Goal: Task Accomplishment & Management: Manage account settings

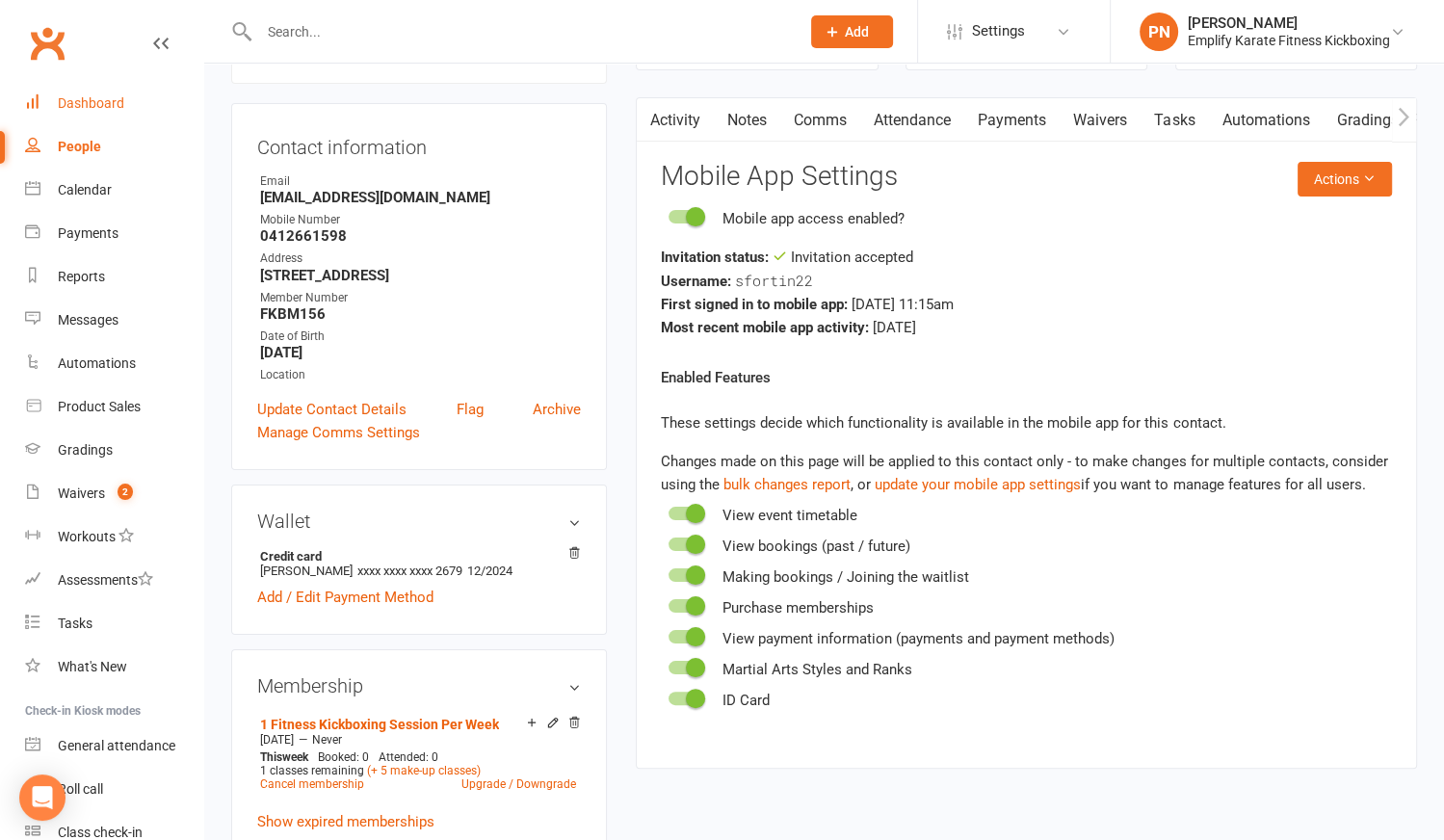
click at [77, 99] on div "Dashboard" at bounding box center [91, 103] width 67 height 16
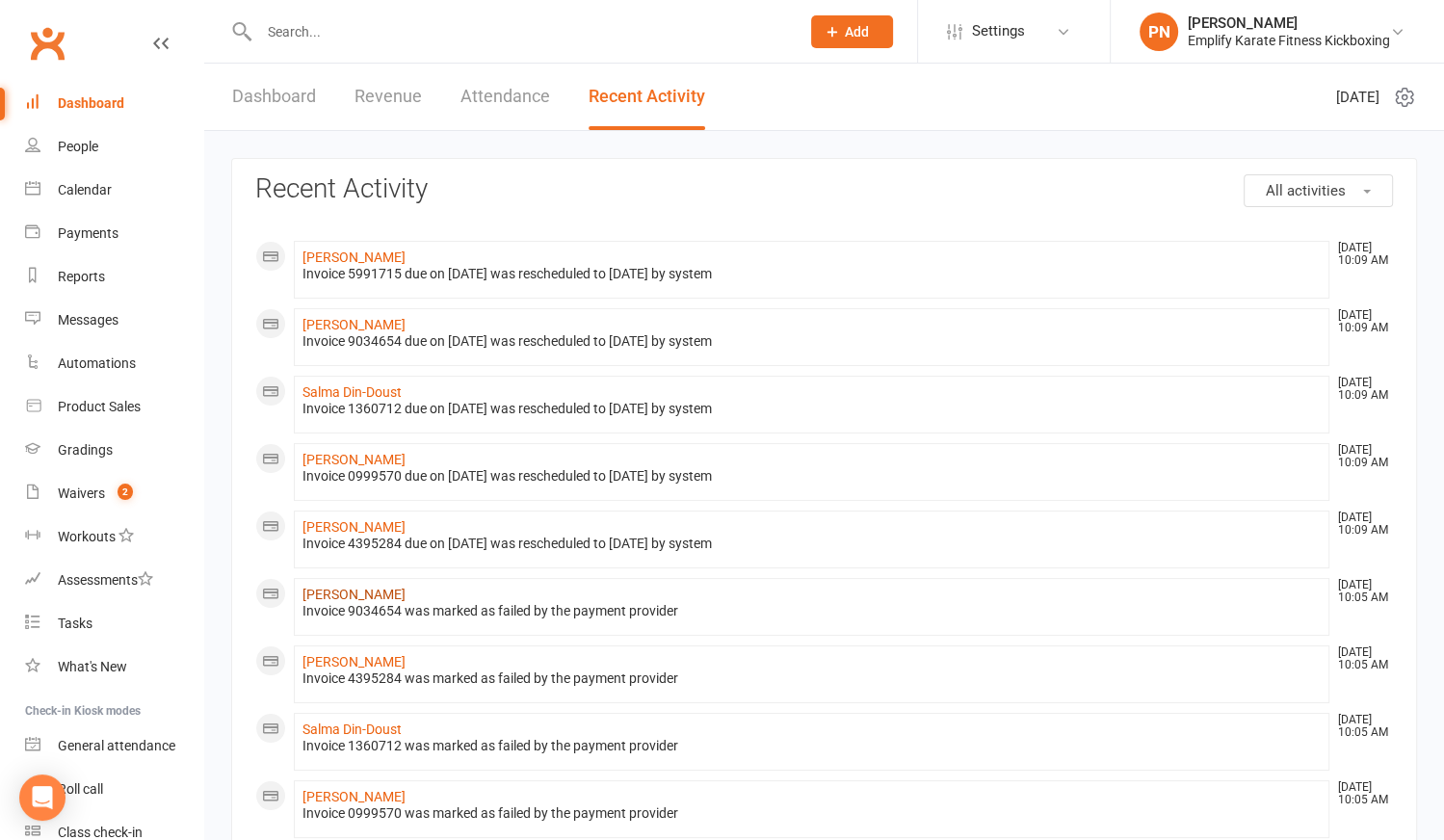
click at [330, 587] on link "[PERSON_NAME]" at bounding box center [353, 595] width 103 height 16
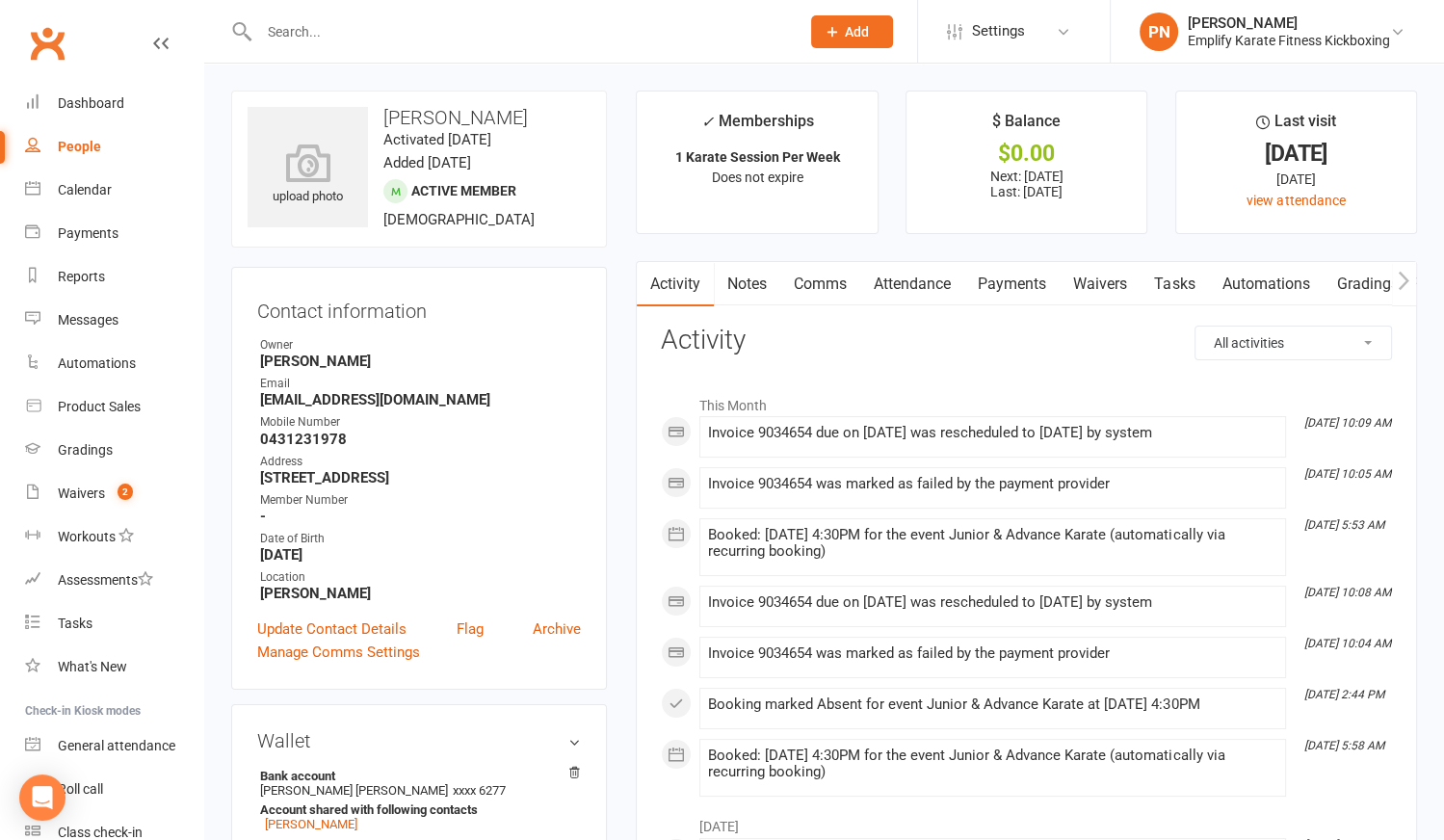
click at [1014, 282] on link "Payments" at bounding box center [1011, 284] width 95 height 44
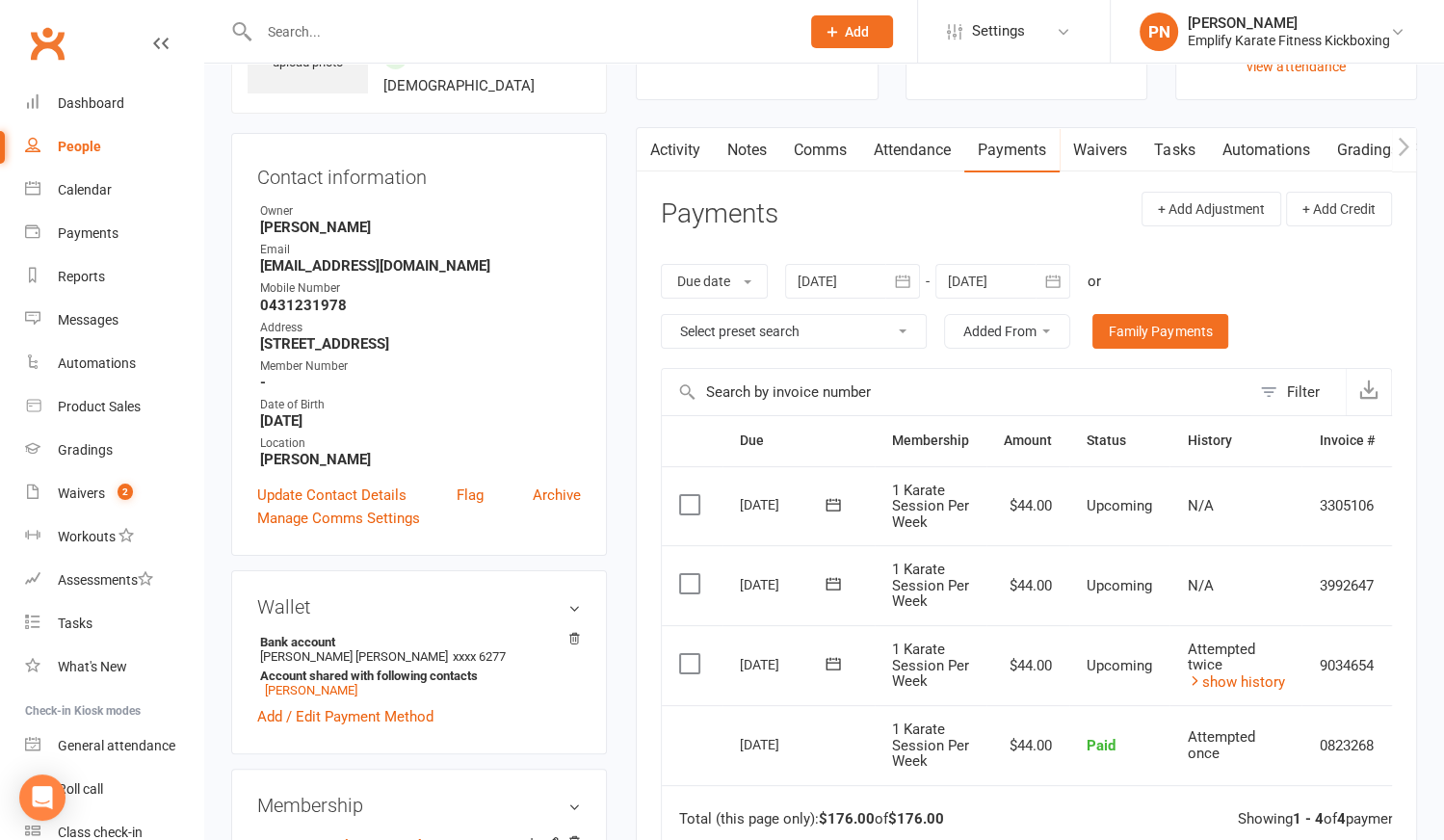
scroll to position [175, 0]
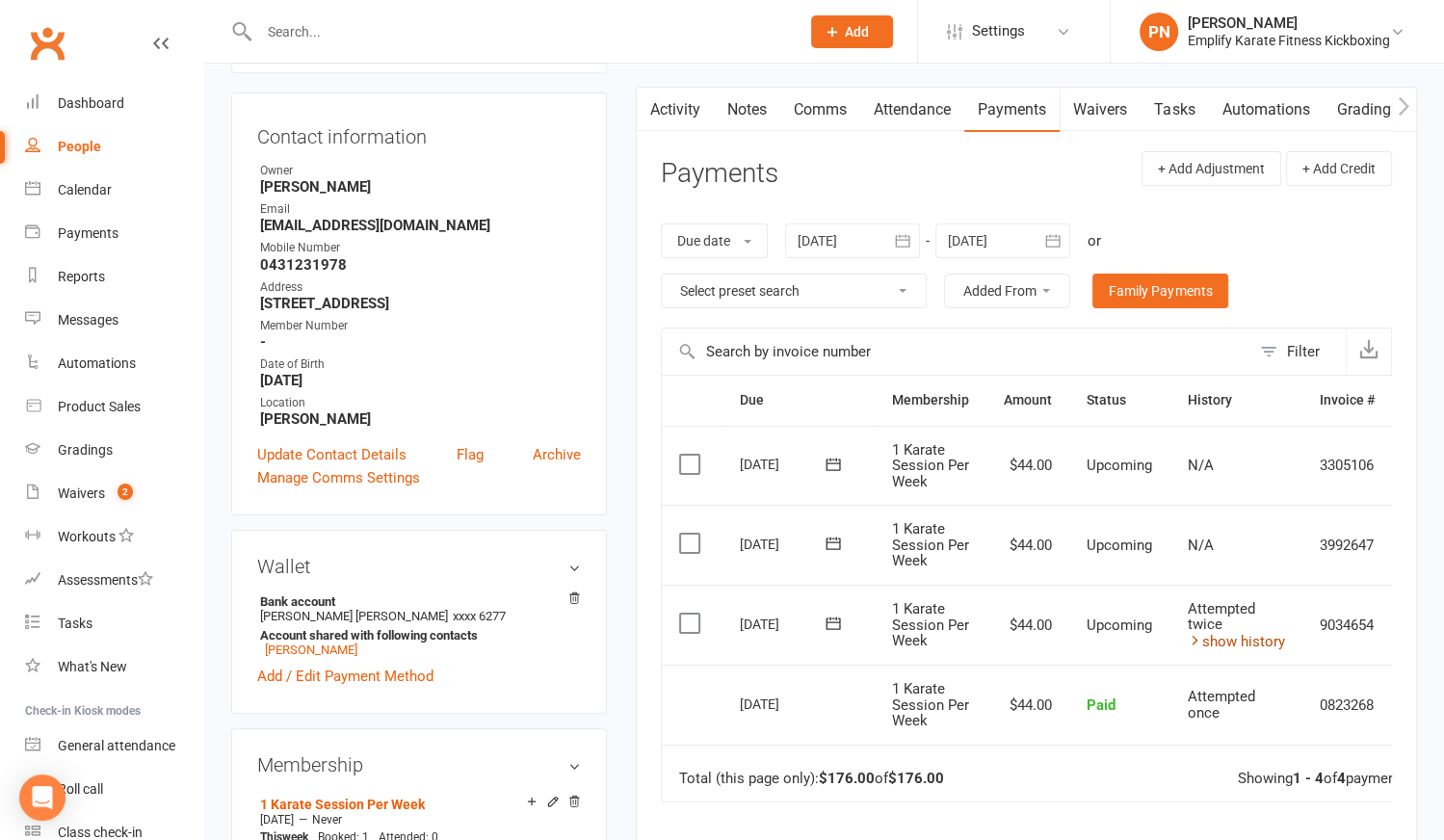
click at [1261, 633] on link "show history" at bounding box center [1235, 642] width 97 height 18
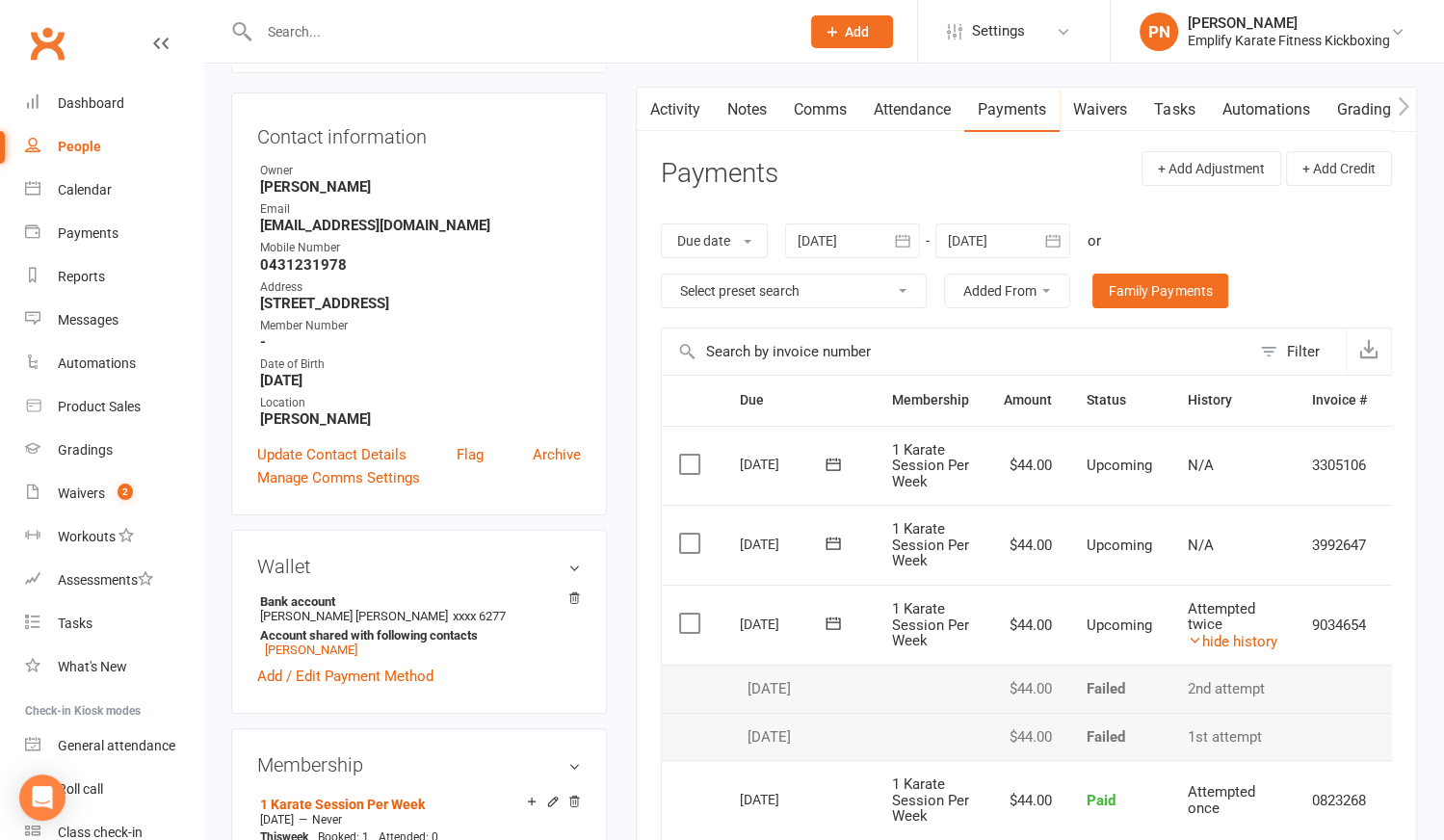
click at [623, 483] on main "✓ Memberships 1 Karate Session Per Week Does not expire $ Balance $0.00 Next: […" at bounding box center [1026, 555] width 810 height 1279
click at [624, 482] on main "✓ Memberships 1 Karate Session Per Week Does not expire $ Balance $0.00 Next: […" at bounding box center [1026, 555] width 810 height 1279
click at [375, 29] on input "text" at bounding box center [519, 31] width 533 height 26
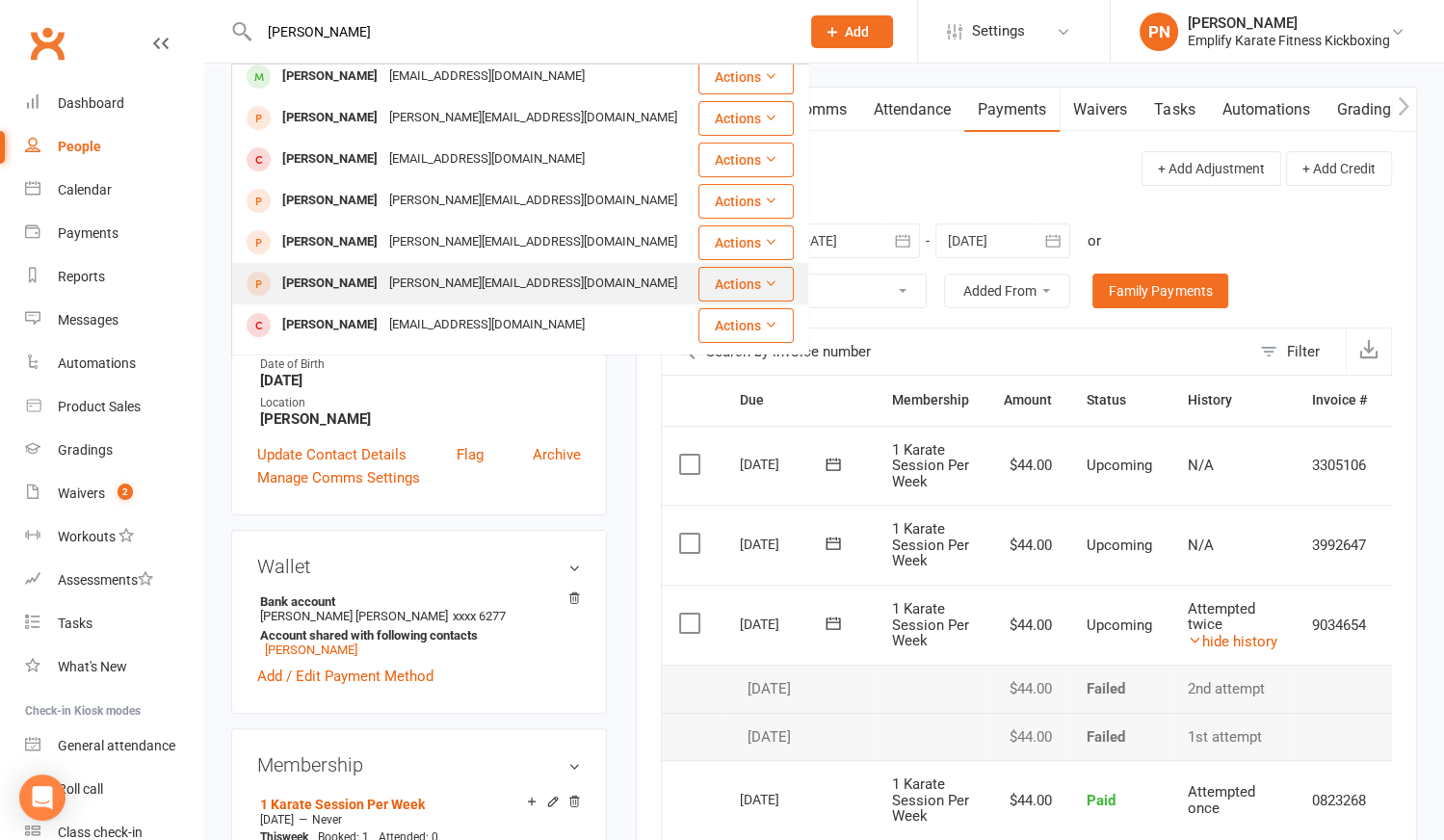
type input "[PERSON_NAME]"
click at [351, 286] on div "[PERSON_NAME]" at bounding box center [330, 284] width 107 height 27
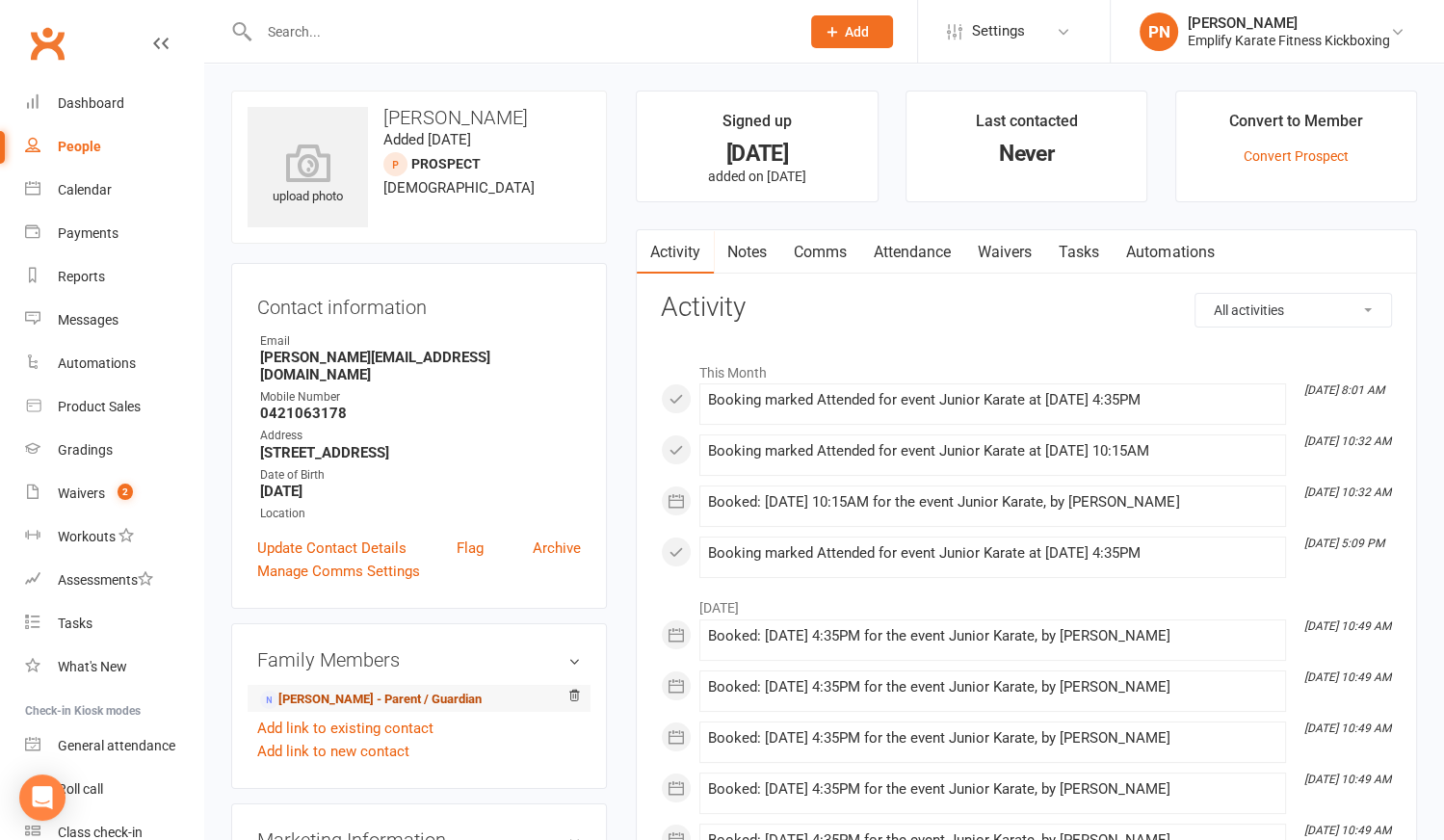
click at [351, 690] on link "[PERSON_NAME] - Parent / Guardian" at bounding box center [371, 700] width 222 height 21
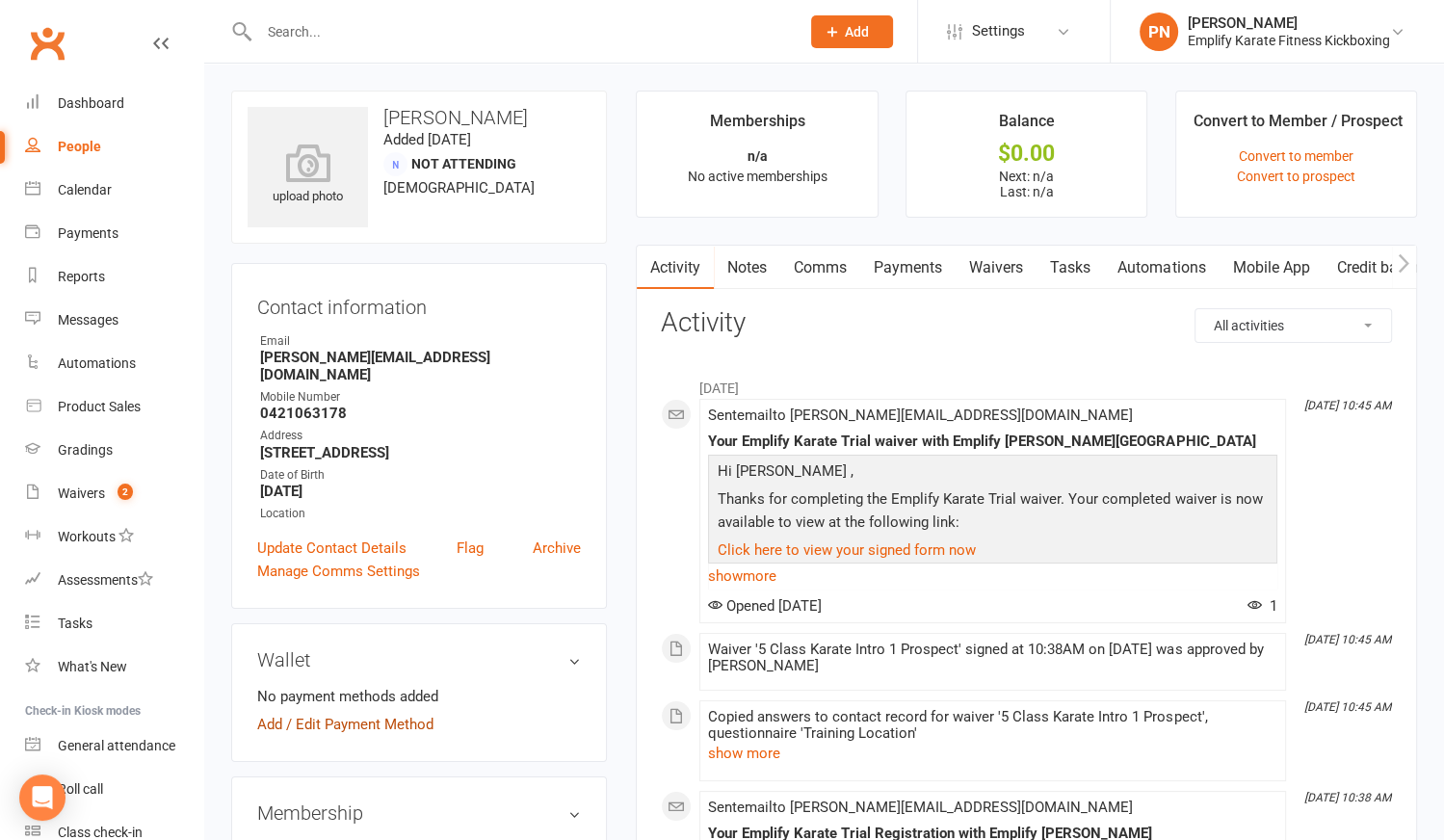
click at [259, 712] on link "Add / Edit Payment Method" at bounding box center [346, 724] width 177 height 24
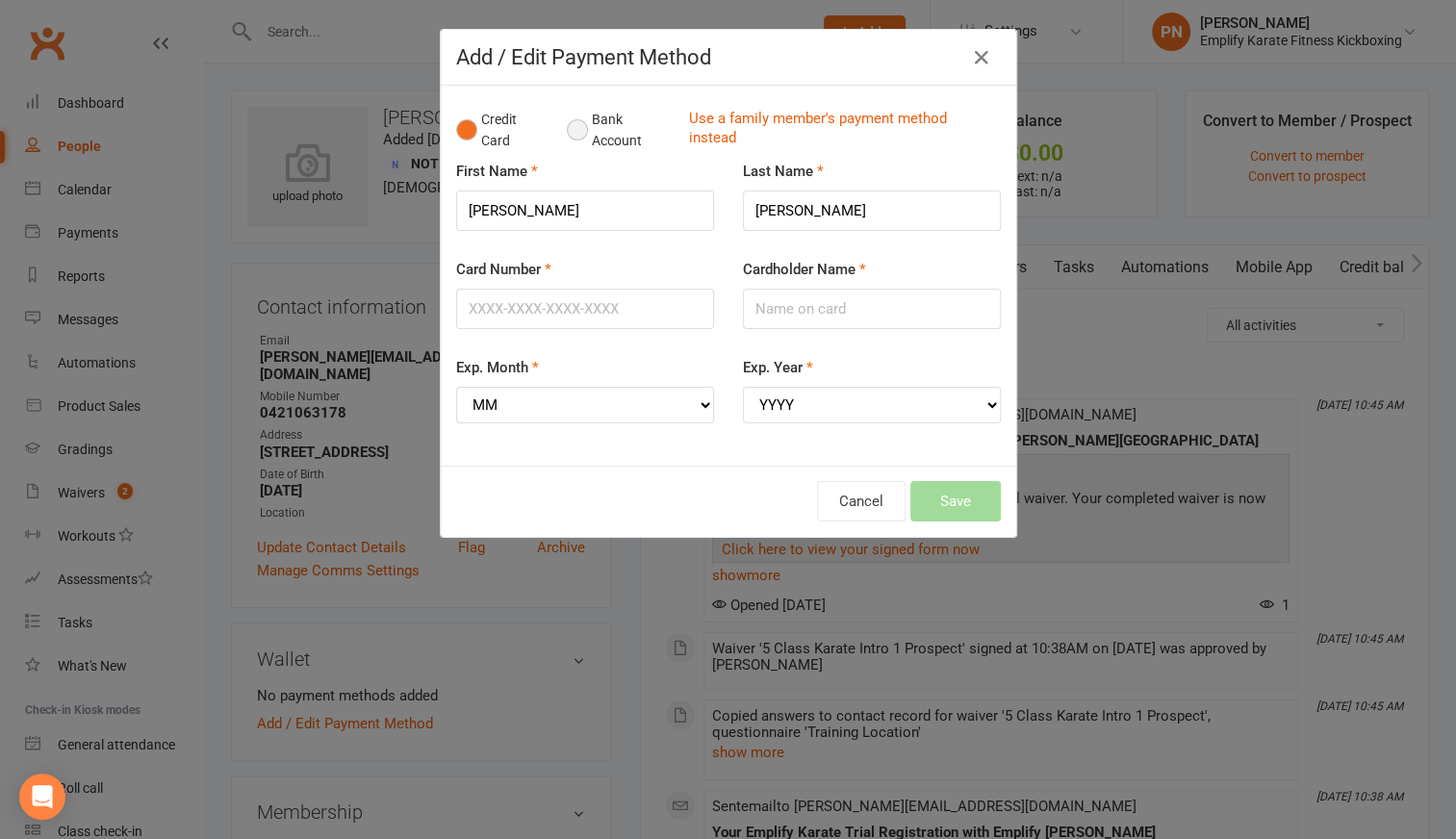
click at [571, 128] on button "Bank Account" at bounding box center [620, 130] width 107 height 59
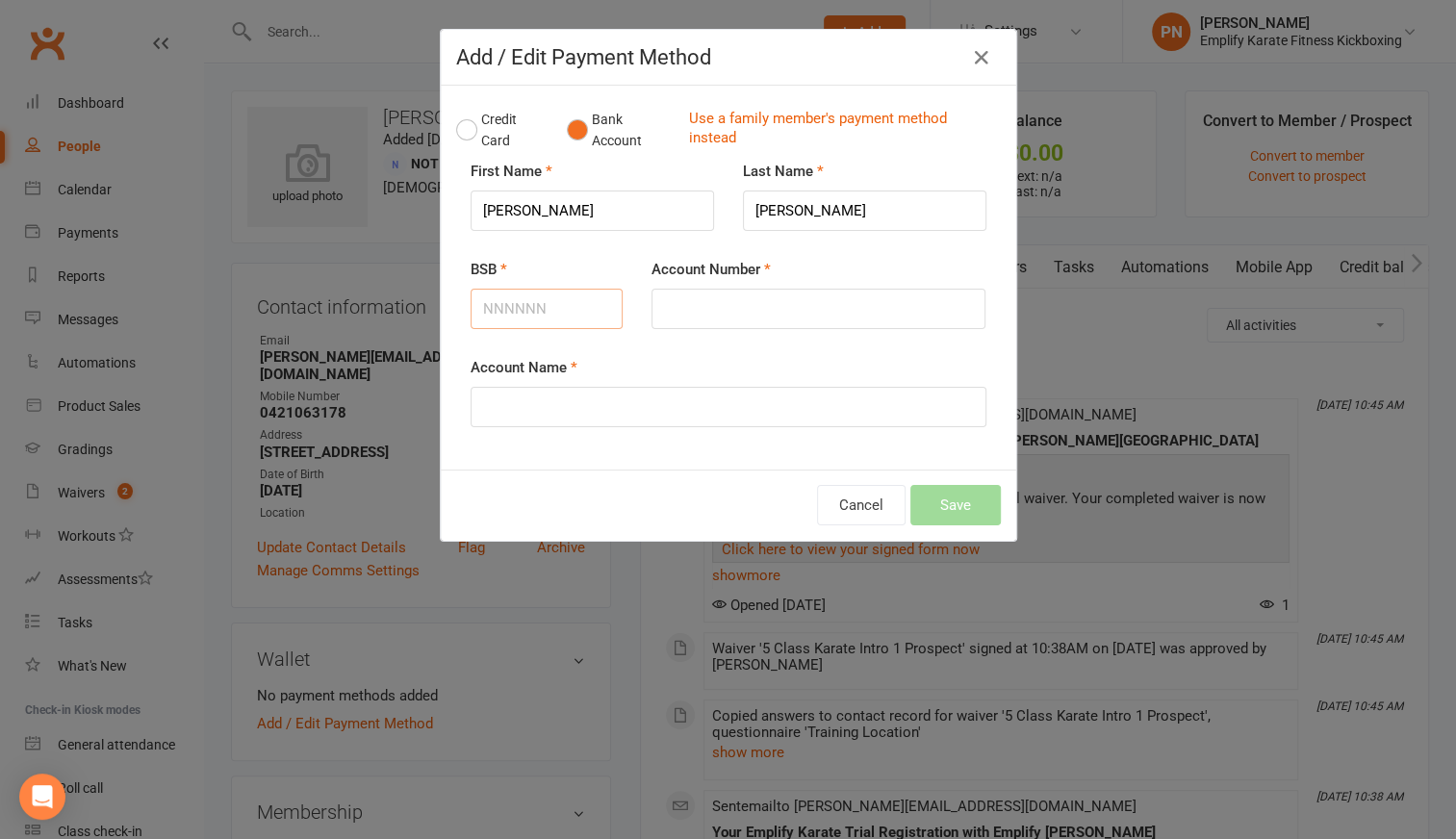
click at [523, 309] on input "BSB" at bounding box center [547, 308] width 153 height 40
type input "086061"
click at [693, 299] on input "Account Number" at bounding box center [818, 308] width 333 height 40
type input "149002274"
click at [626, 398] on input "Account Name" at bounding box center [728, 406] width 516 height 40
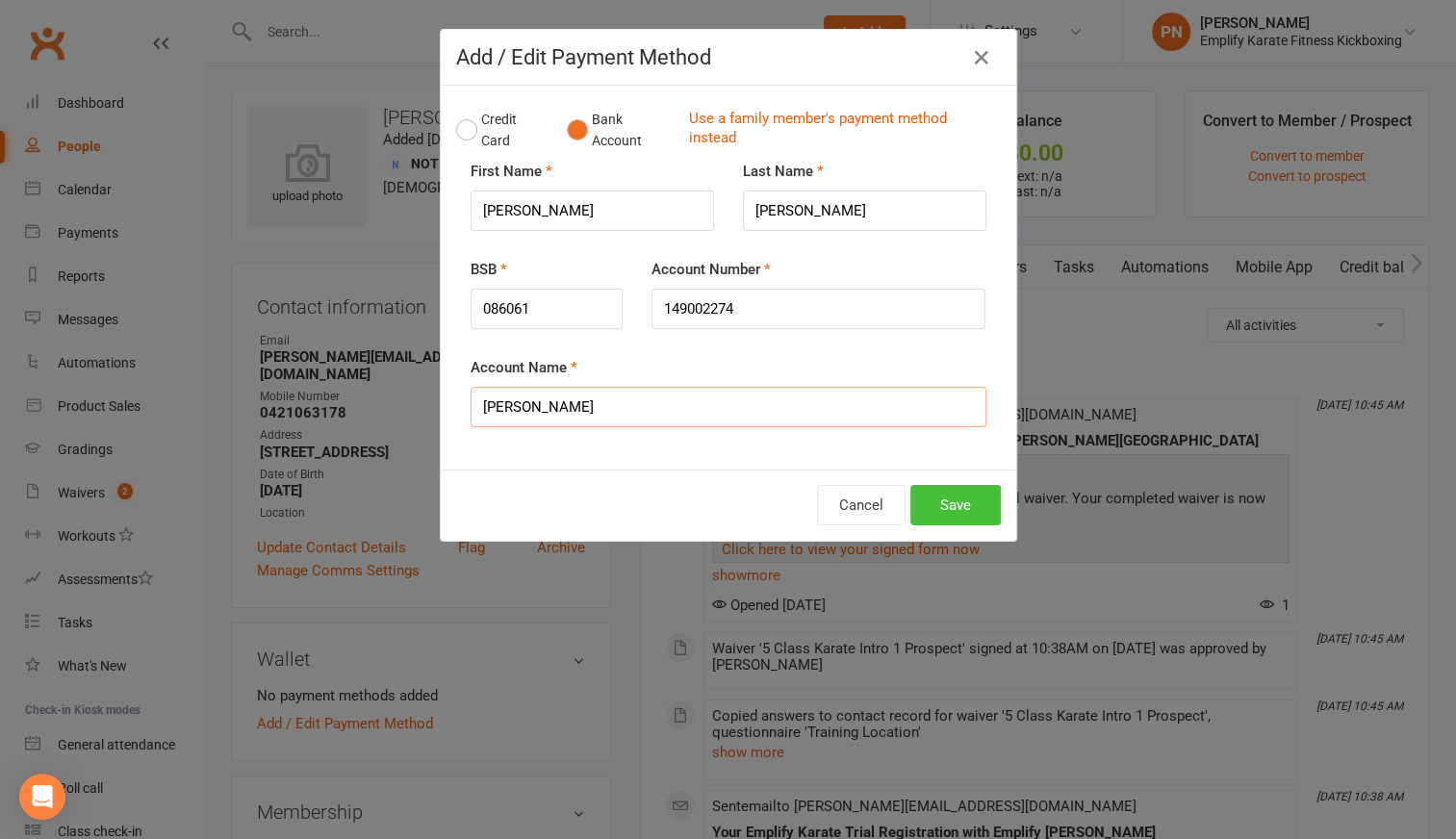
type input "[PERSON_NAME]"
click at [940, 501] on button "Save" at bounding box center [955, 505] width 90 height 40
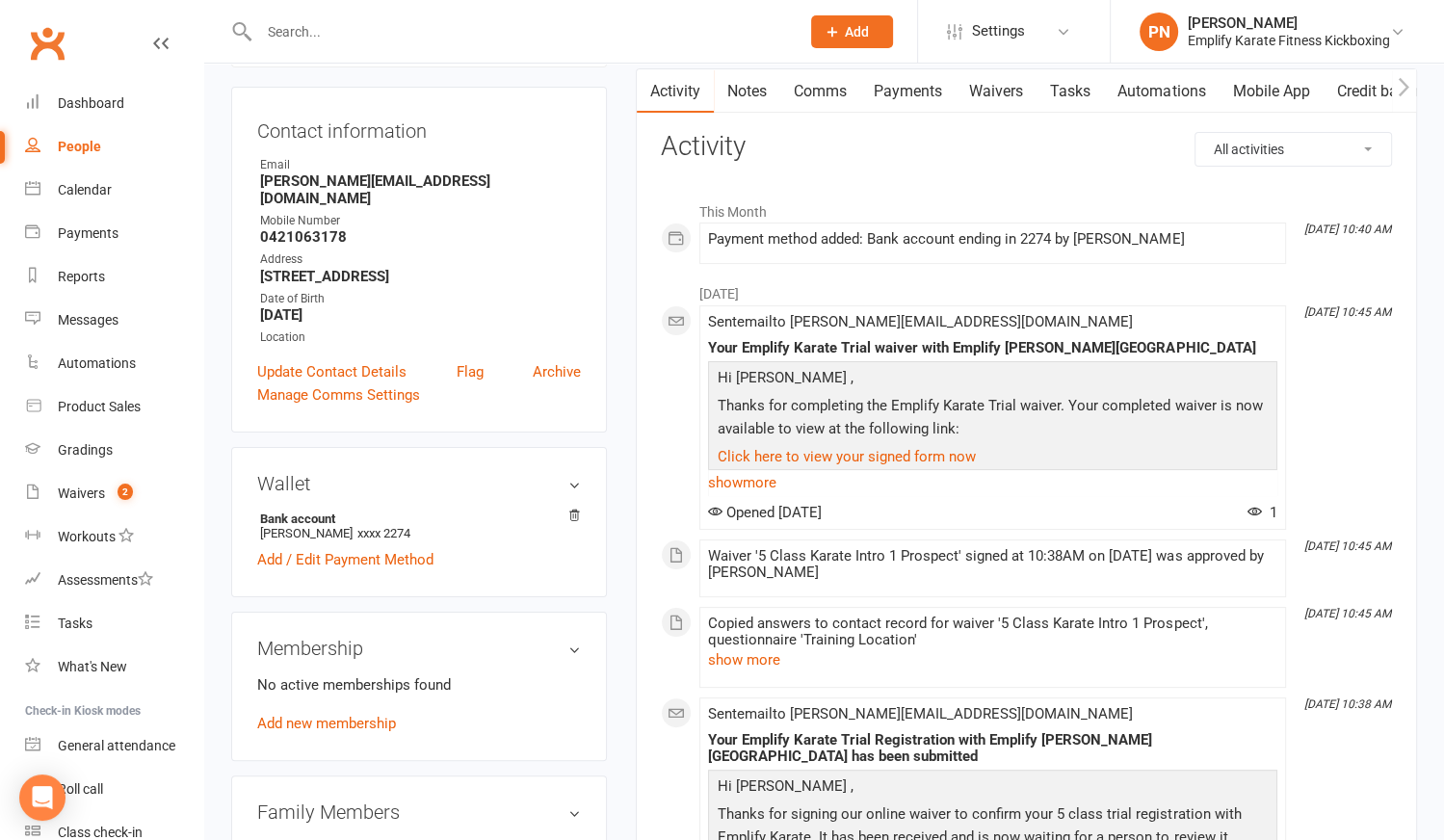
scroll to position [262, 0]
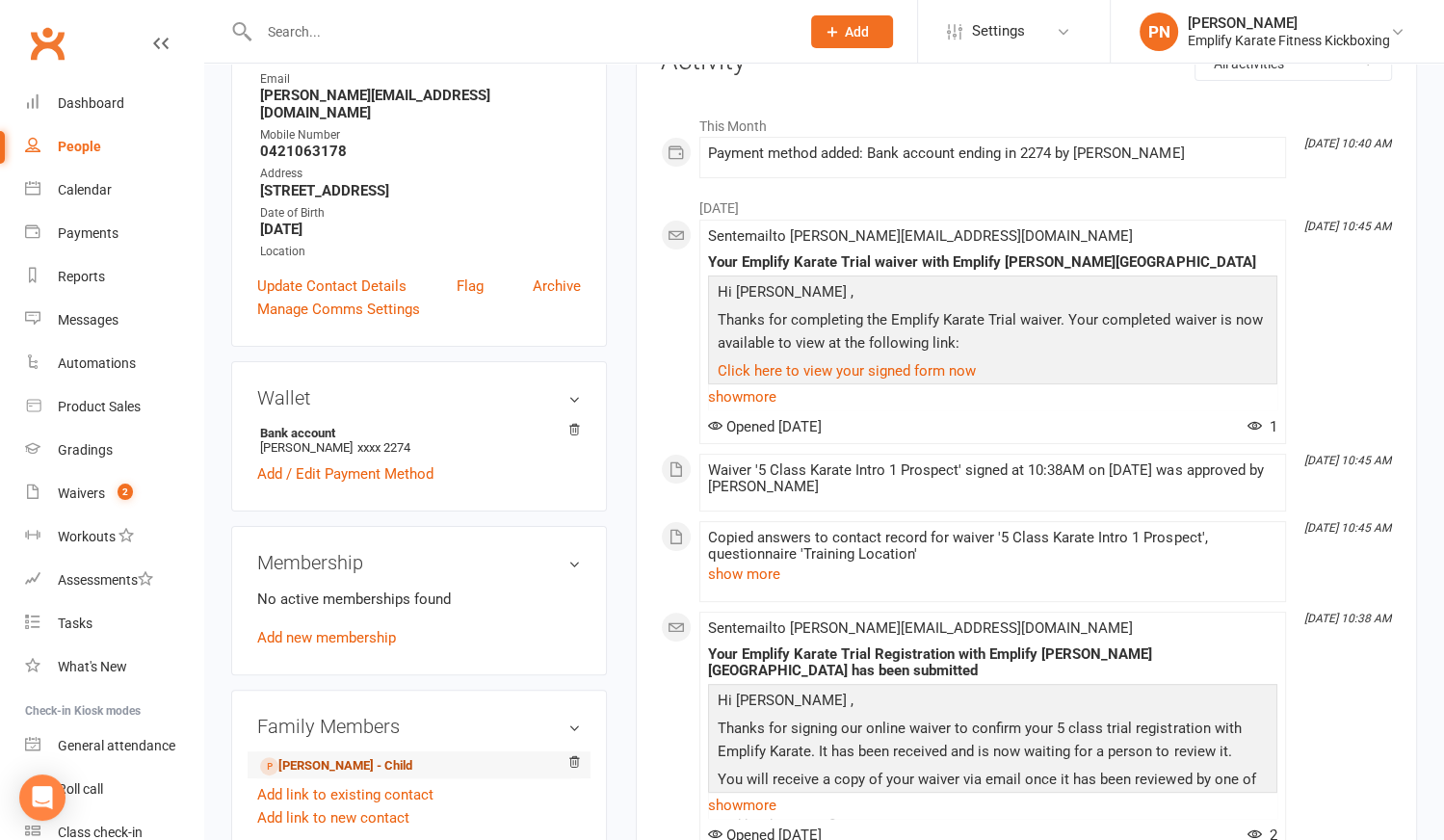
click at [322, 756] on link "[PERSON_NAME] - Child" at bounding box center [336, 765] width 152 height 21
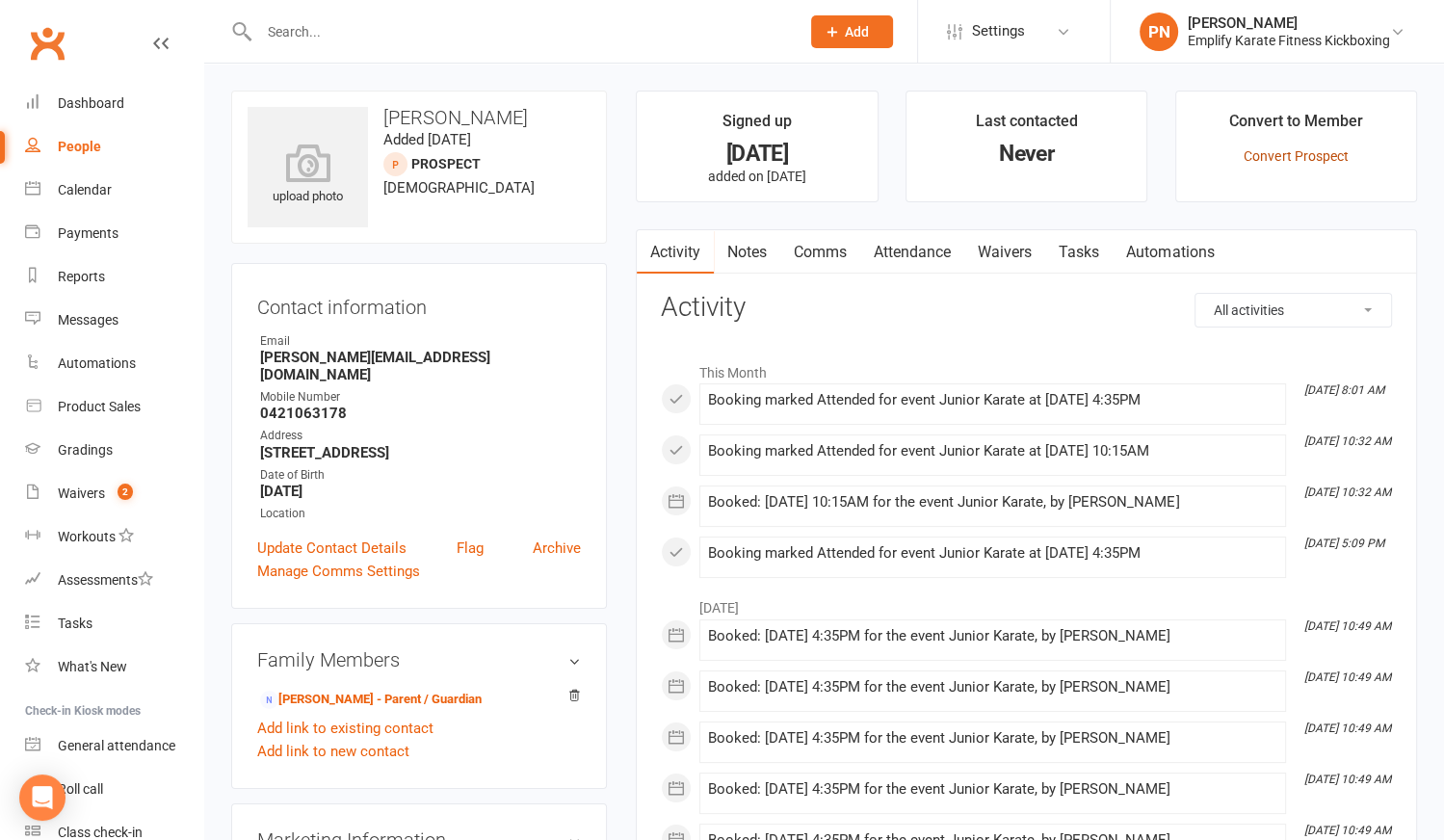
click at [1269, 153] on link "Convert Prospect" at bounding box center [1296, 156] width 104 height 16
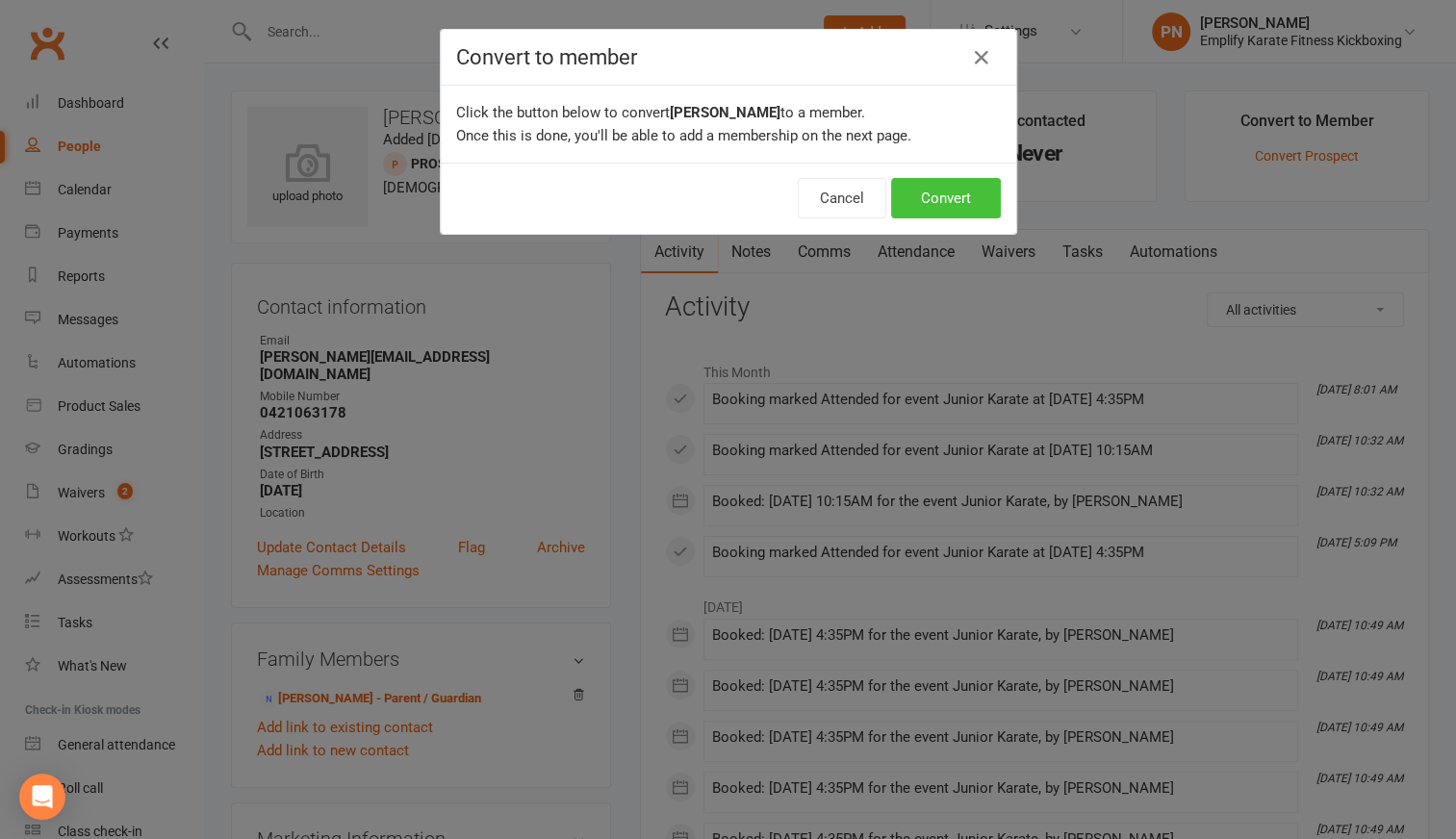
click at [958, 187] on button "Convert" at bounding box center [946, 198] width 110 height 40
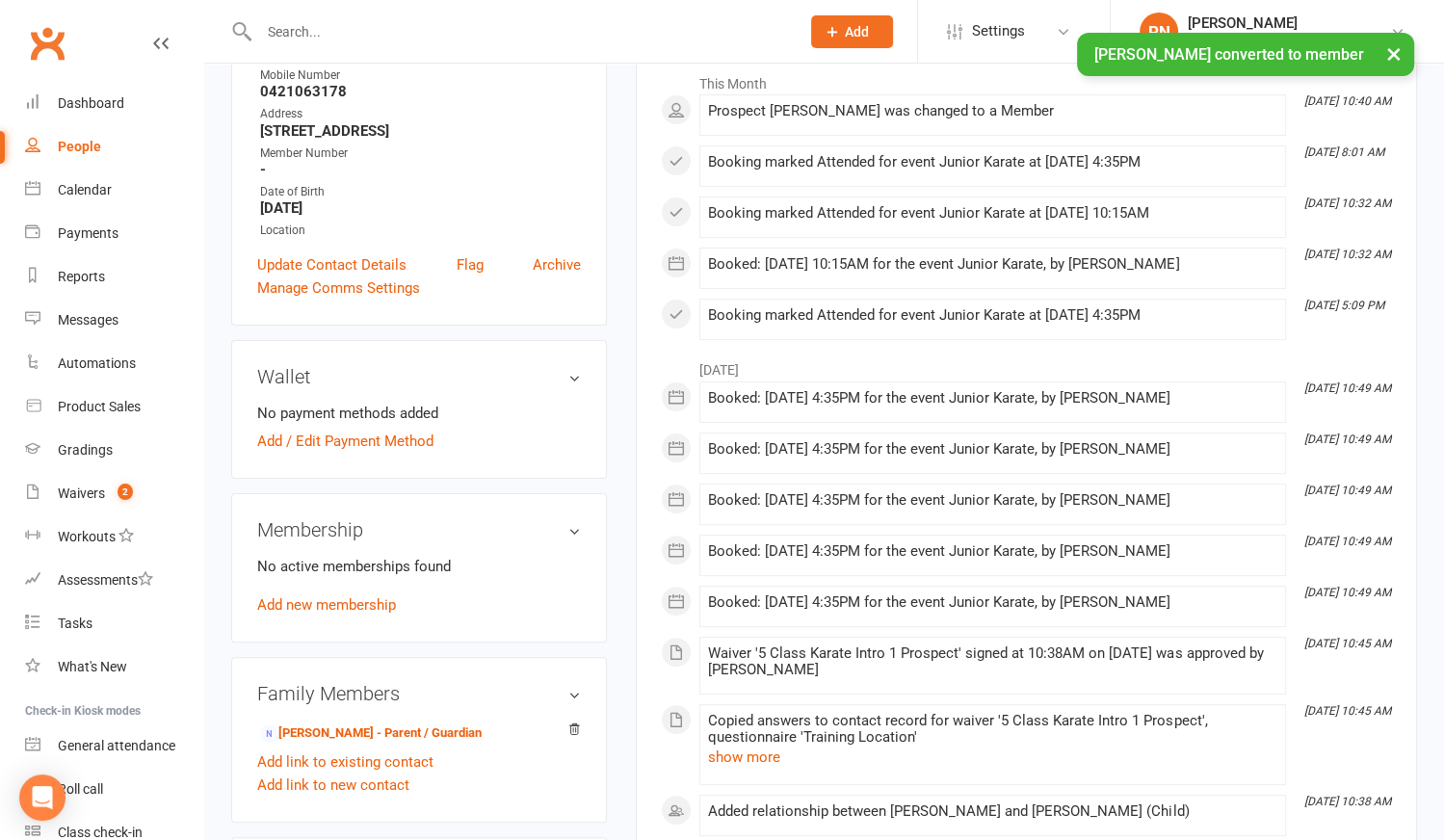
scroll to position [349, 0]
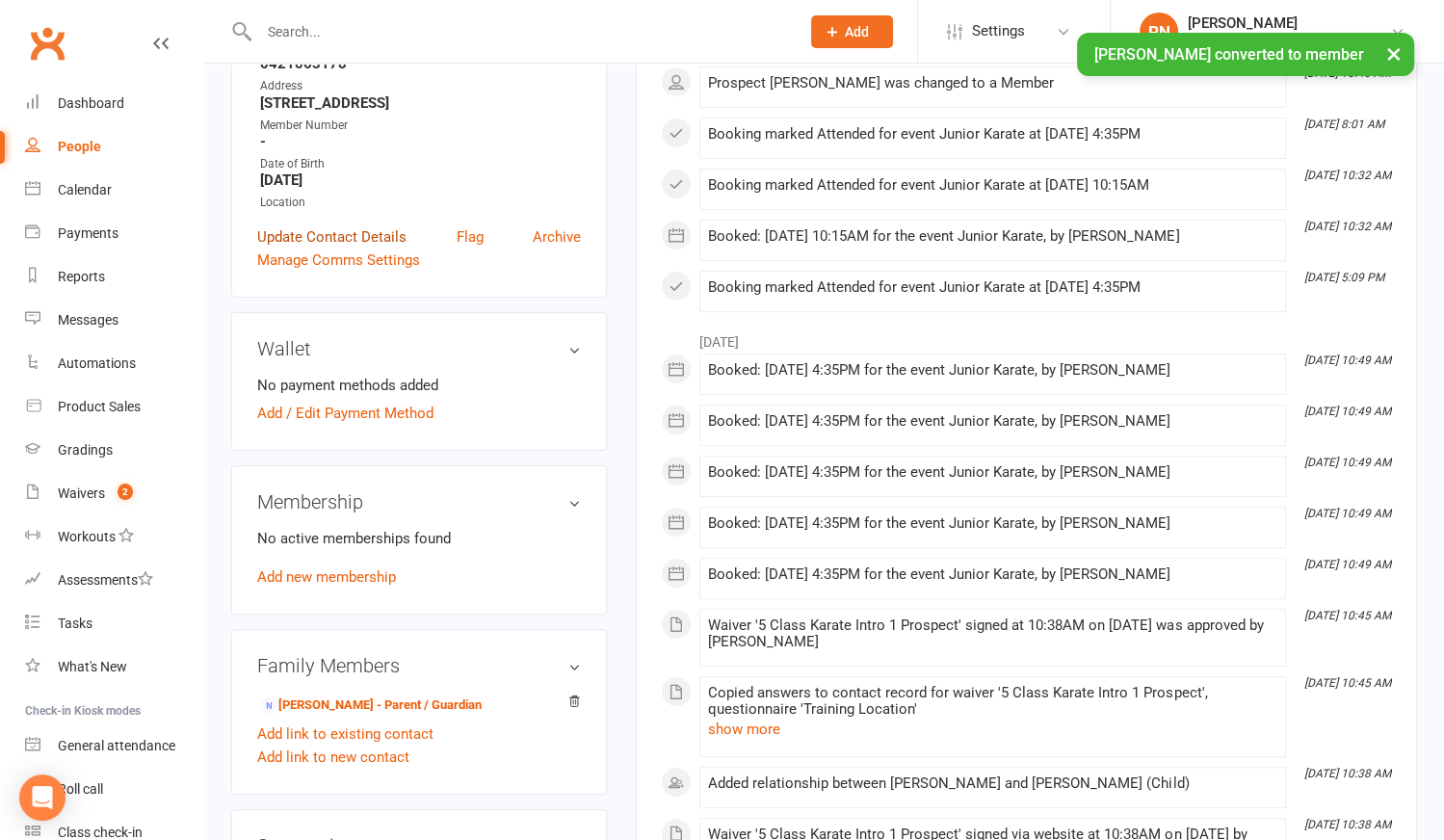
click at [304, 226] on link "Update Contact Details" at bounding box center [332, 237] width 149 height 24
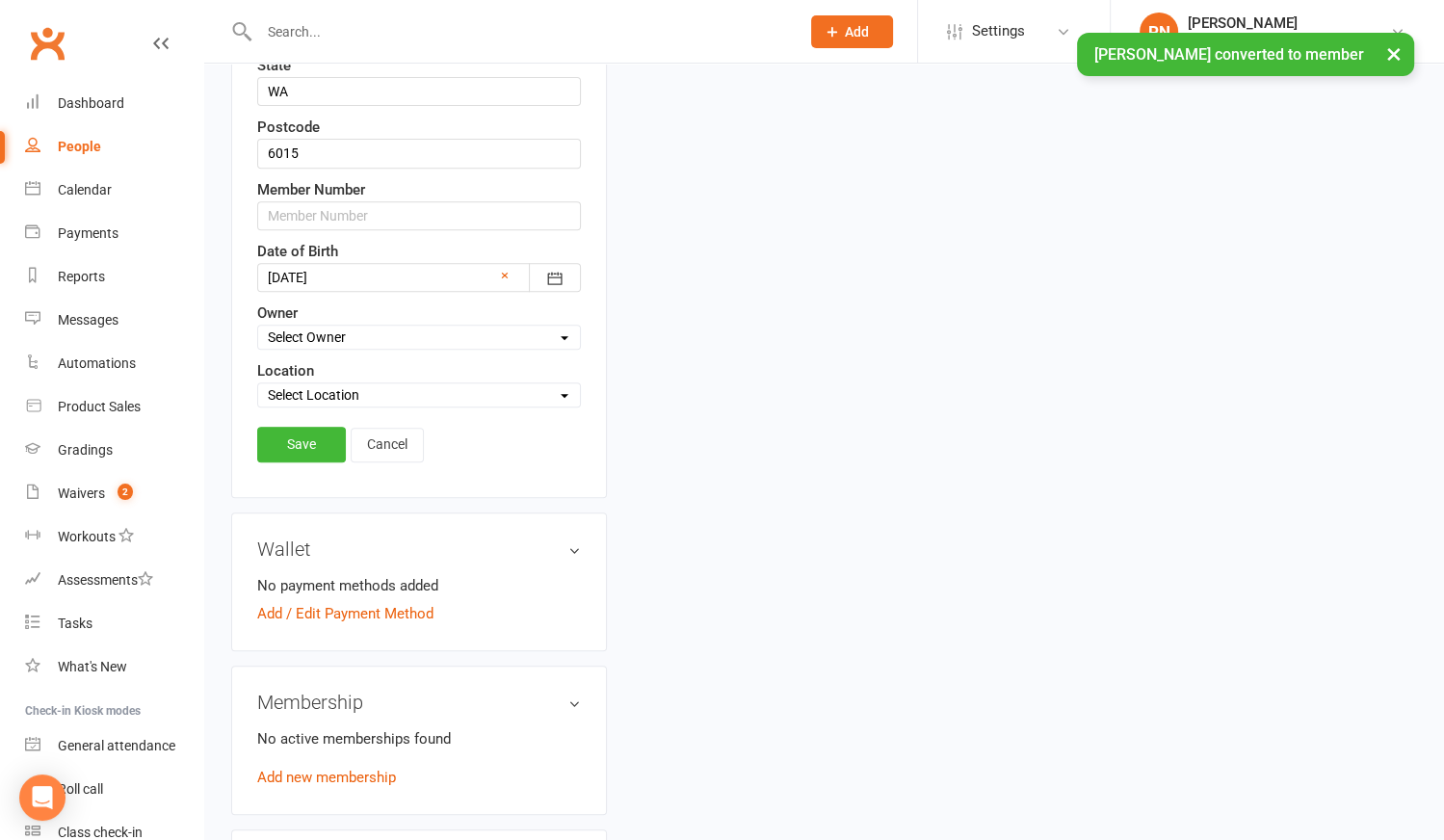
scroll to position [703, 0]
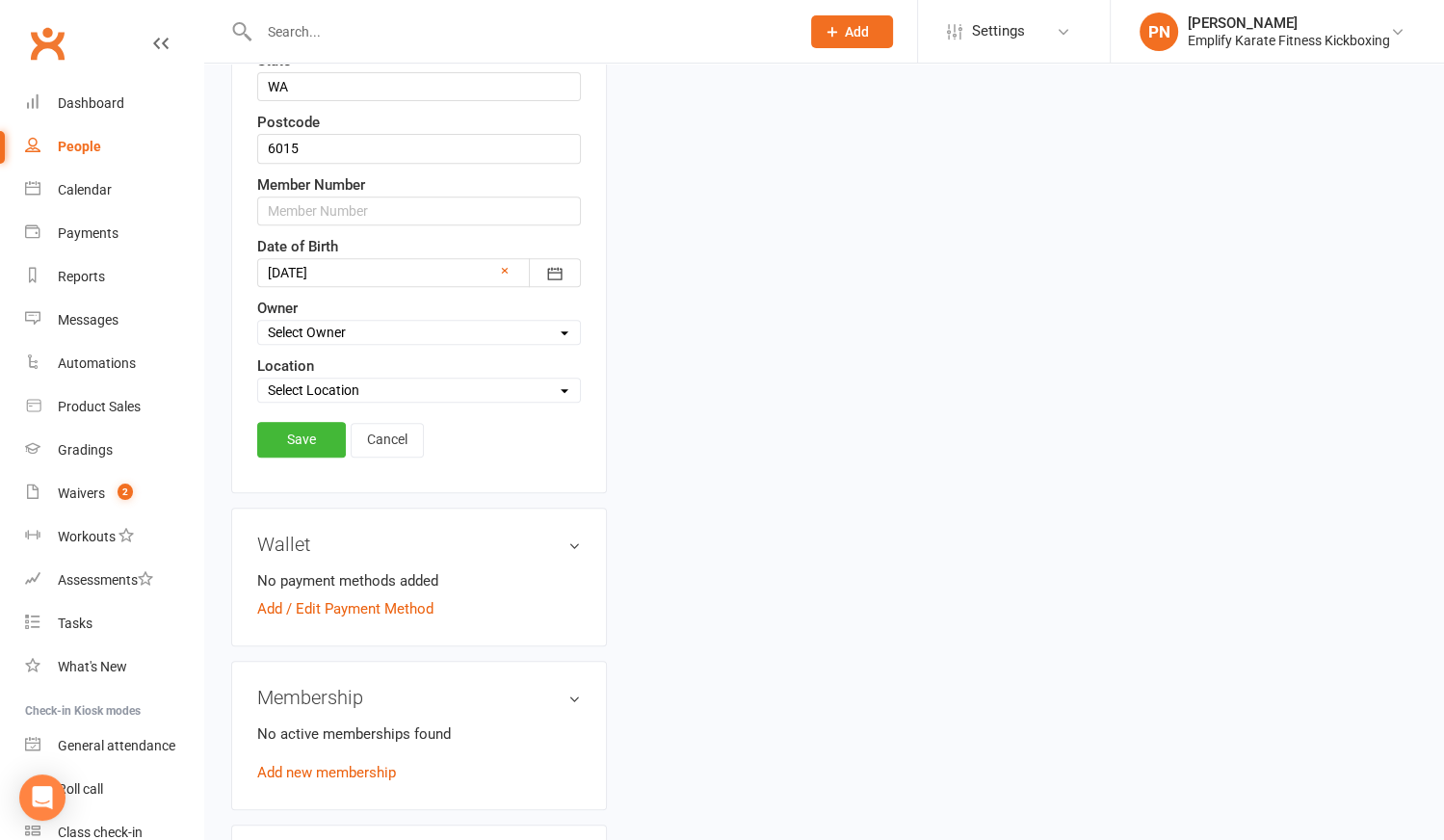
click at [310, 385] on select "Select Location [PERSON_NAME][GEOGRAPHIC_DATA] [PERSON_NAME]" at bounding box center [419, 391] width 322 height 22
select select "2"
click at [258, 380] on select "Select Location [PERSON_NAME][GEOGRAPHIC_DATA] [PERSON_NAME]" at bounding box center [419, 391] width 322 height 22
click at [298, 435] on link "Save" at bounding box center [301, 439] width 88 height 34
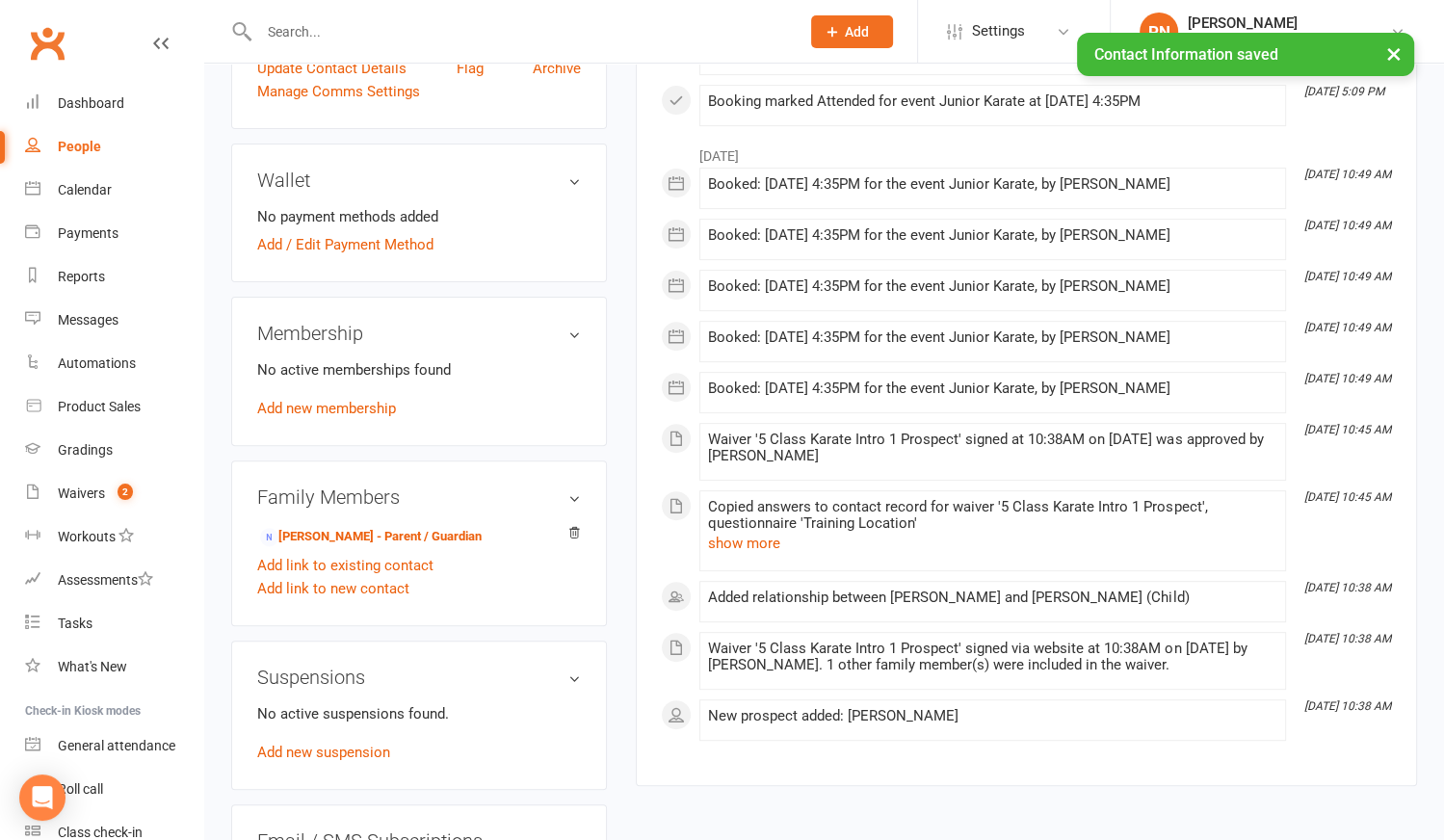
scroll to position [528, 0]
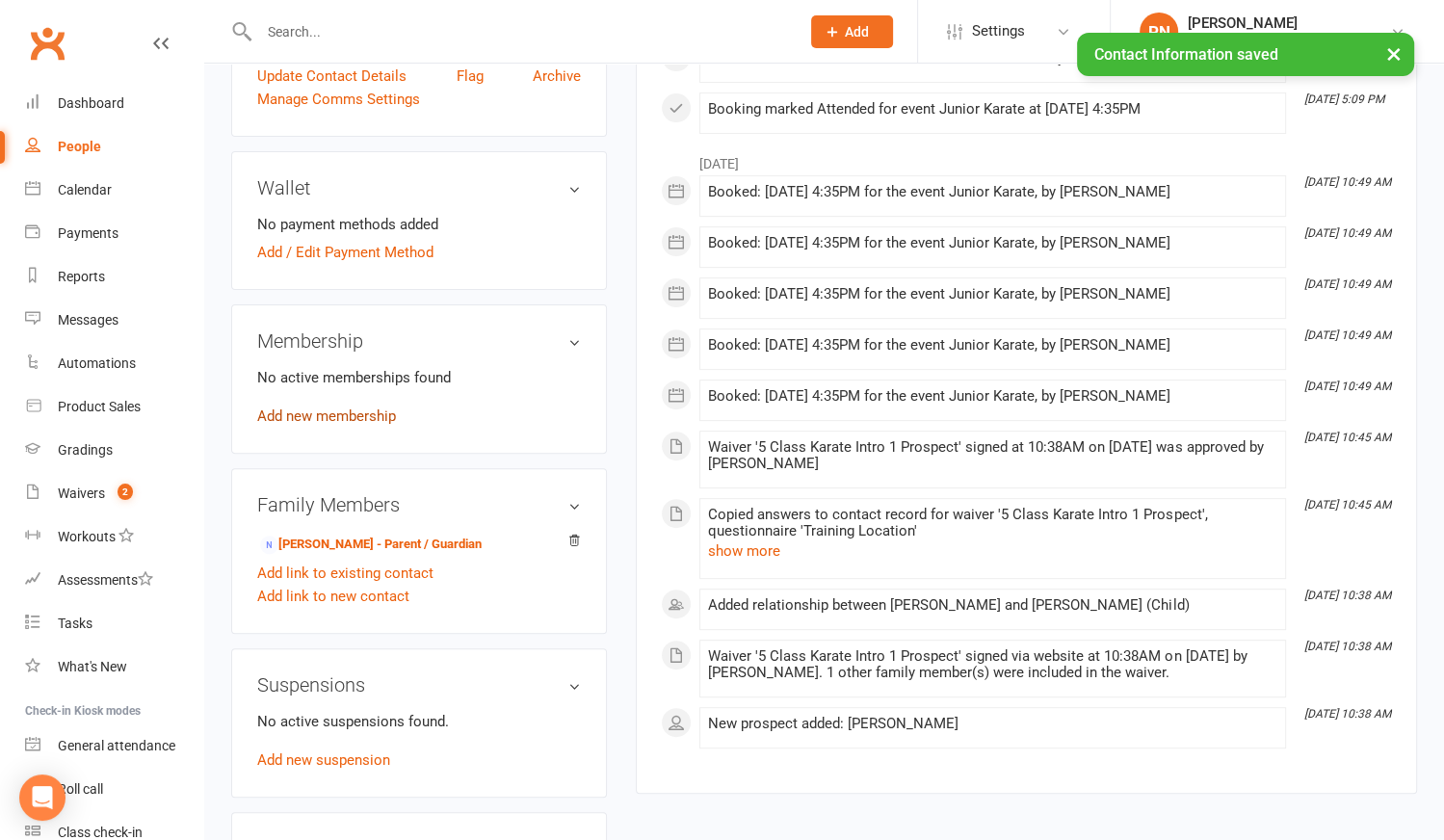
click at [326, 407] on link "Add new membership" at bounding box center [326, 416] width 138 height 18
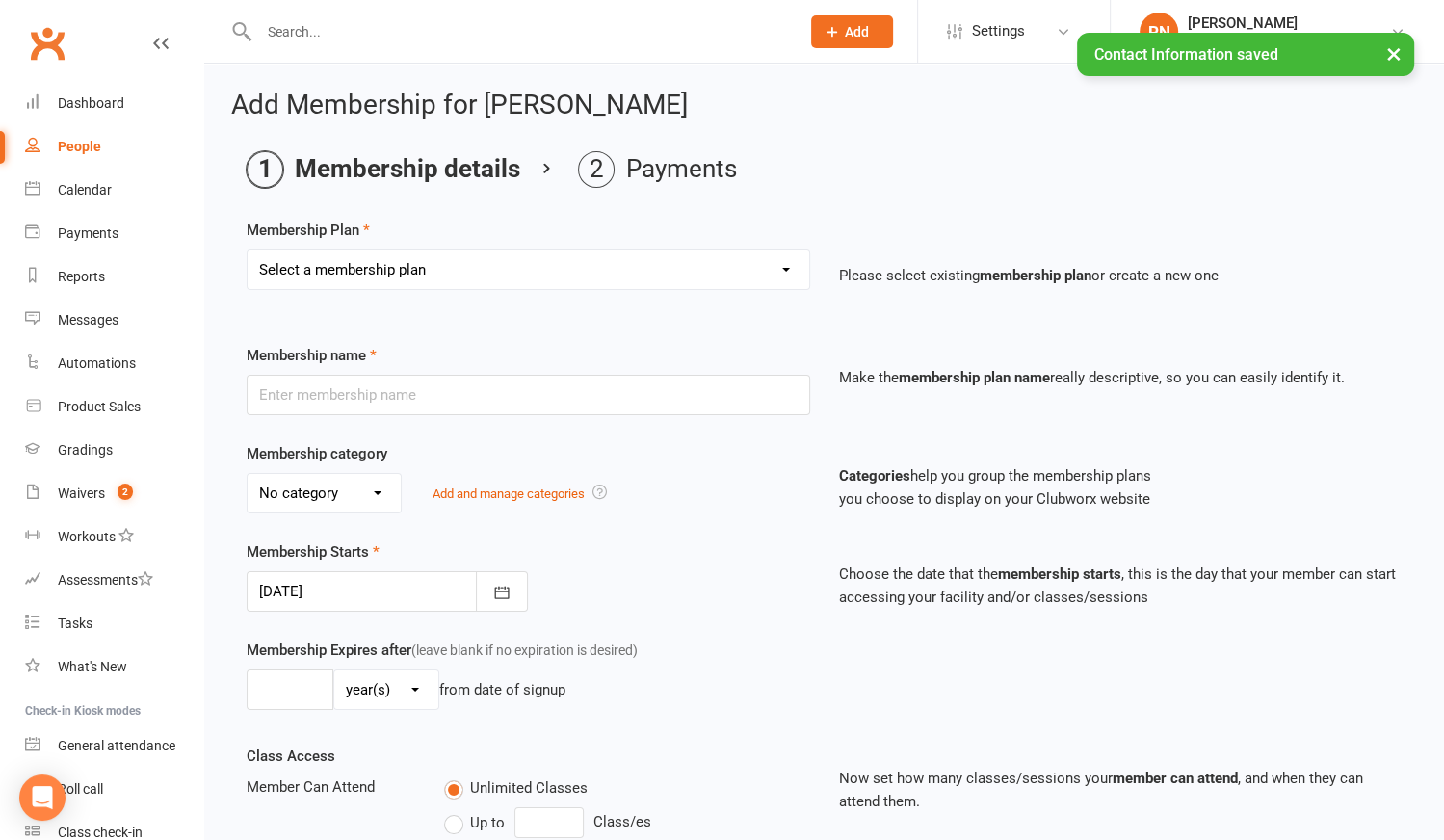
click at [339, 269] on select "Select a membership plan Create new Membership Plan Unlimited Training 2 Sessio…" at bounding box center [528, 269] width 562 height 38
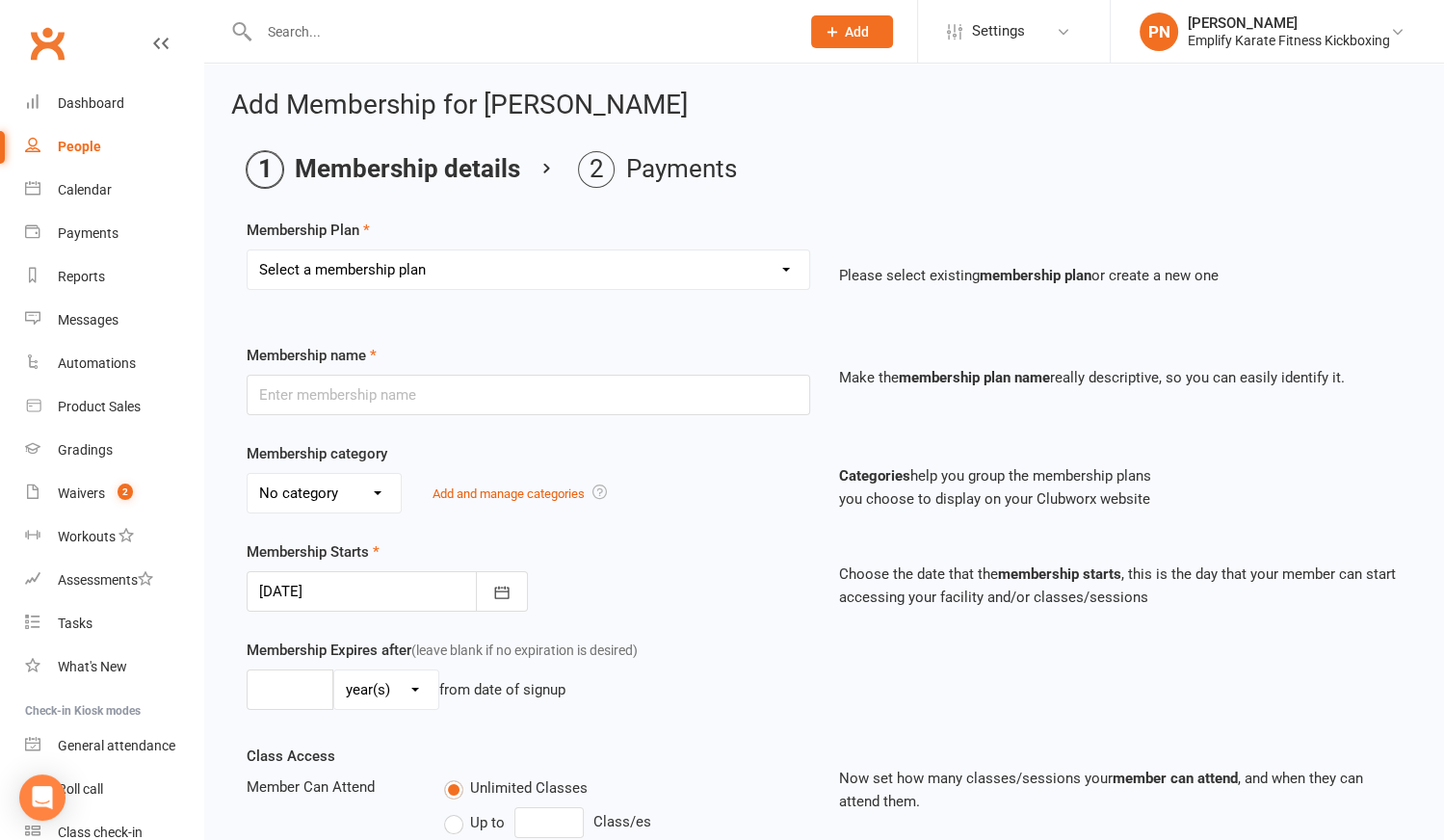
select select "2"
click at [247, 250] on select "Select a membership plan Create new Membership Plan Unlimited Training 2 Sessio…" at bounding box center [528, 269] width 562 height 38
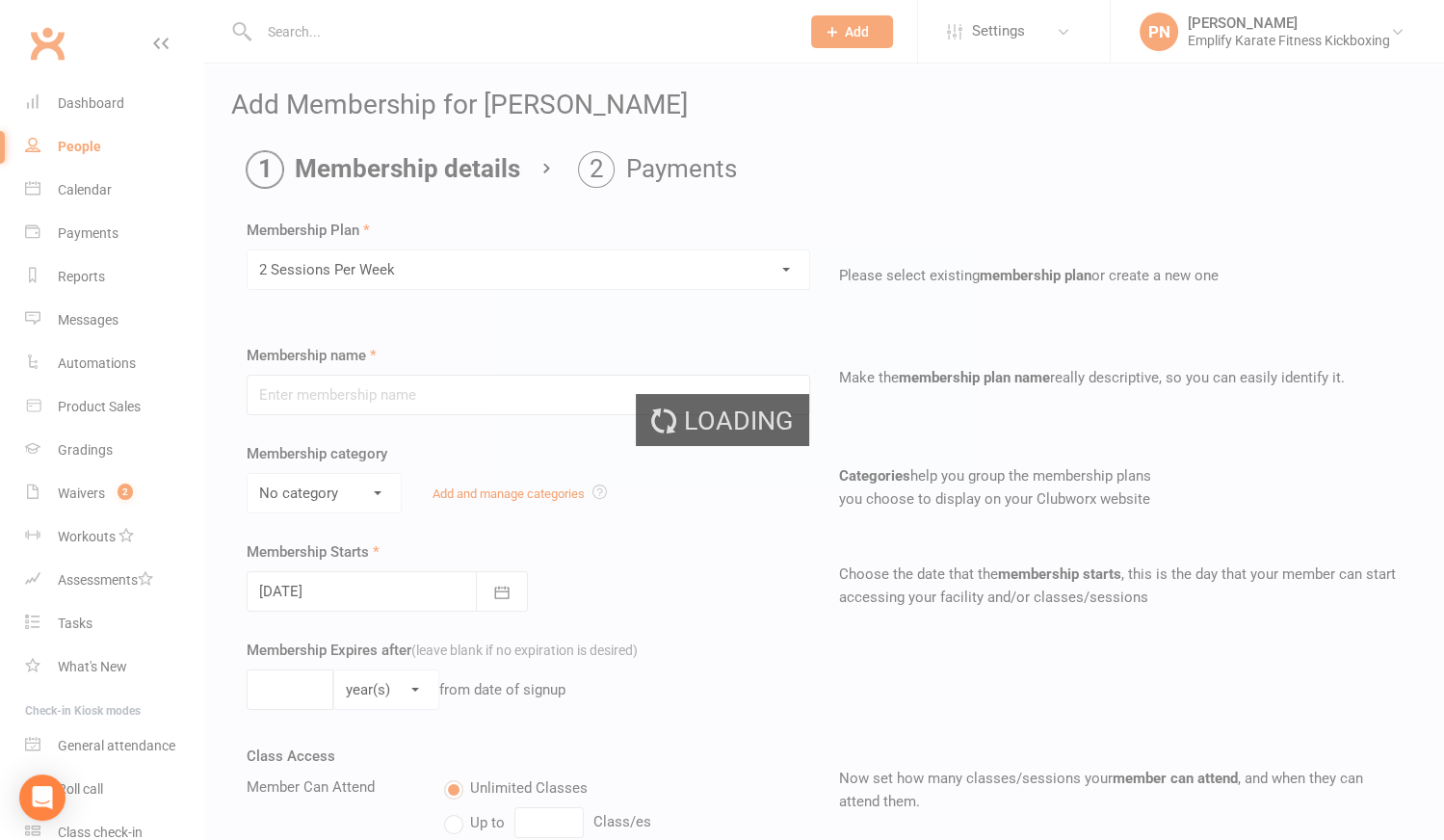
type input "2 Sessions Per Week"
select select "0"
type input "0"
type input "2"
select select "?"
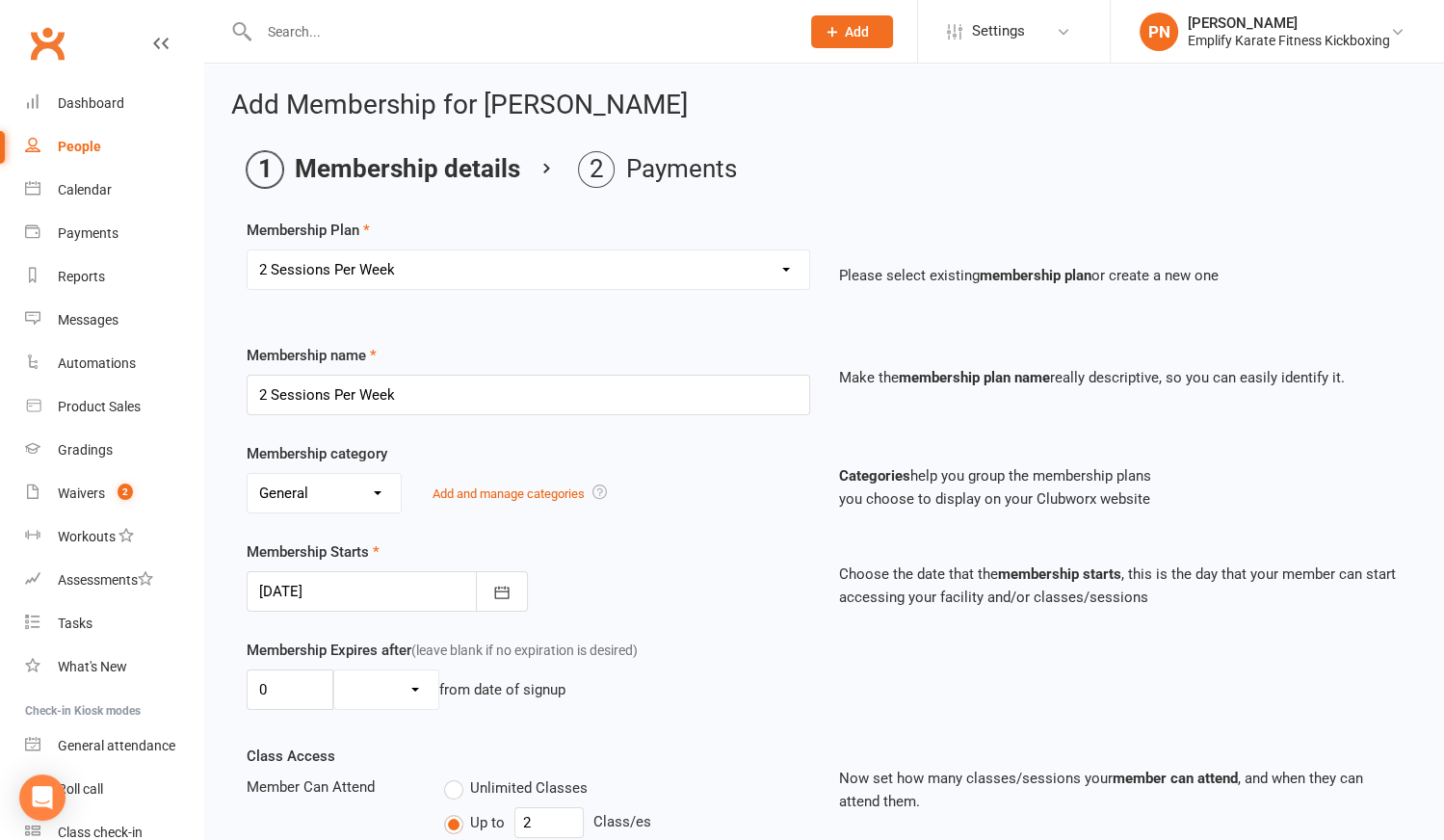
type input "[DATE]"
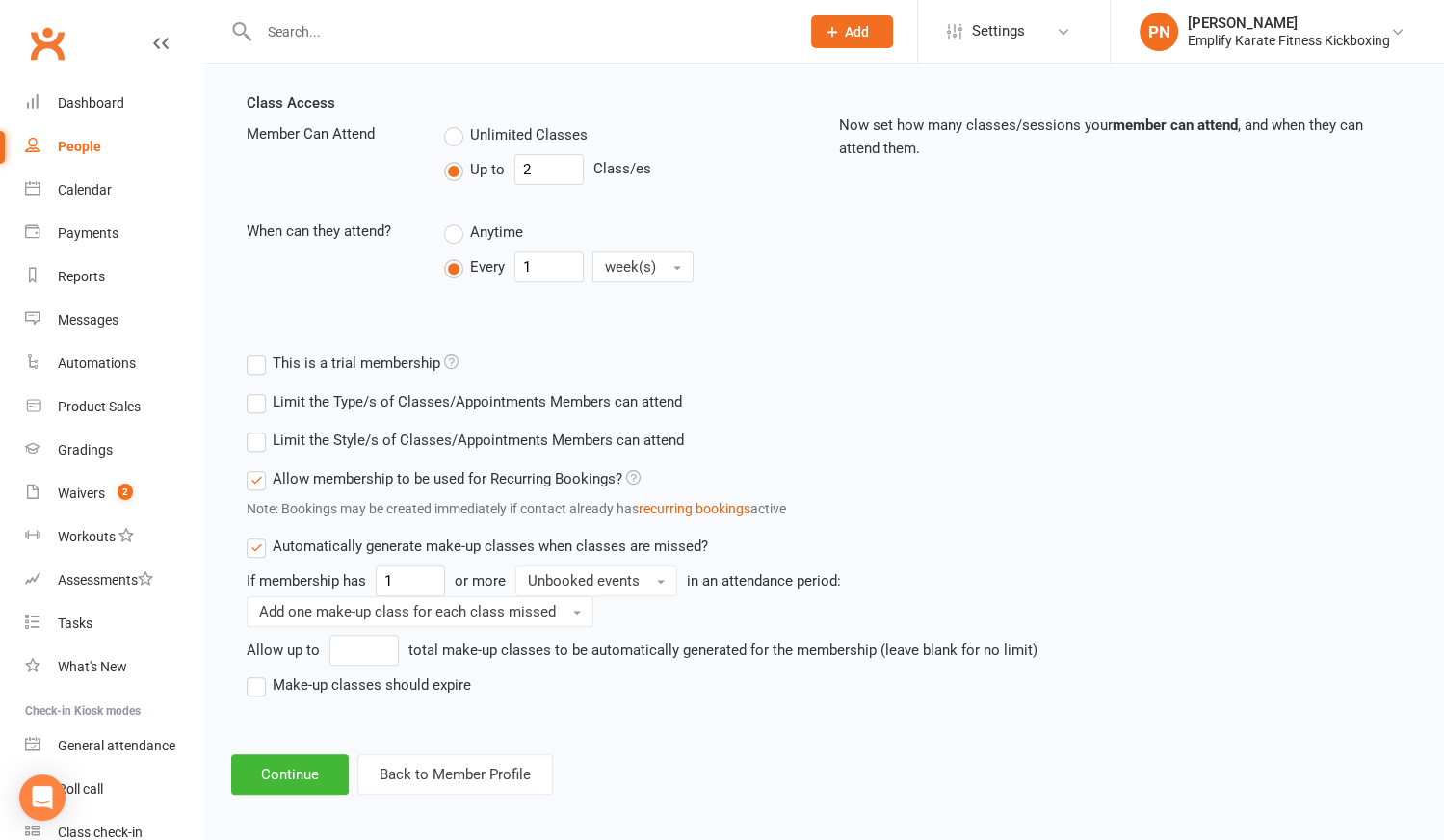
scroll to position [656, 0]
click at [265, 677] on label "Make-up classes should expire" at bounding box center [358, 682] width 225 height 24
click at [259, 670] on input "Make-up classes should expire" at bounding box center [252, 670] width 13 height 0
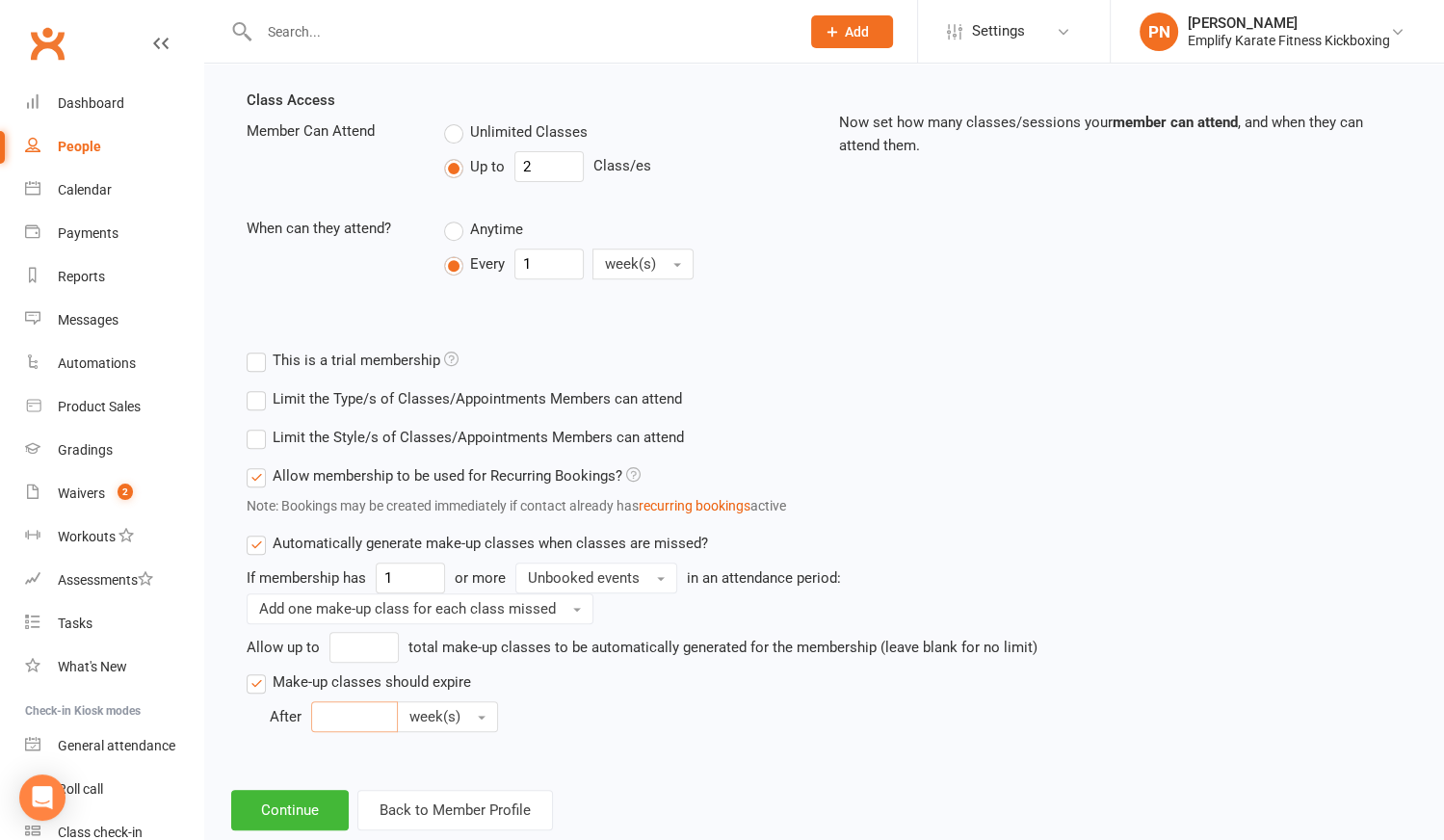
click at [334, 706] on input "number" at bounding box center [354, 715] width 86 height 30
type input "6"
click at [446, 716] on span "week(s)" at bounding box center [435, 716] width 51 height 18
click at [443, 832] on span "month(s)" at bounding box center [443, 835] width 59 height 18
click at [325, 811] on button "Continue" at bounding box center [290, 810] width 118 height 40
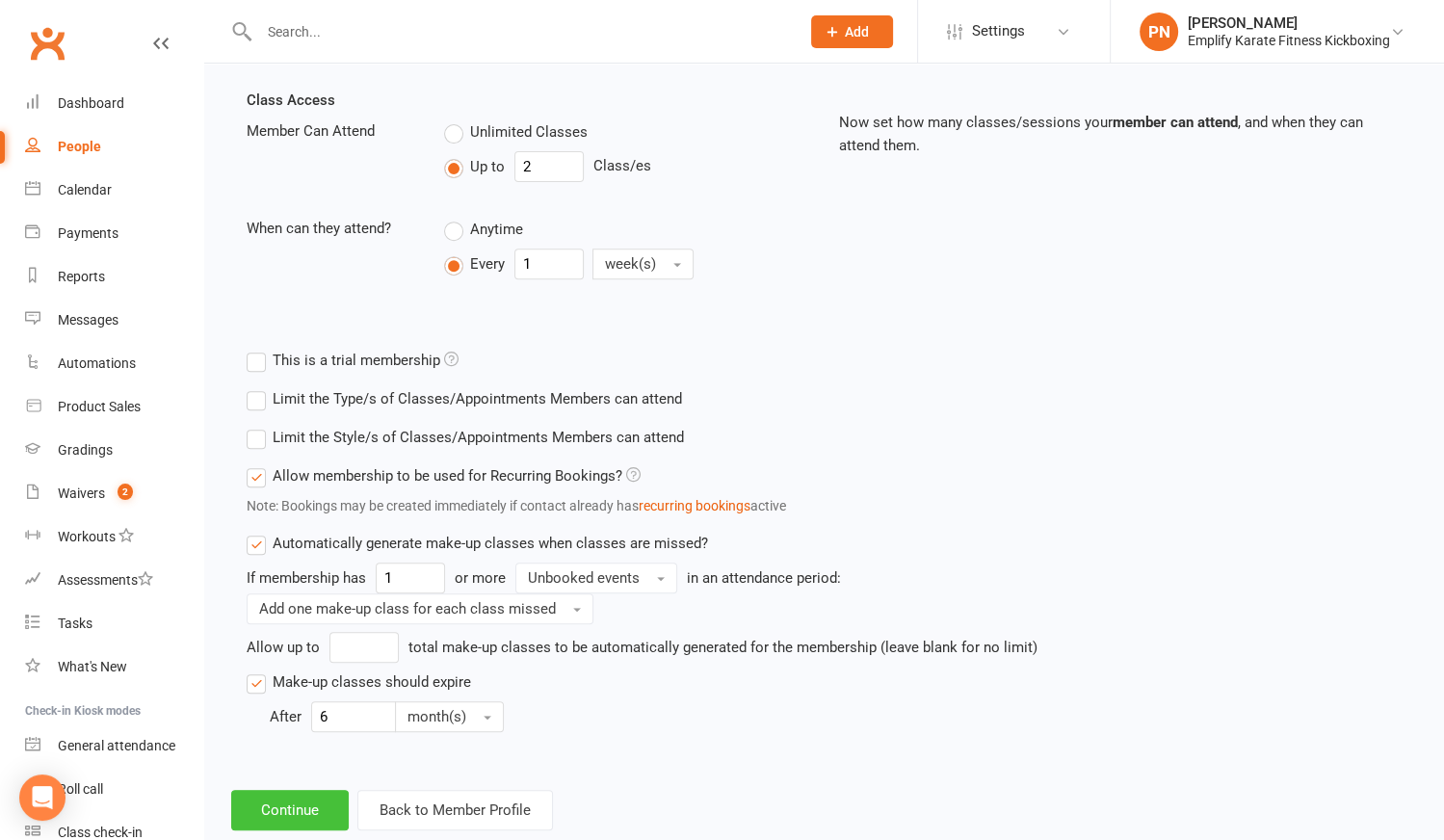
scroll to position [0, 0]
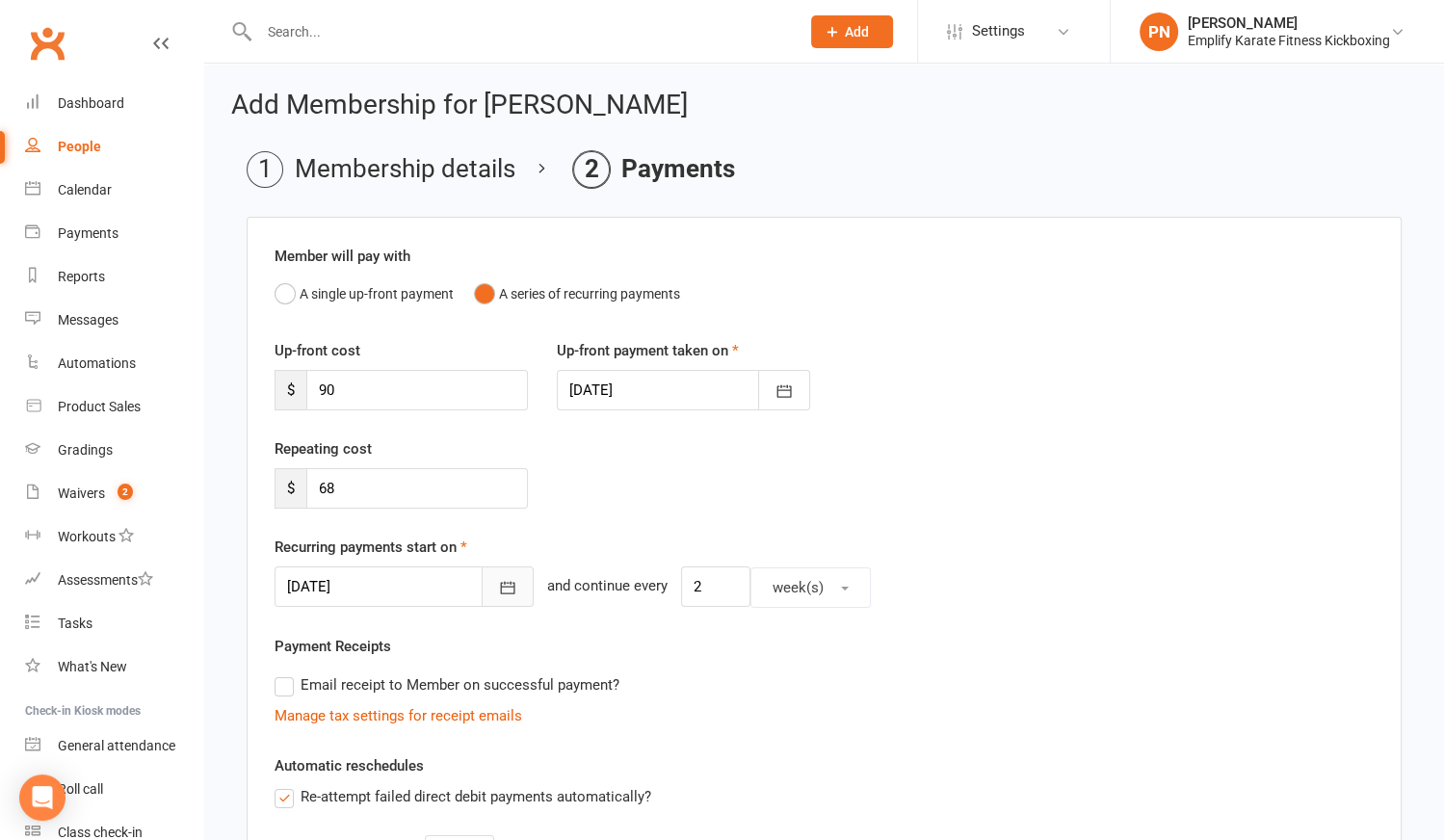
click at [498, 588] on icon "button" at bounding box center [508, 588] width 20 height 20
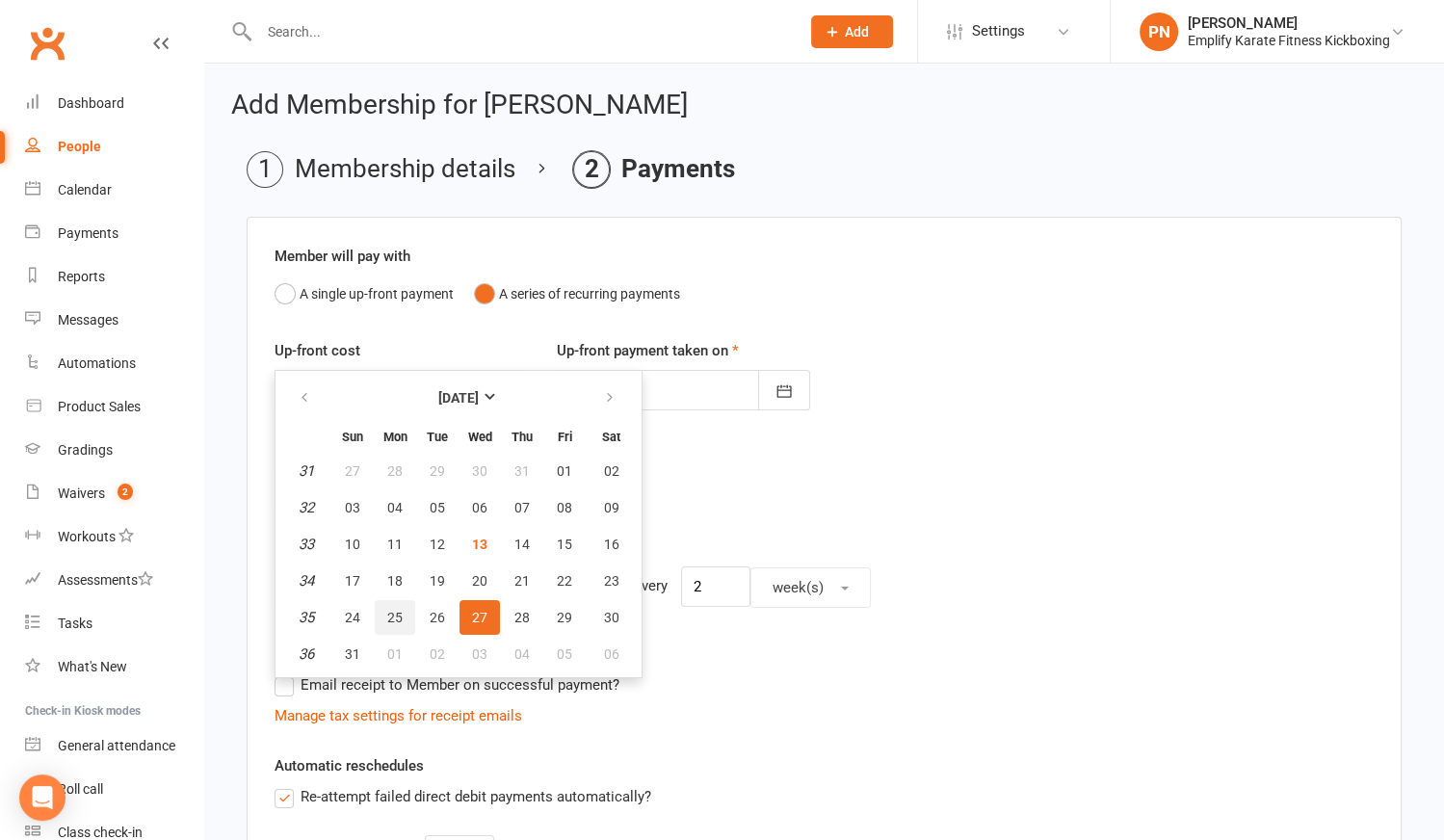
click at [400, 612] on span "25" at bounding box center [395, 617] width 16 height 16
type input "[DATE]"
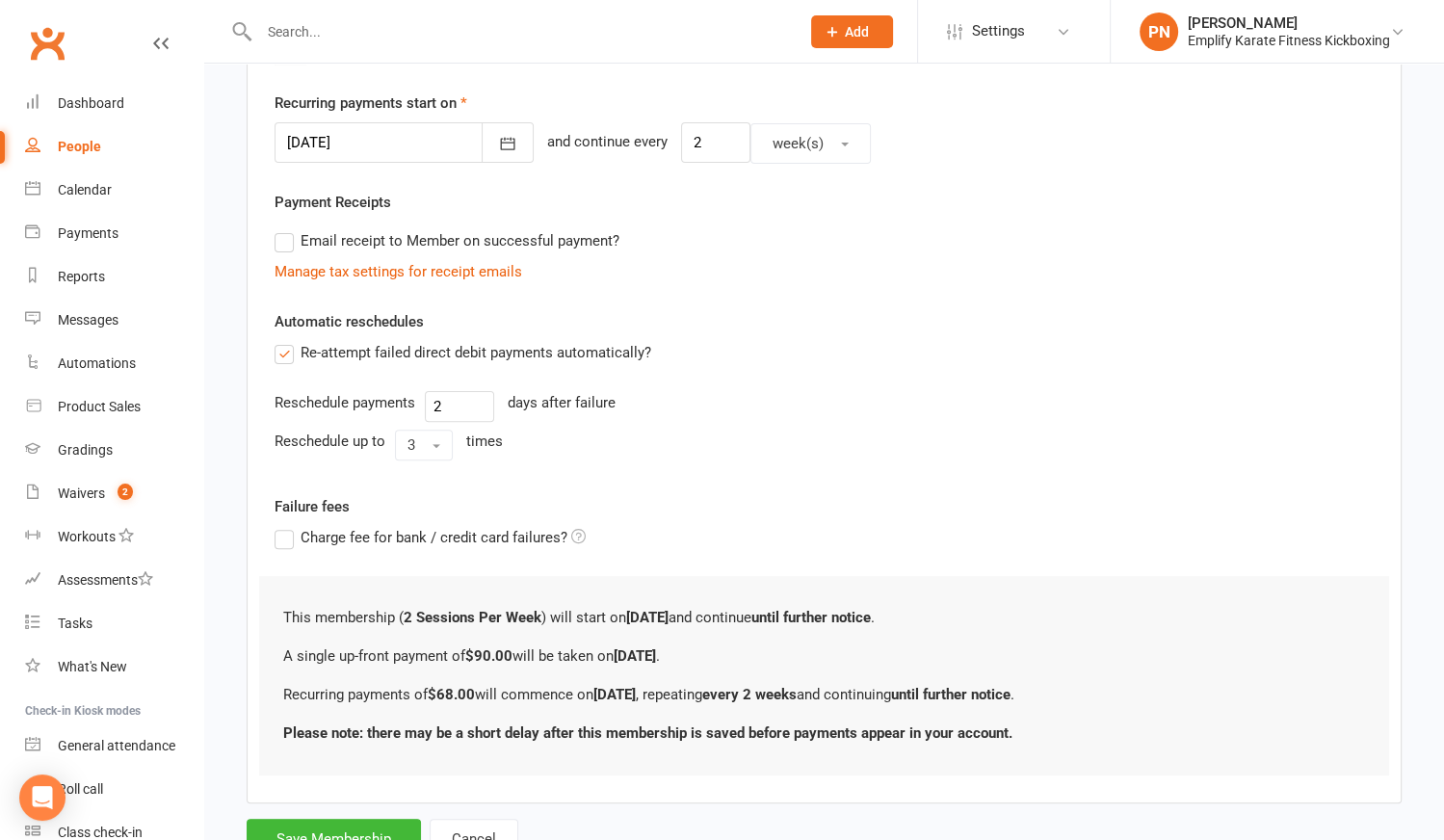
scroll to position [516, 0]
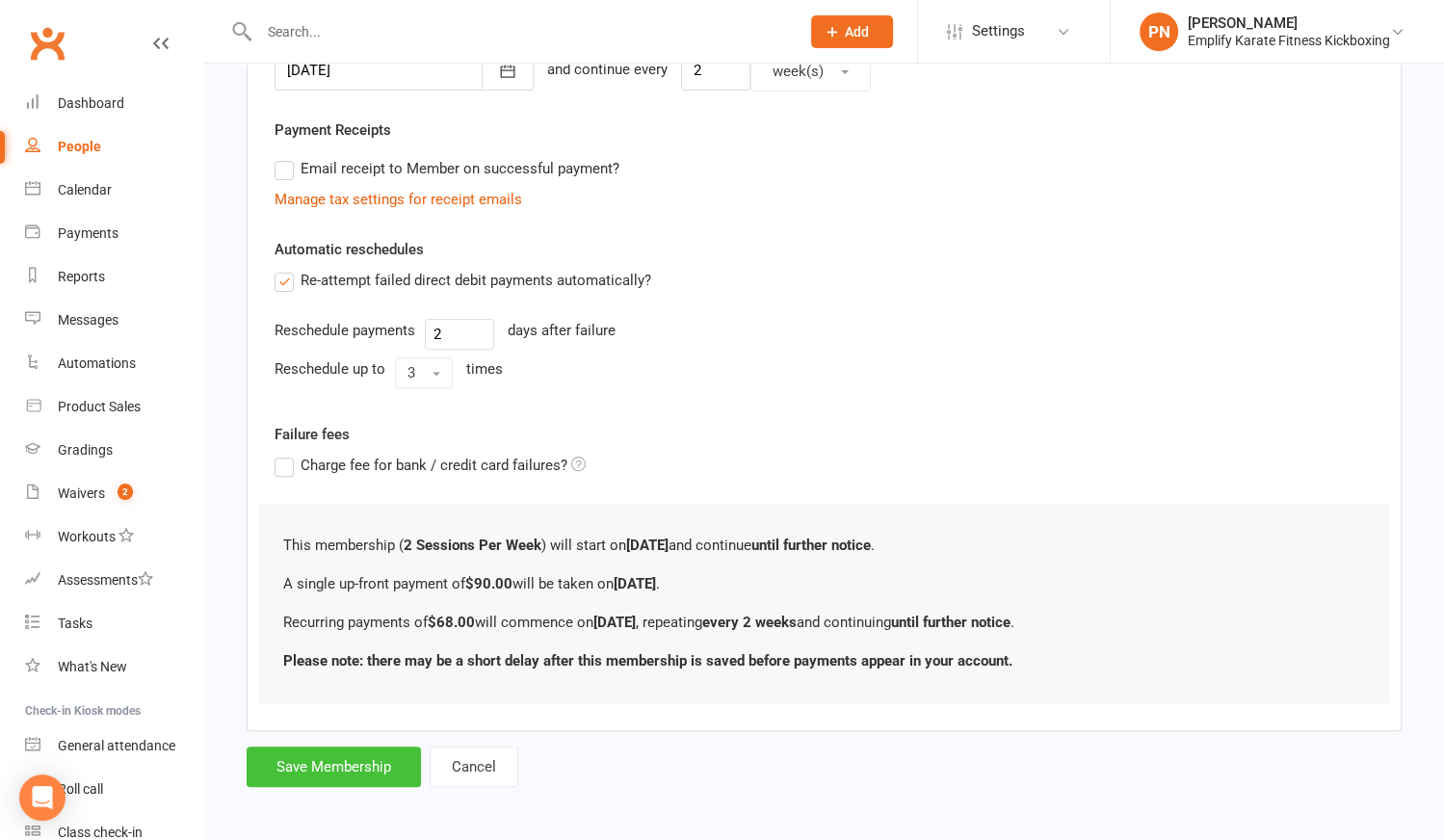
click at [359, 757] on button "Save Membership" at bounding box center [334, 765] width 175 height 40
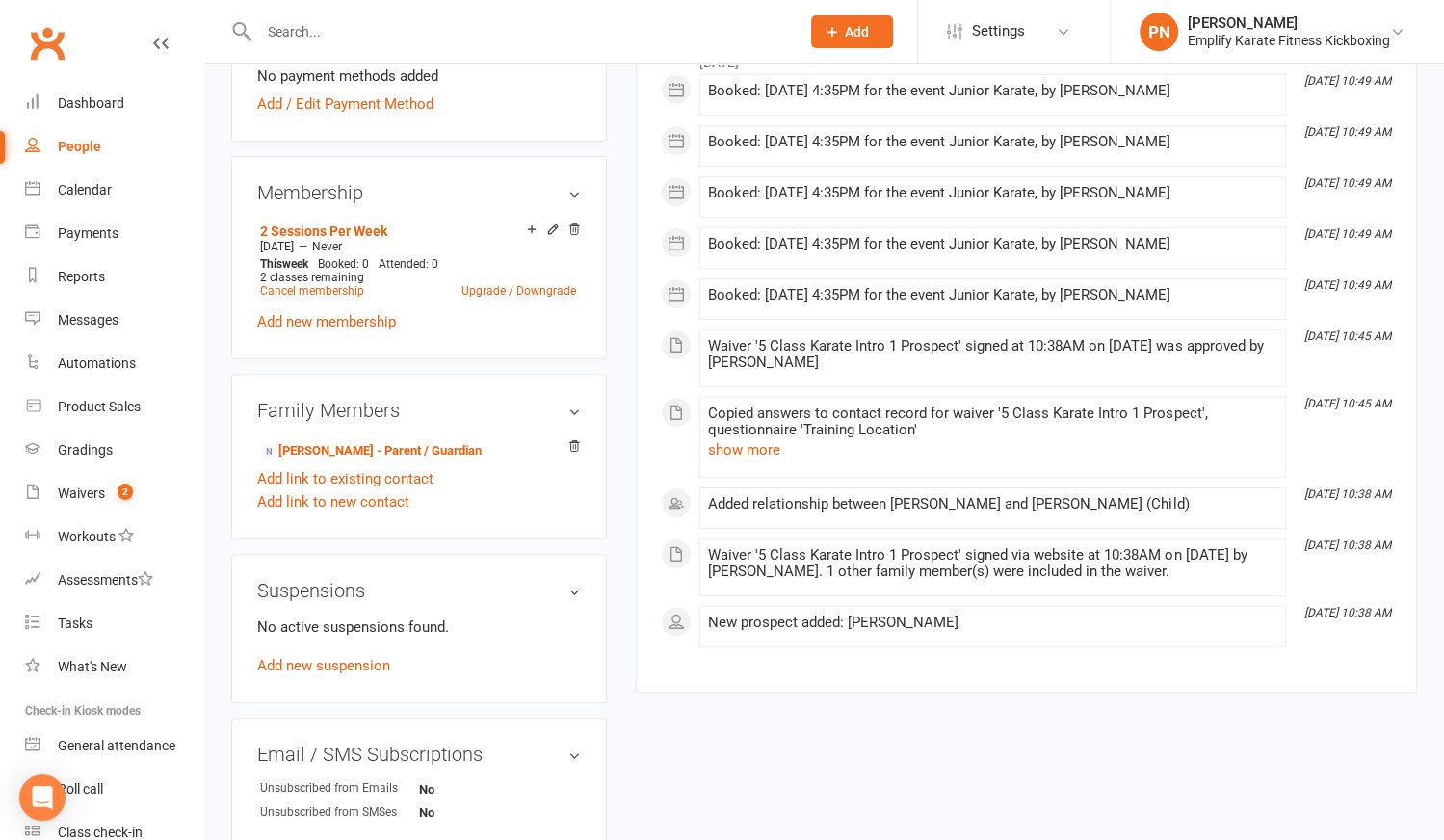
scroll to position [962, 0]
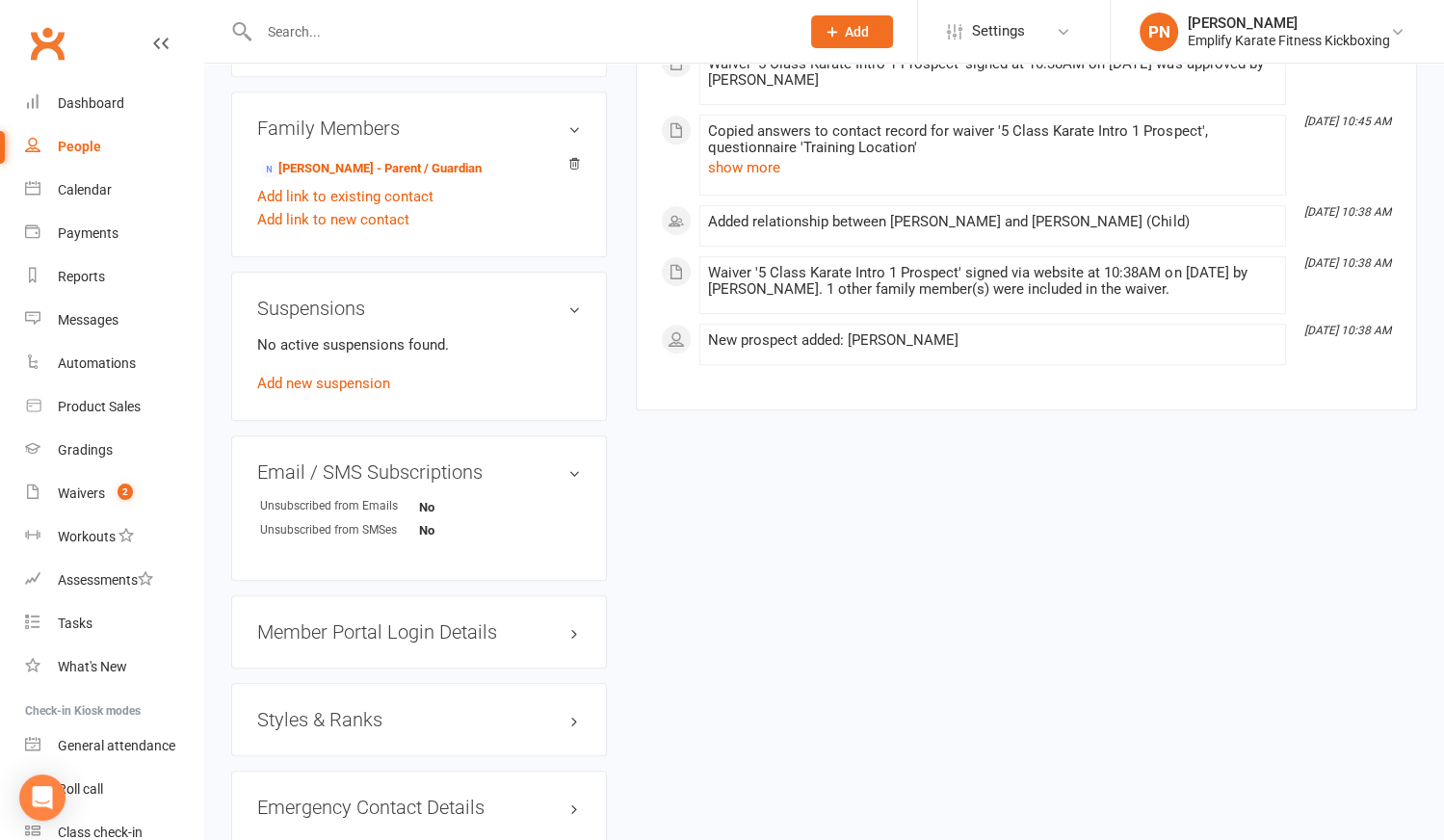
click at [326, 709] on h3 "Styles & Ranks" at bounding box center [419, 719] width 324 height 22
click at [313, 786] on link "Add new style" at bounding box center [301, 795] width 89 height 18
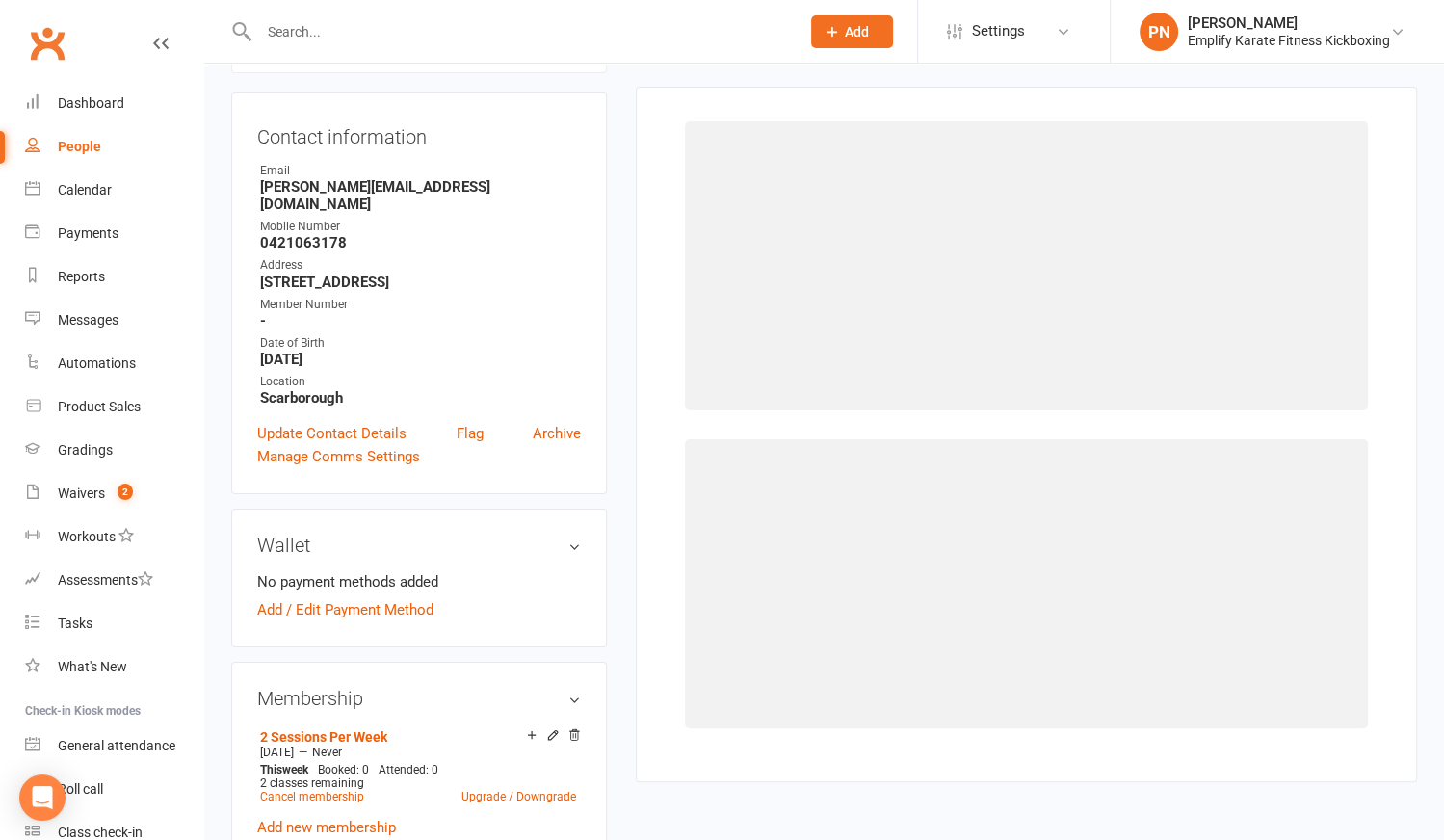
scroll to position [164, 0]
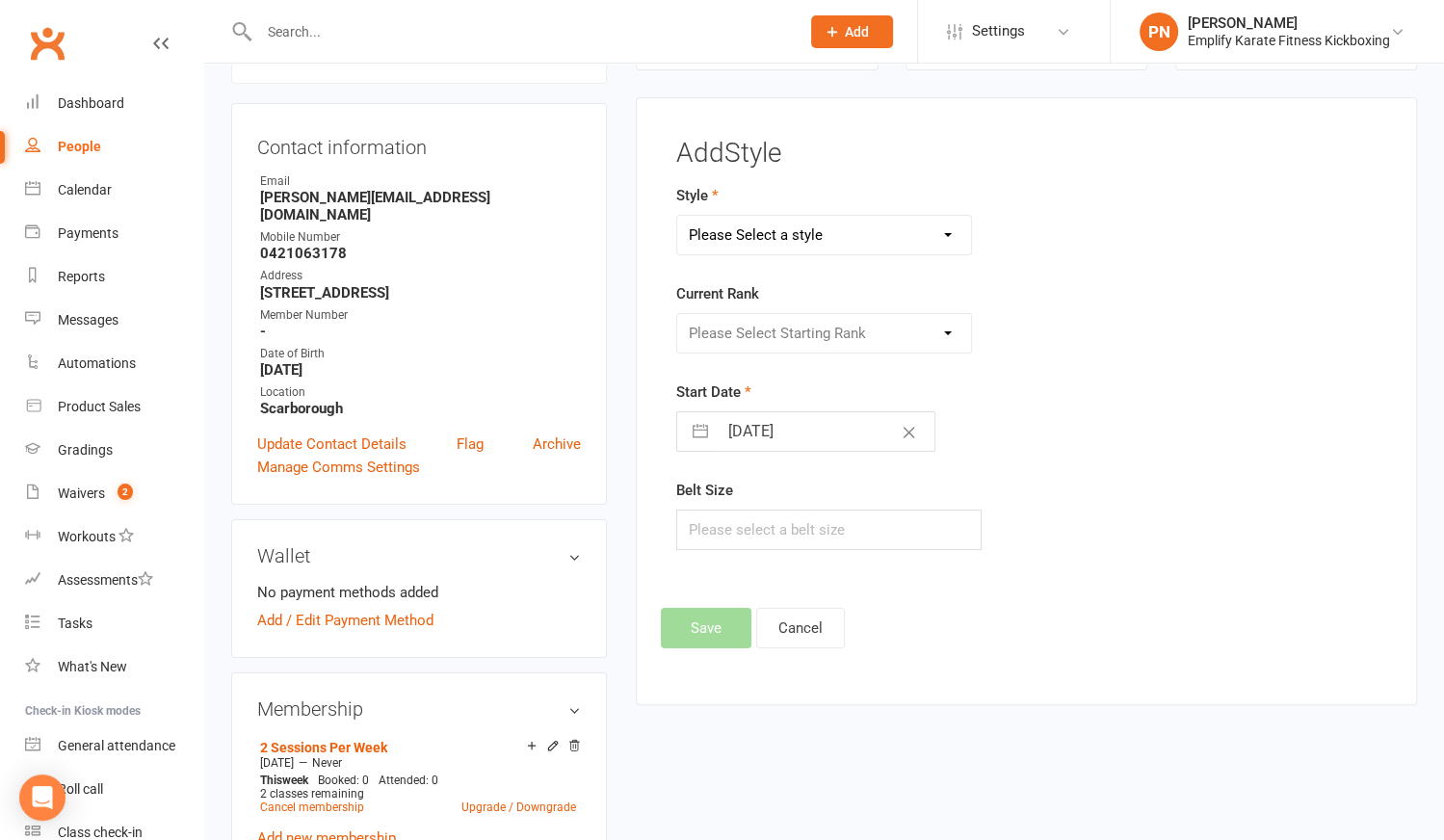
click at [762, 238] on select "Please Select a style Adult Goju Karate Junior Goju Karate Junior Leadership Pr…" at bounding box center [824, 235] width 293 height 38
select select "2206"
click at [677, 216] on select "Please Select a style Adult Goju Karate Junior Goju Karate Junior Leadership Pr…" at bounding box center [824, 235] width 293 height 38
click at [750, 329] on select "Please Select Starting Rank 10th Kyu: White Belt 9th Kyu: Half Yellow Belt 8th …" at bounding box center [824, 333] width 293 height 38
select select "21901"
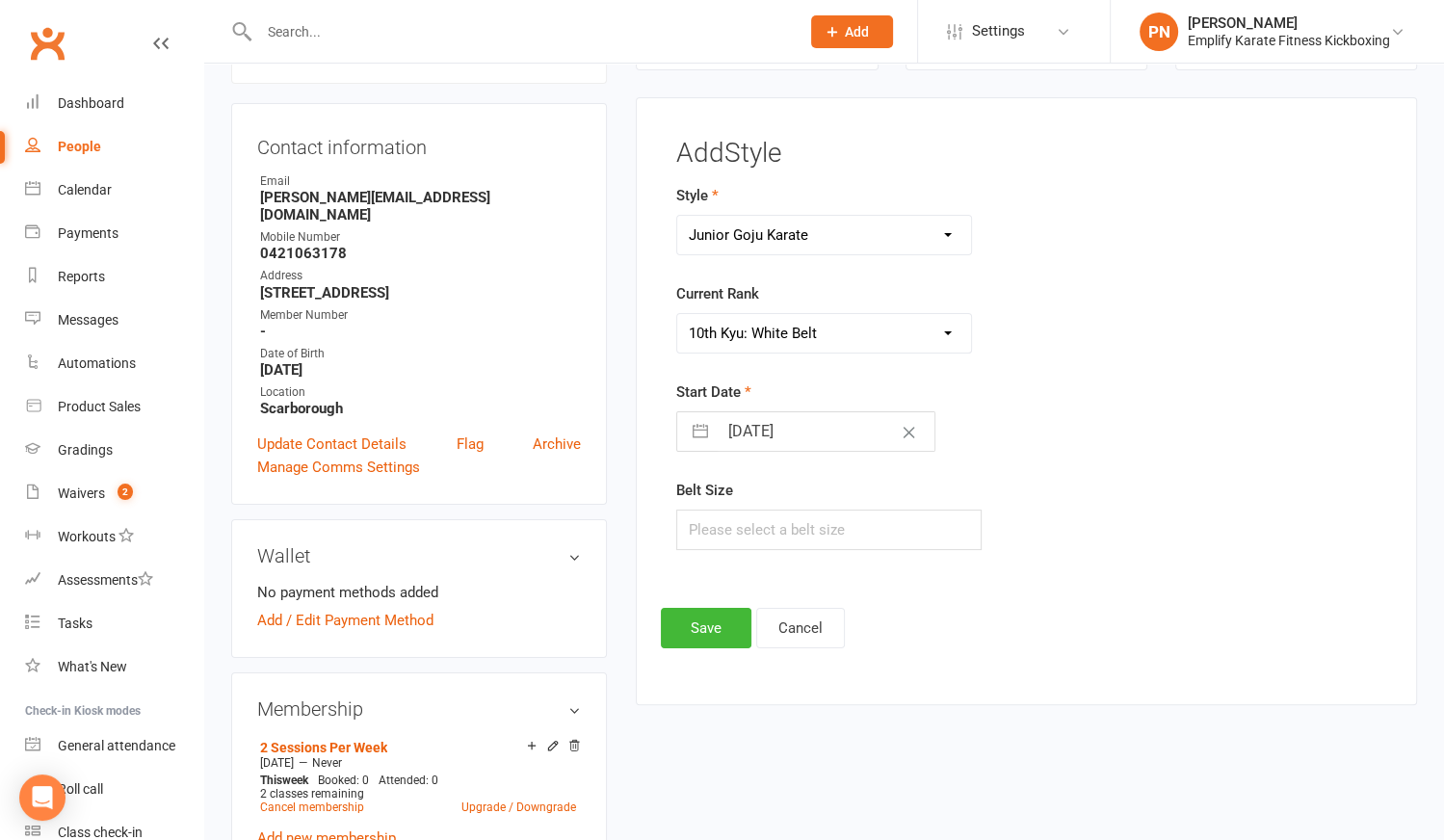
click at [677, 314] on select "Please Select Starting Rank 10th Kyu: White Belt 9th Kyu: Half Yellow Belt 8th …" at bounding box center [824, 333] width 293 height 38
click at [712, 528] on input "text" at bounding box center [829, 529] width 304 height 40
type input "4"
click at [703, 625] on button "Save" at bounding box center [706, 627] width 90 height 40
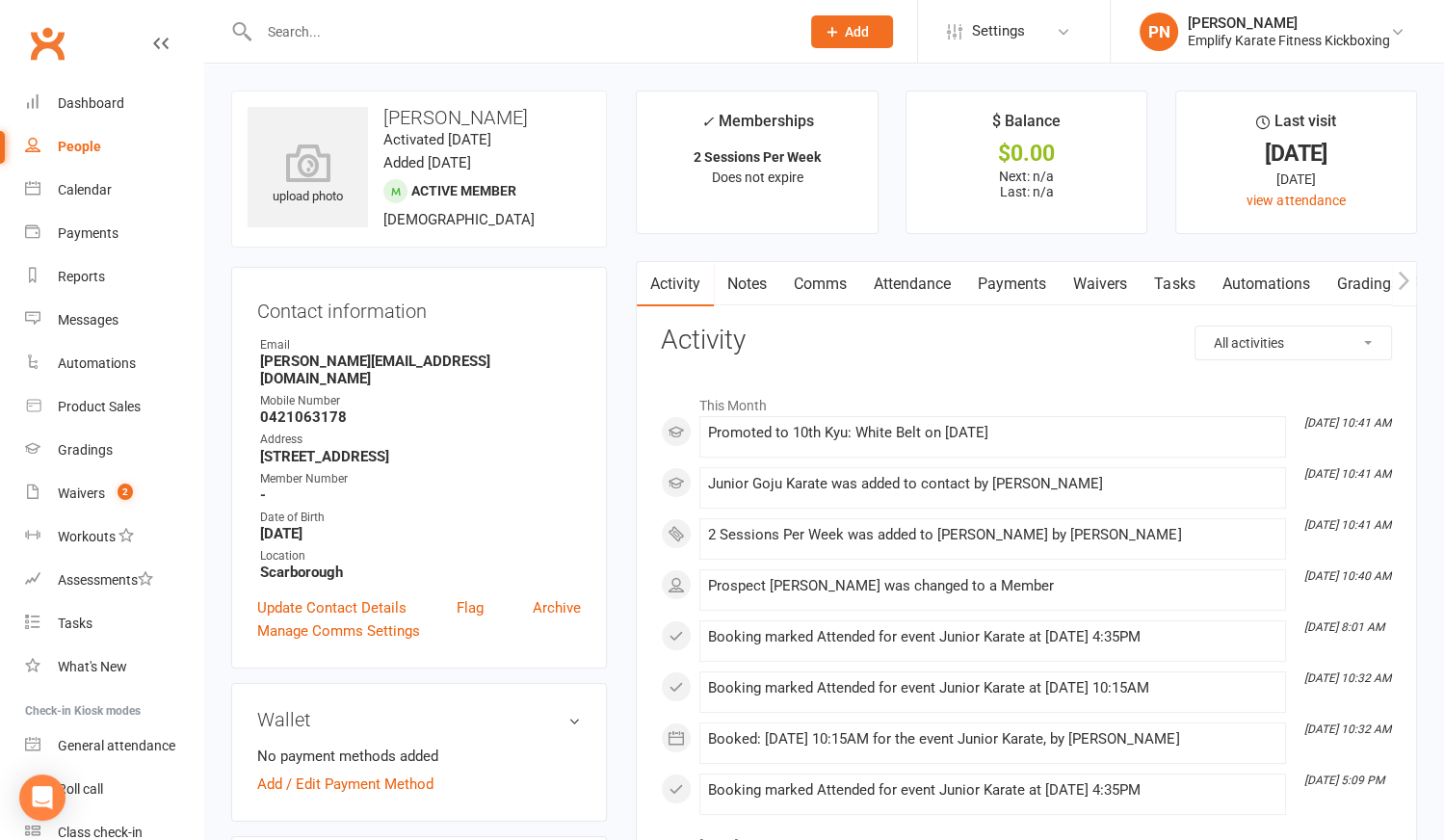
scroll to position [0, 0]
click at [373, 31] on input "text" at bounding box center [519, 31] width 533 height 26
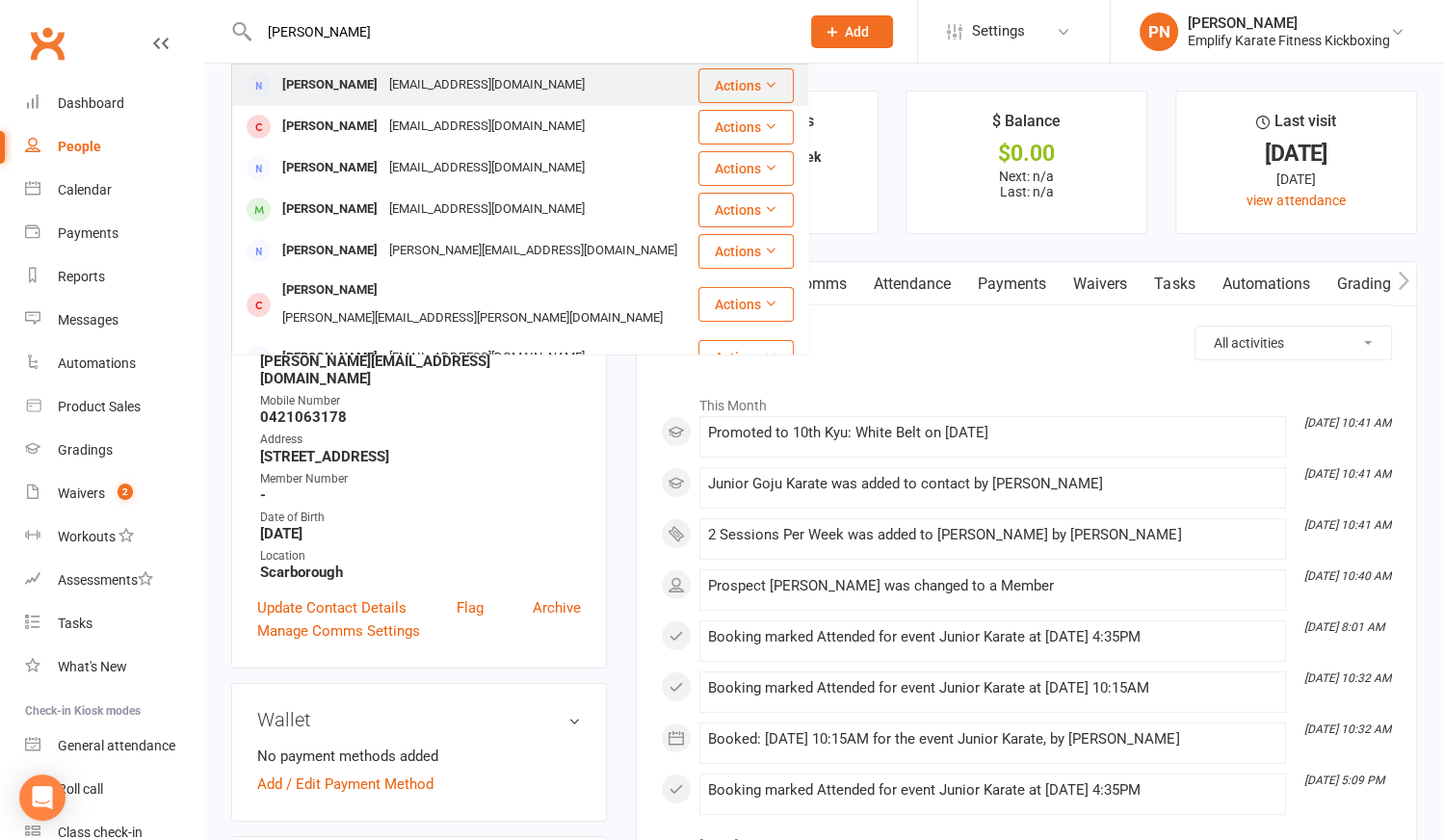
type input "[PERSON_NAME]"
click at [384, 79] on div "[EMAIL_ADDRESS][DOMAIN_NAME]" at bounding box center [487, 85] width 207 height 27
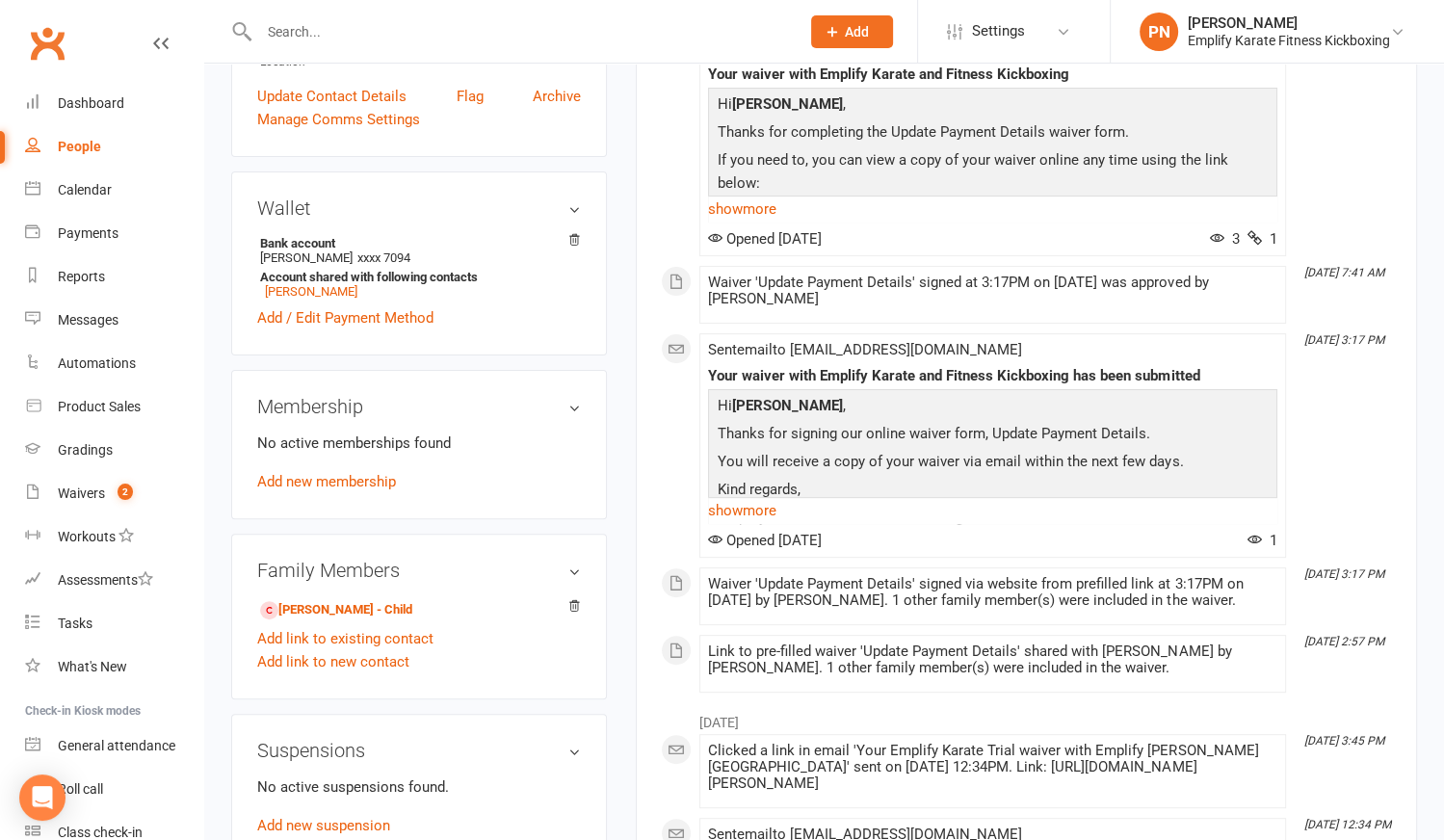
scroll to position [437, 0]
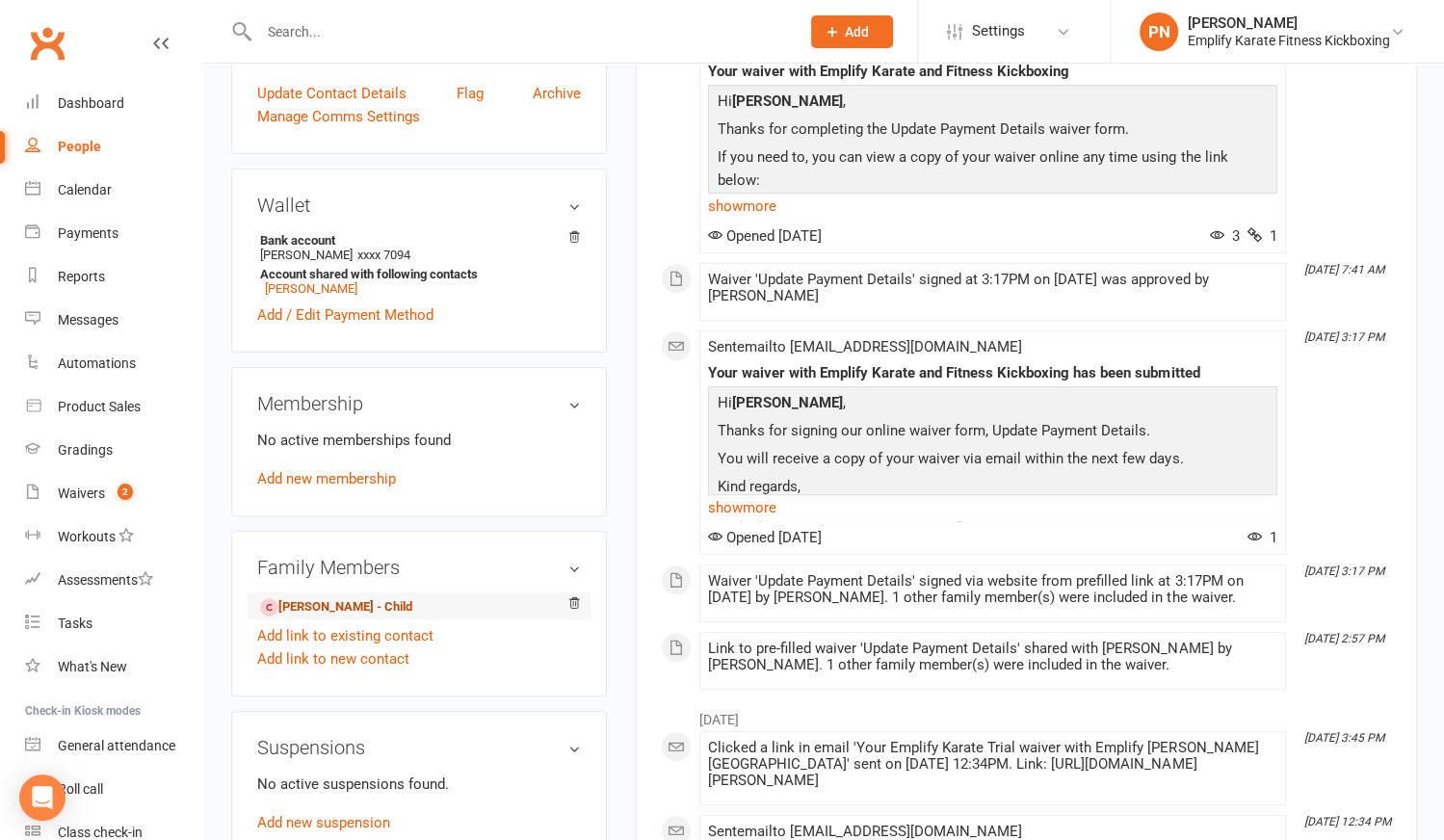
click at [339, 616] on link "[PERSON_NAME] - Child" at bounding box center [336, 606] width 152 height 21
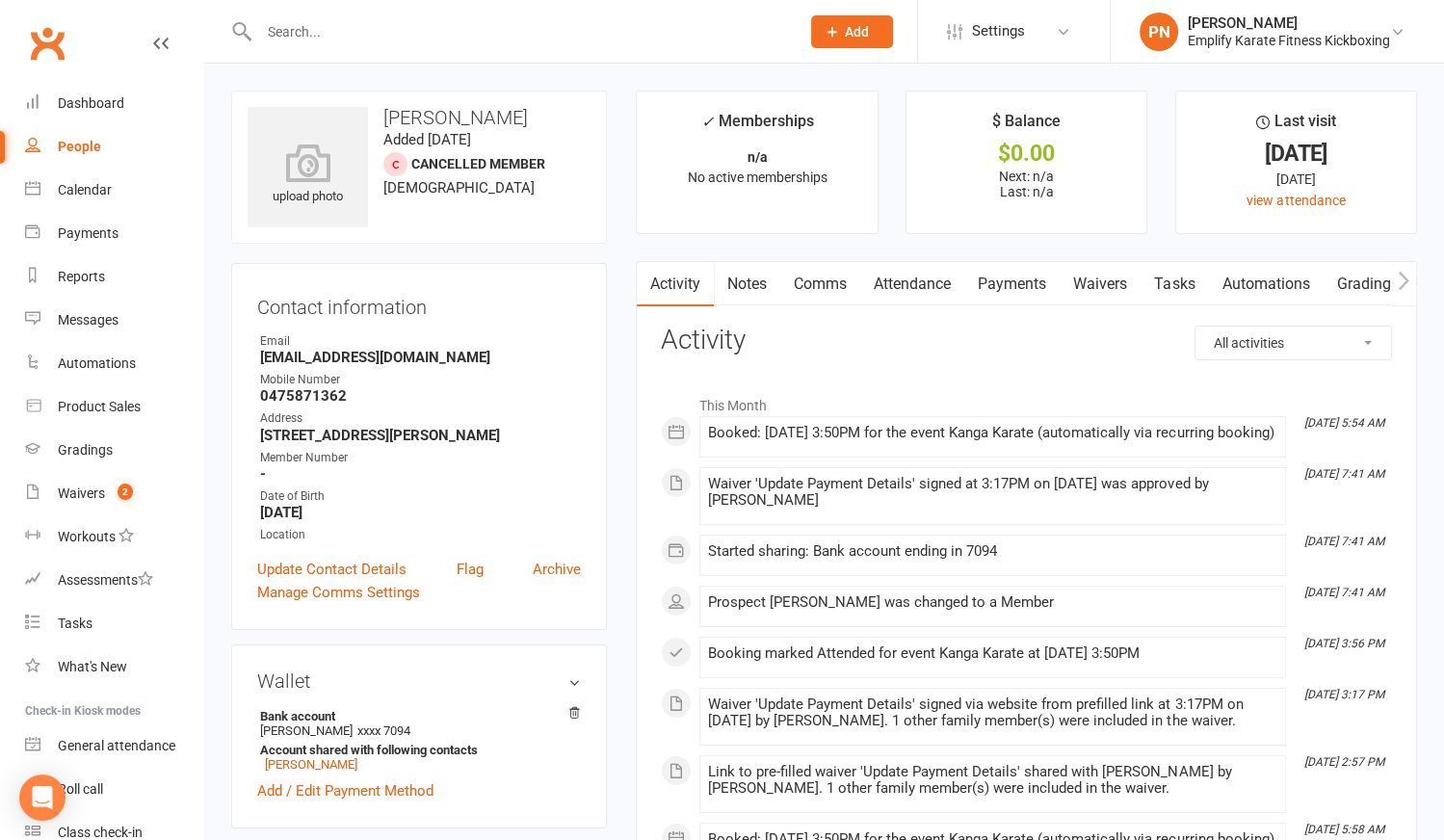
click at [916, 278] on link "Attendance" at bounding box center [912, 284] width 104 height 44
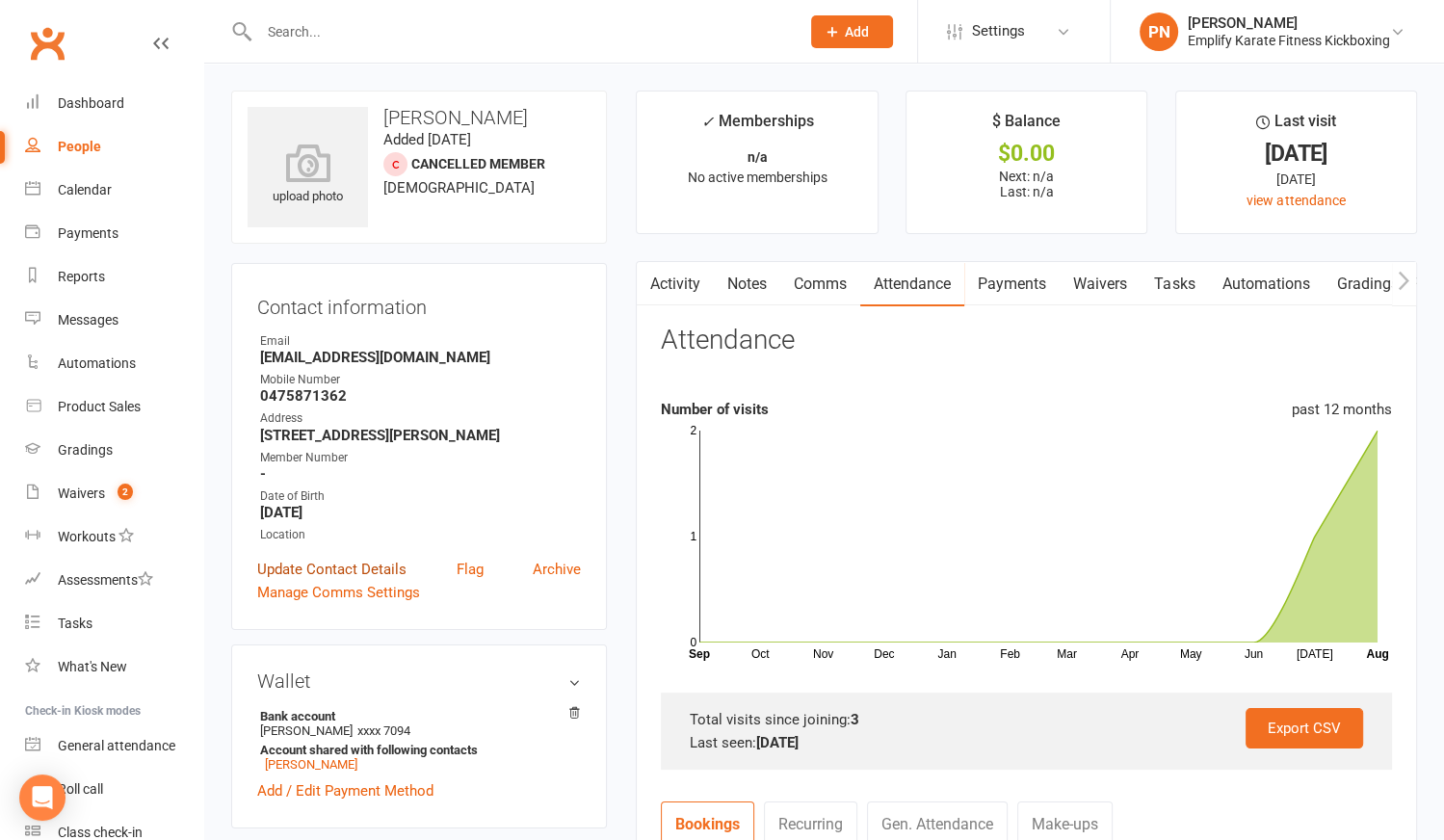
click at [329, 559] on link "Update Contact Details" at bounding box center [332, 569] width 149 height 24
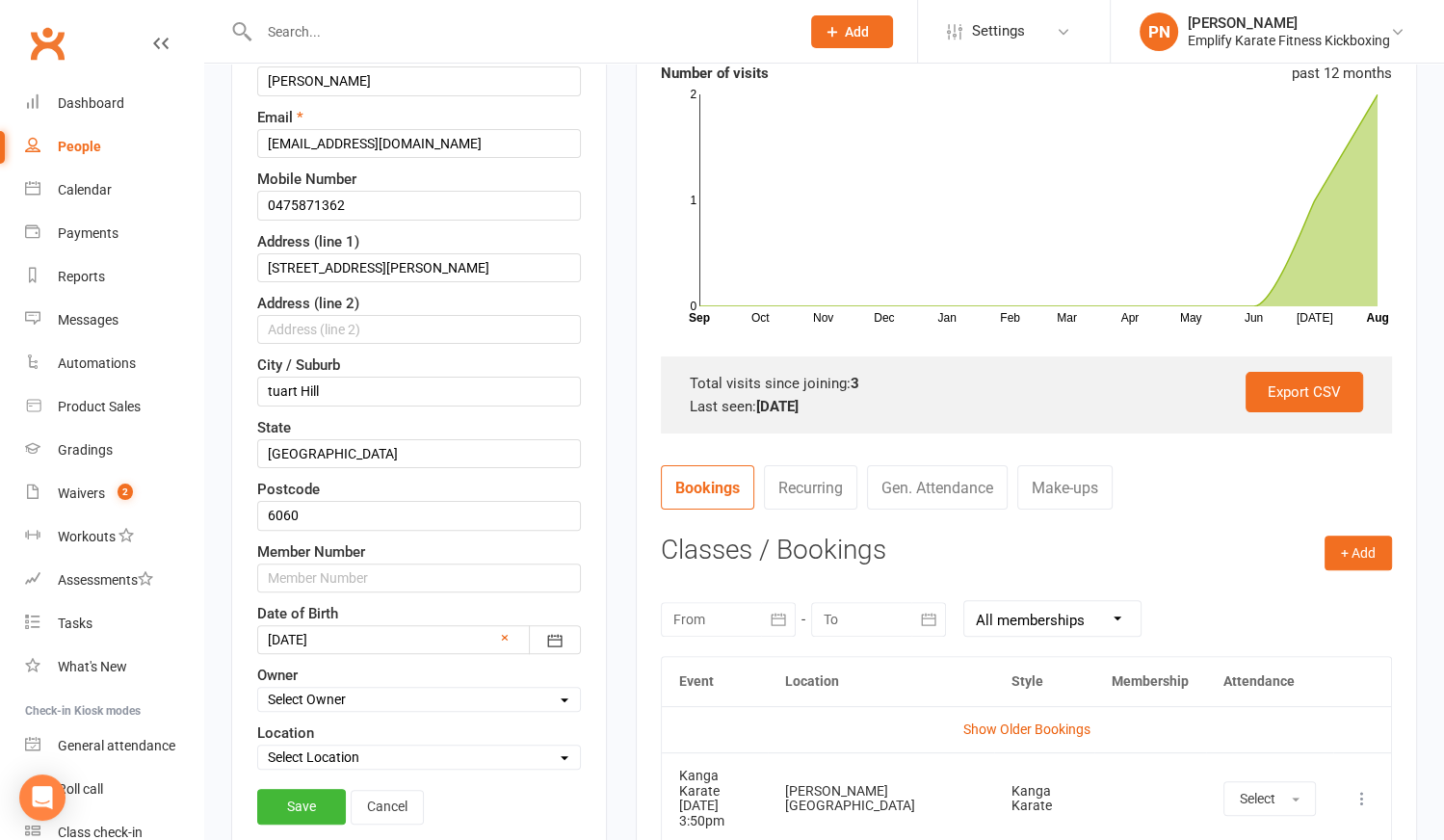
scroll to position [352, 0]
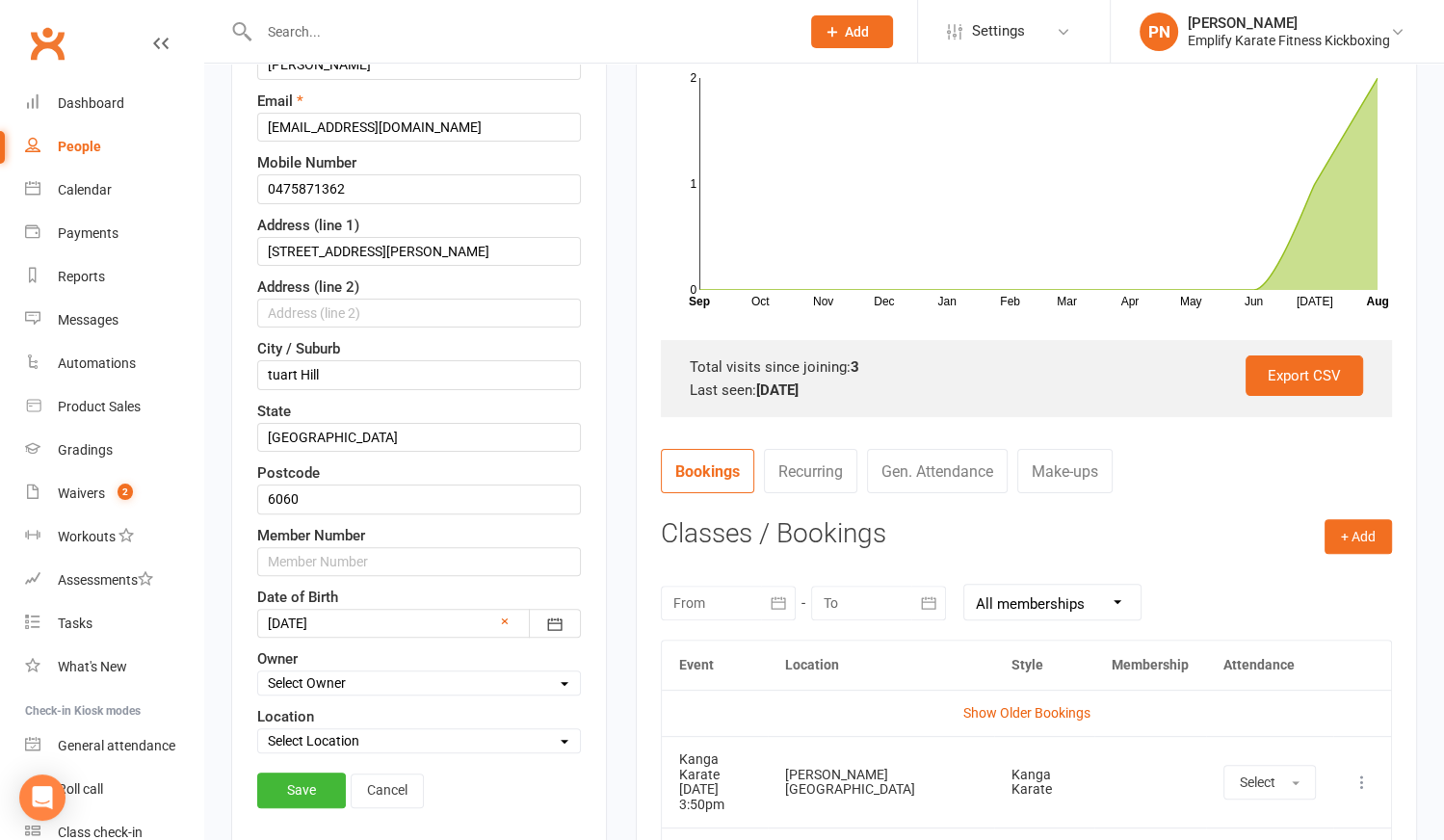
click at [323, 730] on select "Select Location [PERSON_NAME][GEOGRAPHIC_DATA] [PERSON_NAME]" at bounding box center [419, 741] width 322 height 22
select select "1"
click at [258, 730] on select "Select Location [PERSON_NAME][GEOGRAPHIC_DATA] [PERSON_NAME]" at bounding box center [419, 741] width 322 height 22
click at [306, 776] on link "Save" at bounding box center [301, 789] width 88 height 34
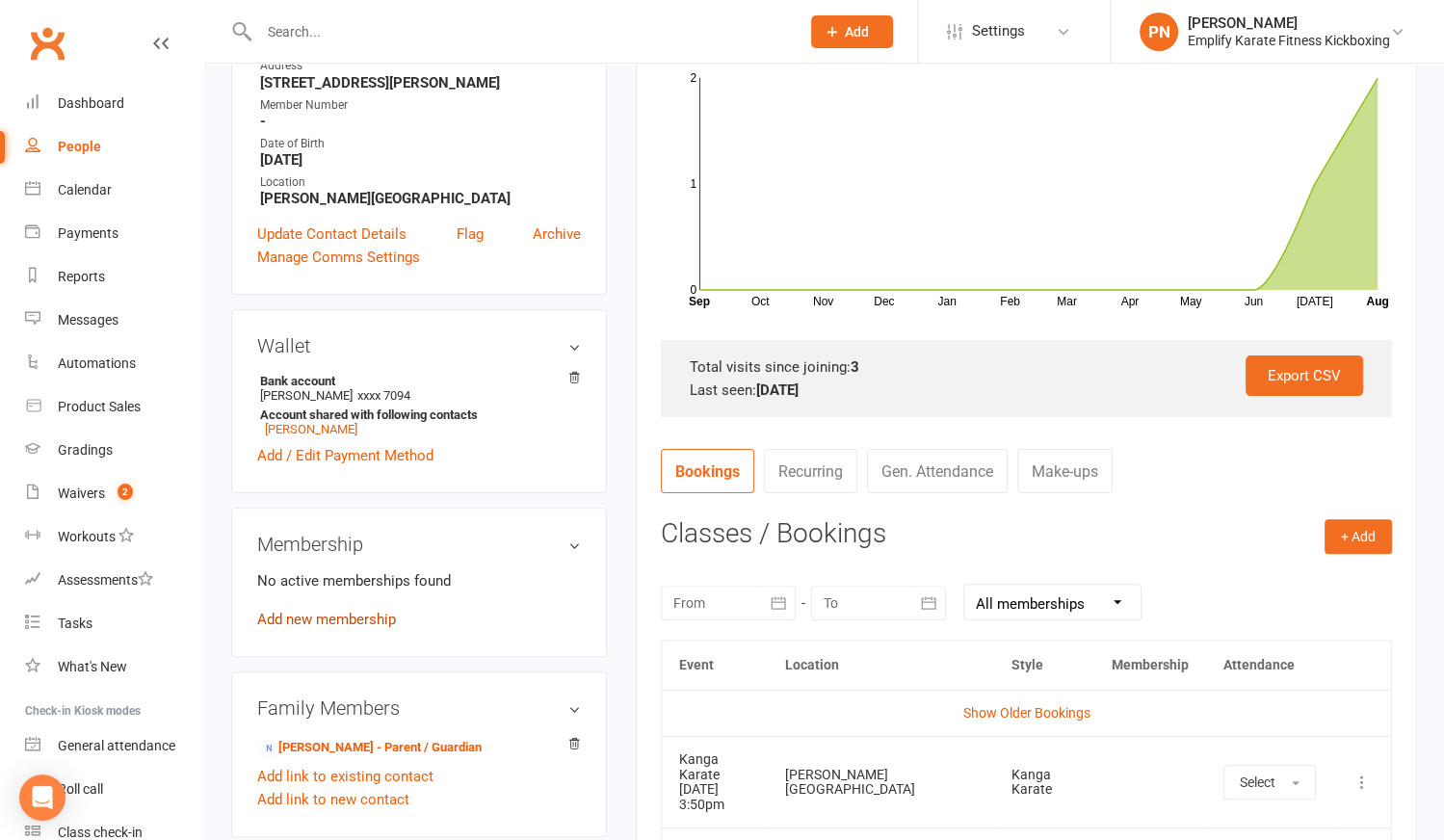
click at [320, 616] on link "Add new membership" at bounding box center [326, 619] width 138 height 18
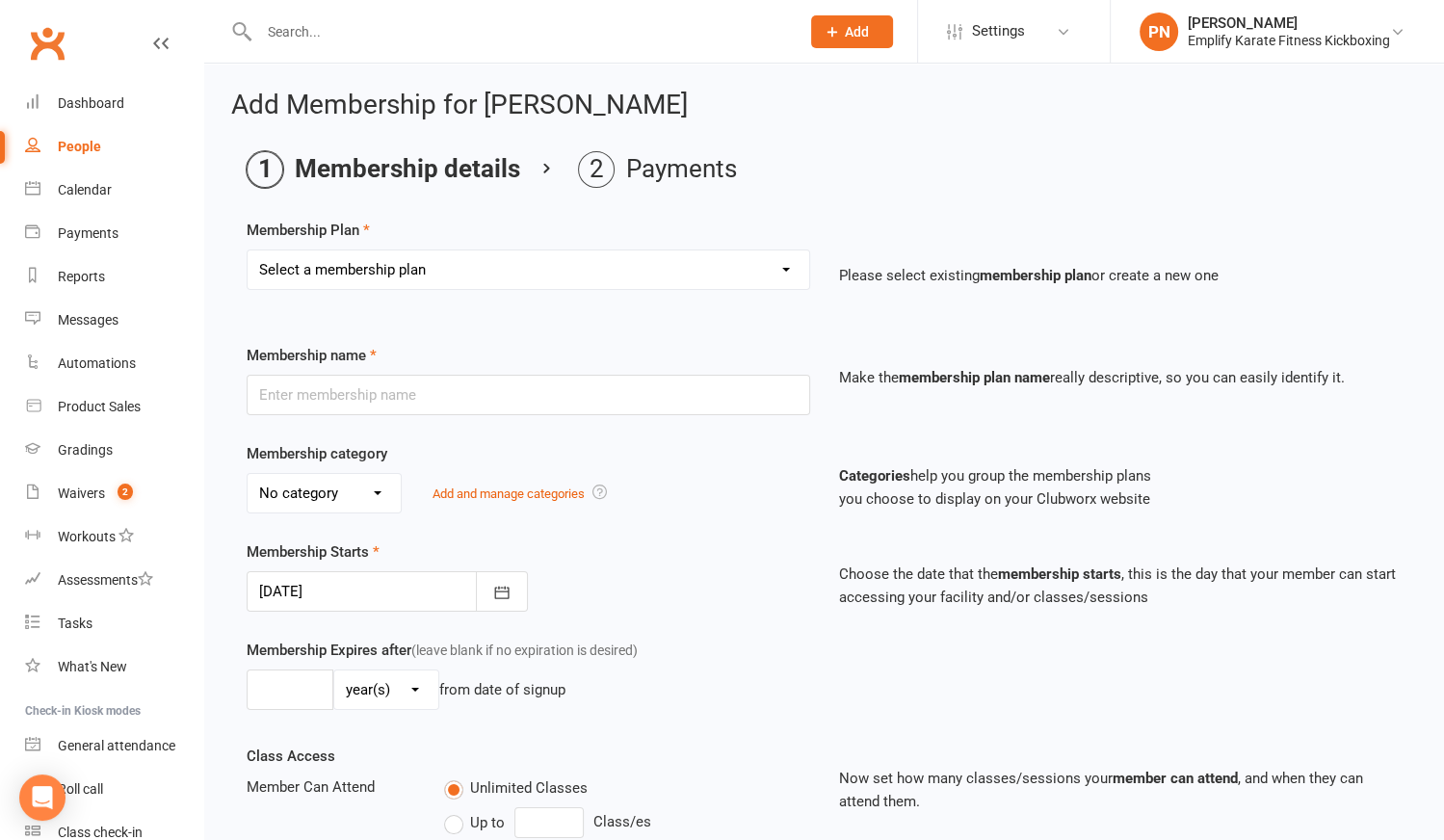
click at [369, 274] on select "Select a membership plan Create new Membership Plan Unlimited Training 2 Sessio…" at bounding box center [528, 269] width 562 height 38
select select "3"
click at [247, 250] on select "Select a membership plan Create new Membership Plan Unlimited Training 2 Sessio…" at bounding box center [528, 269] width 562 height 38
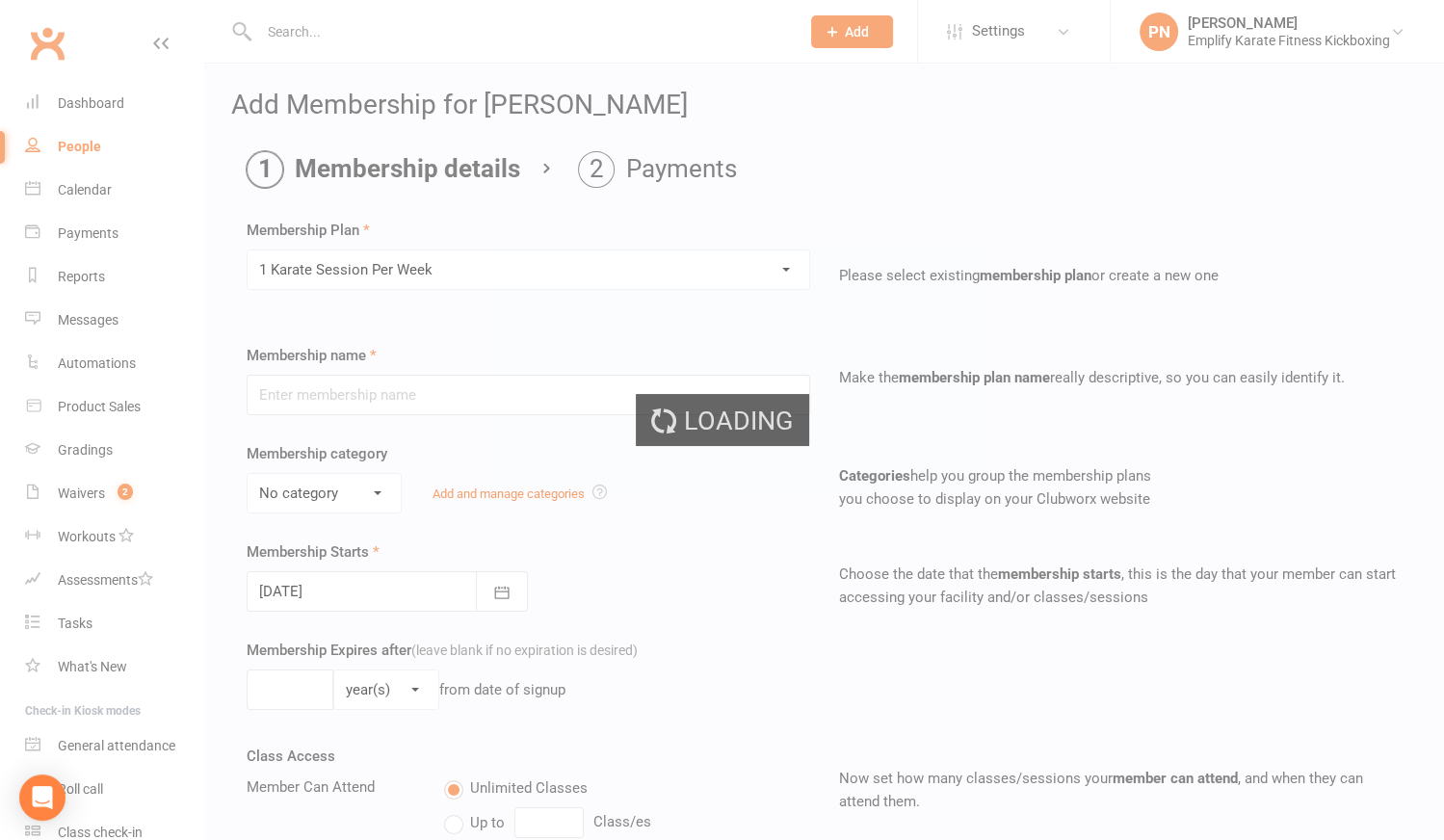
type input "1 Karate Session Per Week"
select select "0"
type input "0"
type input "1"
select select "?"
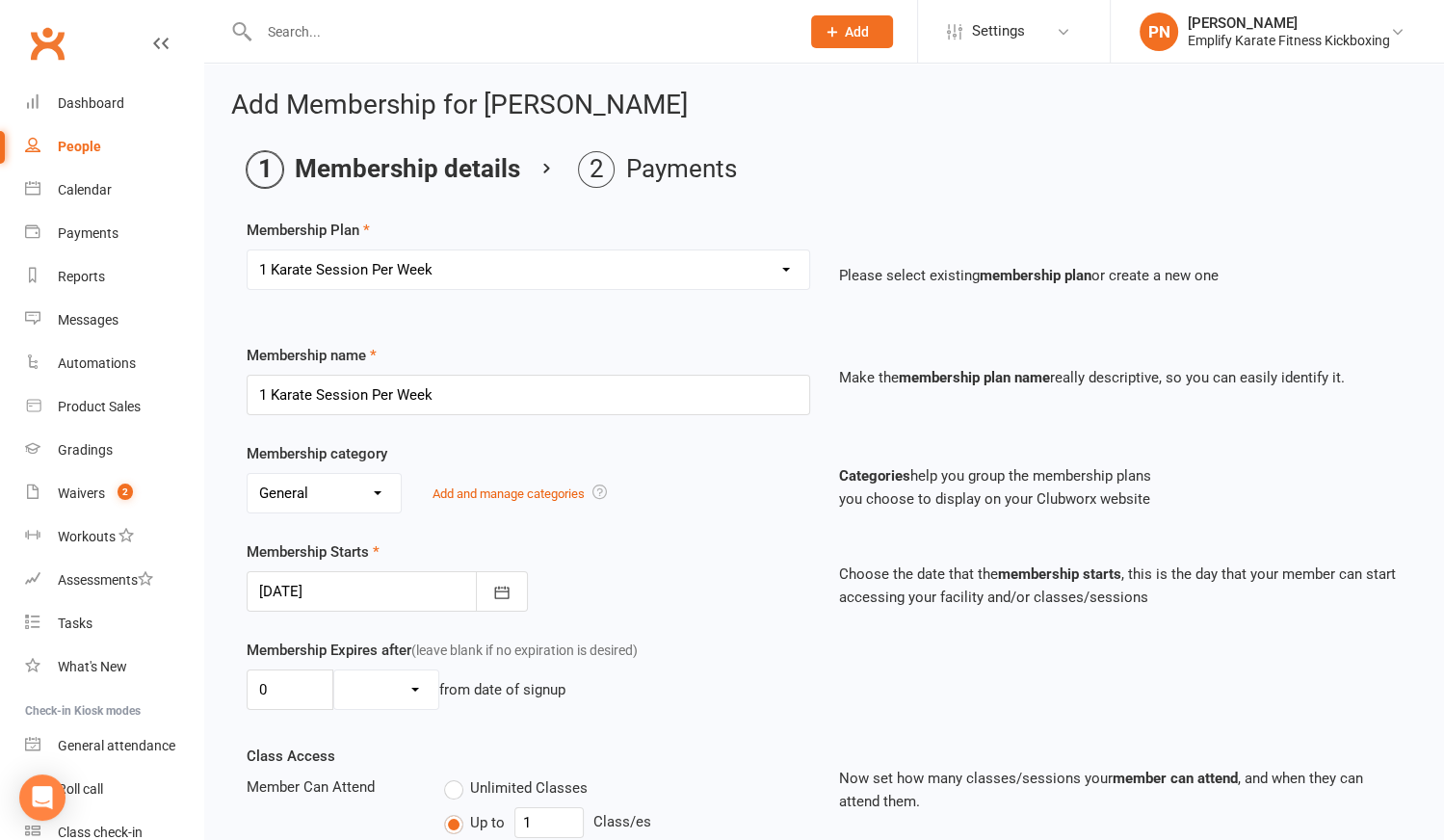
type input "[DATE]"
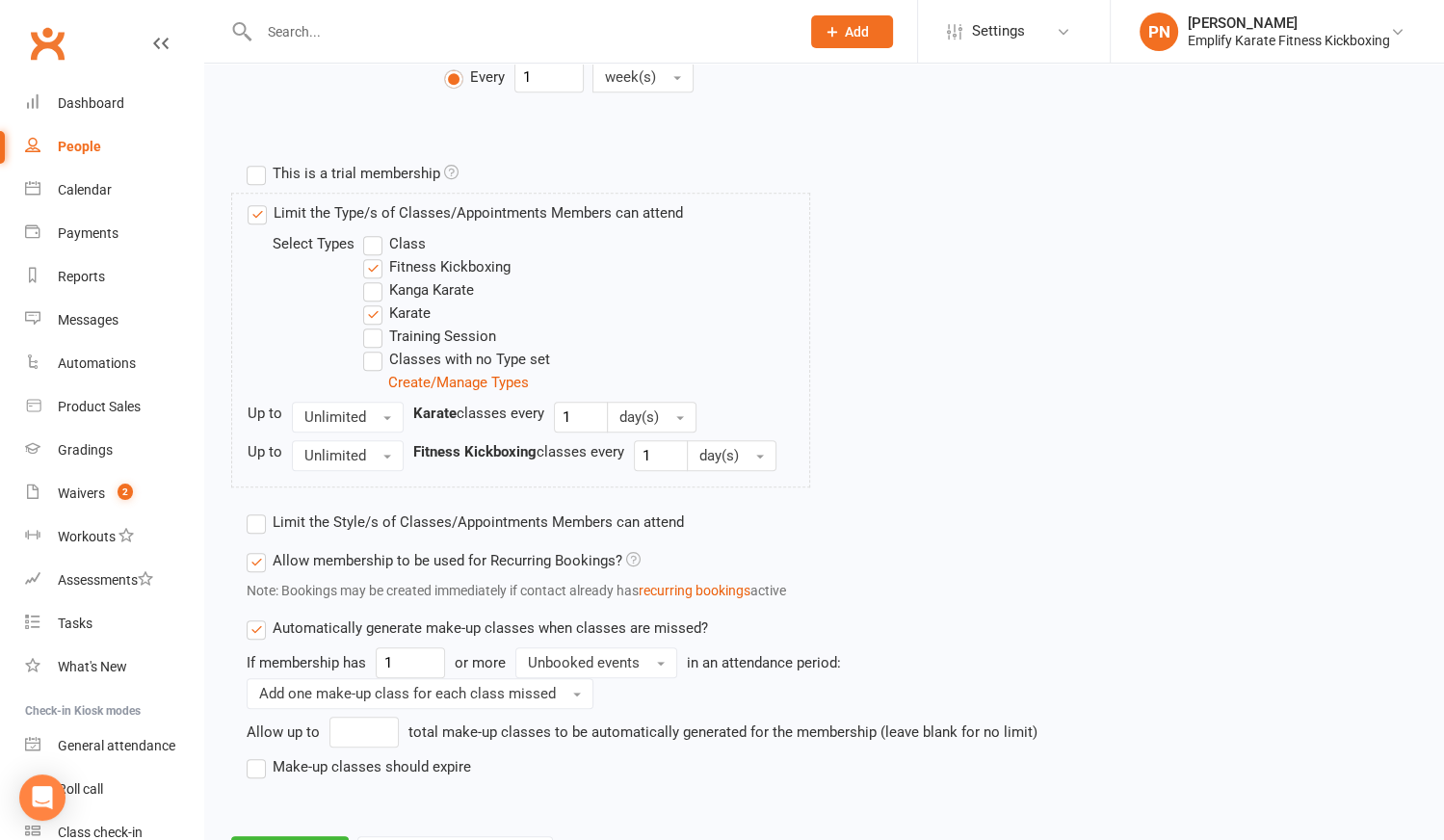
scroll to position [926, 0]
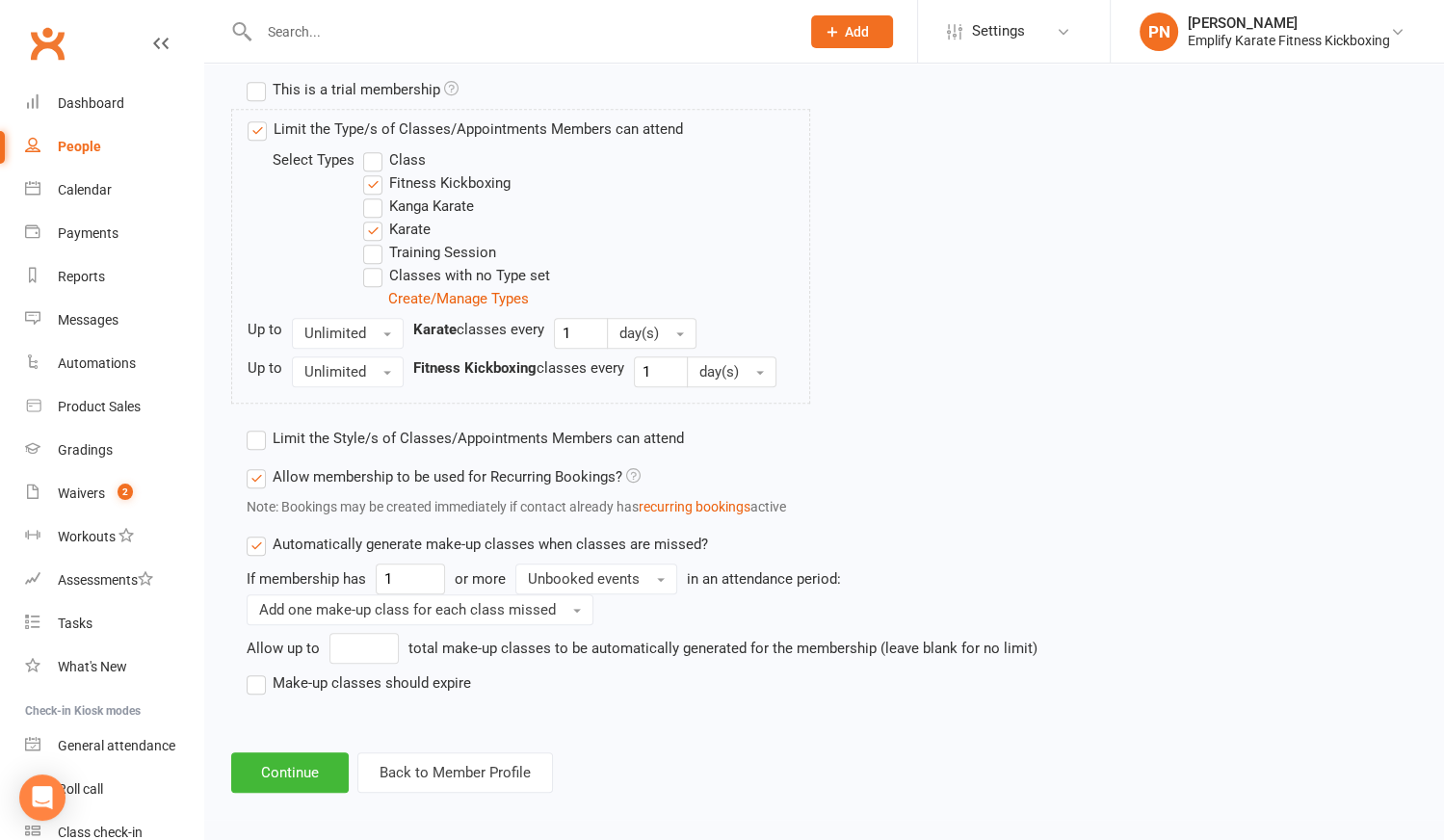
click at [250, 677] on label "Make-up classes should expire" at bounding box center [358, 683] width 225 height 24
click at [250, 671] on input "Make-up classes should expire" at bounding box center [252, 671] width 13 height 0
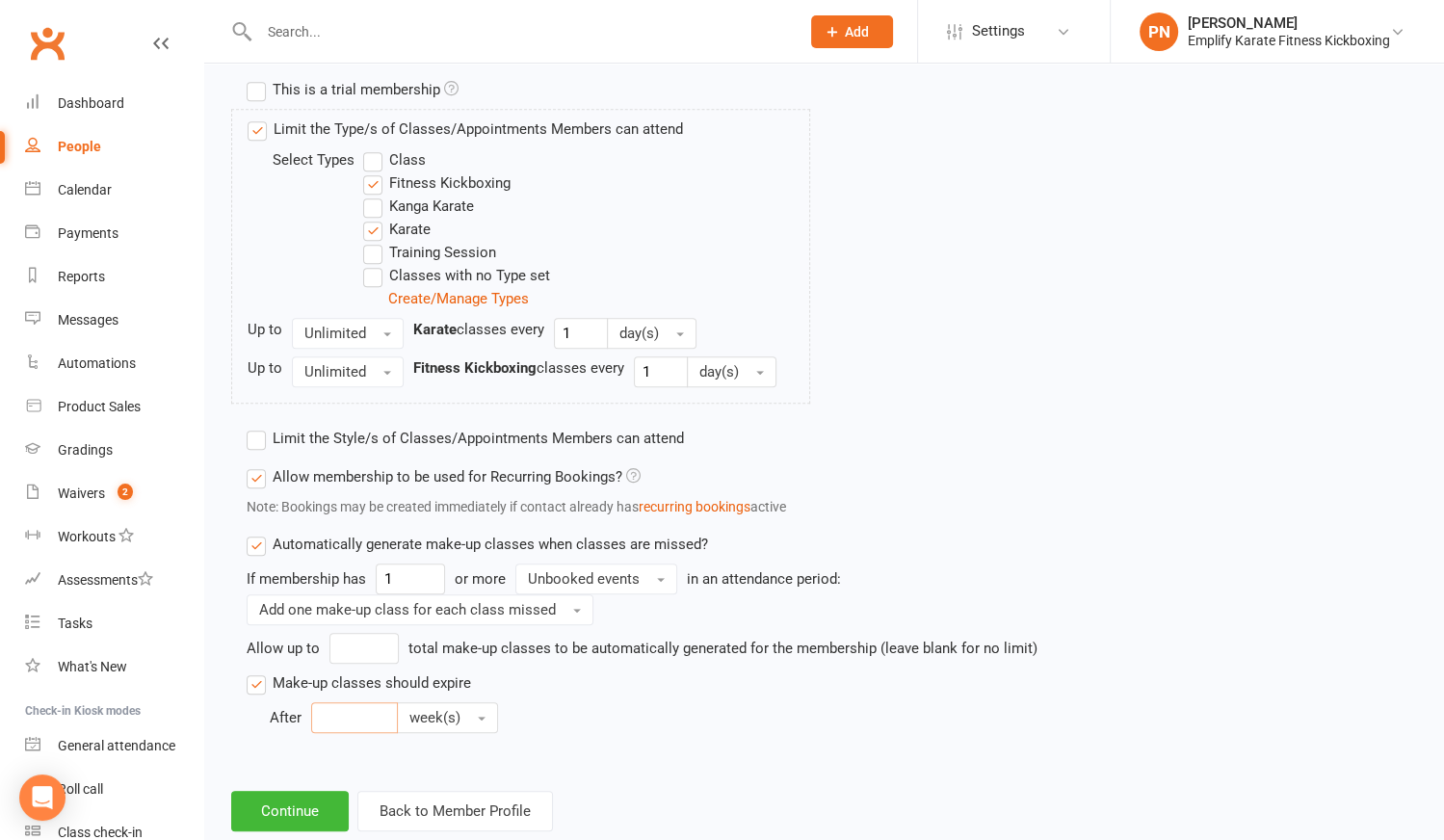
click at [322, 704] on input "number" at bounding box center [354, 716] width 86 height 30
type input "6"
click at [439, 712] on span "week(s)" at bounding box center [435, 717] width 51 height 18
click at [436, 827] on span "month(s)" at bounding box center [443, 836] width 59 height 18
click at [312, 791] on button "Continue" at bounding box center [290, 811] width 118 height 40
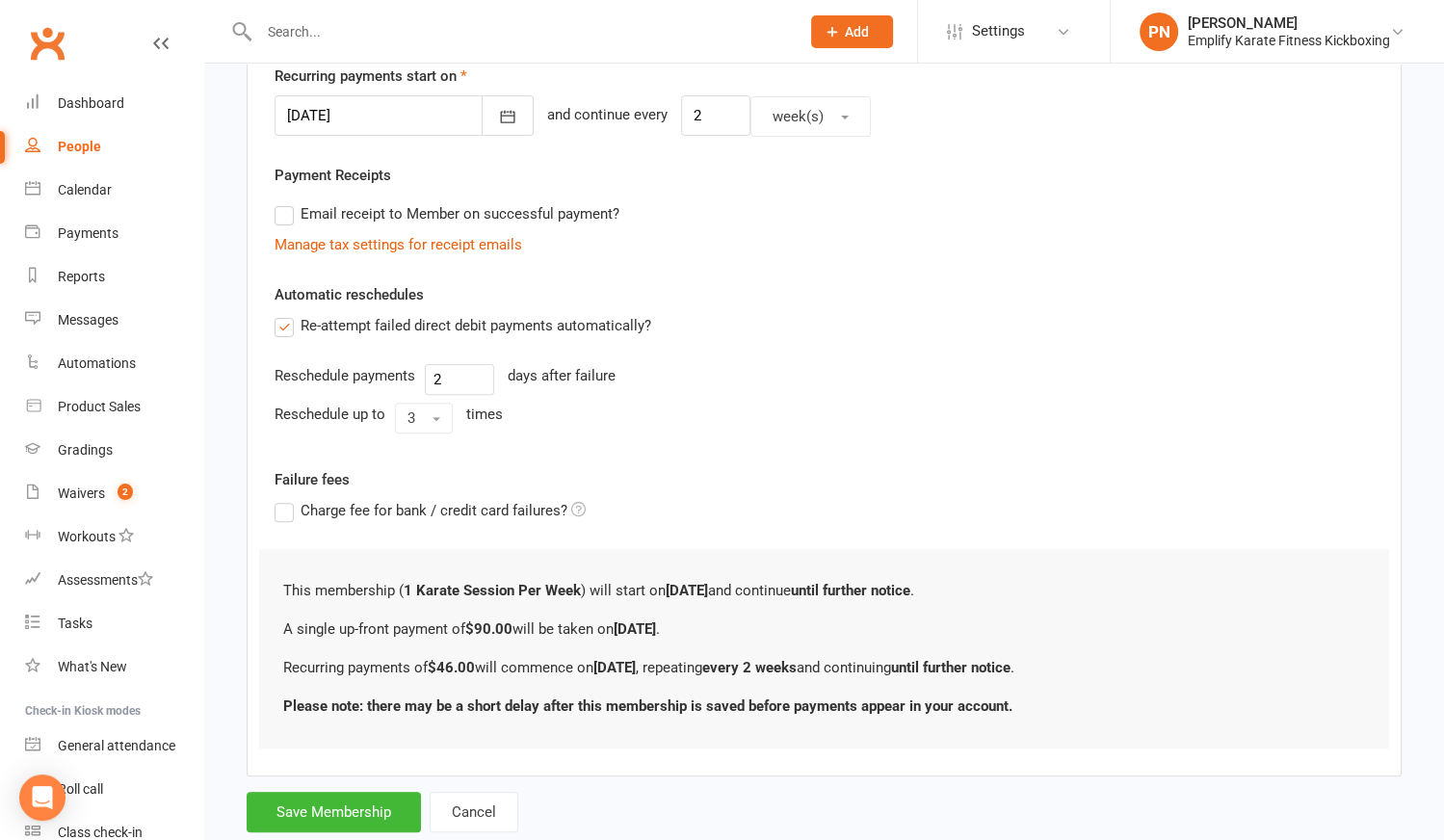
scroll to position [516, 0]
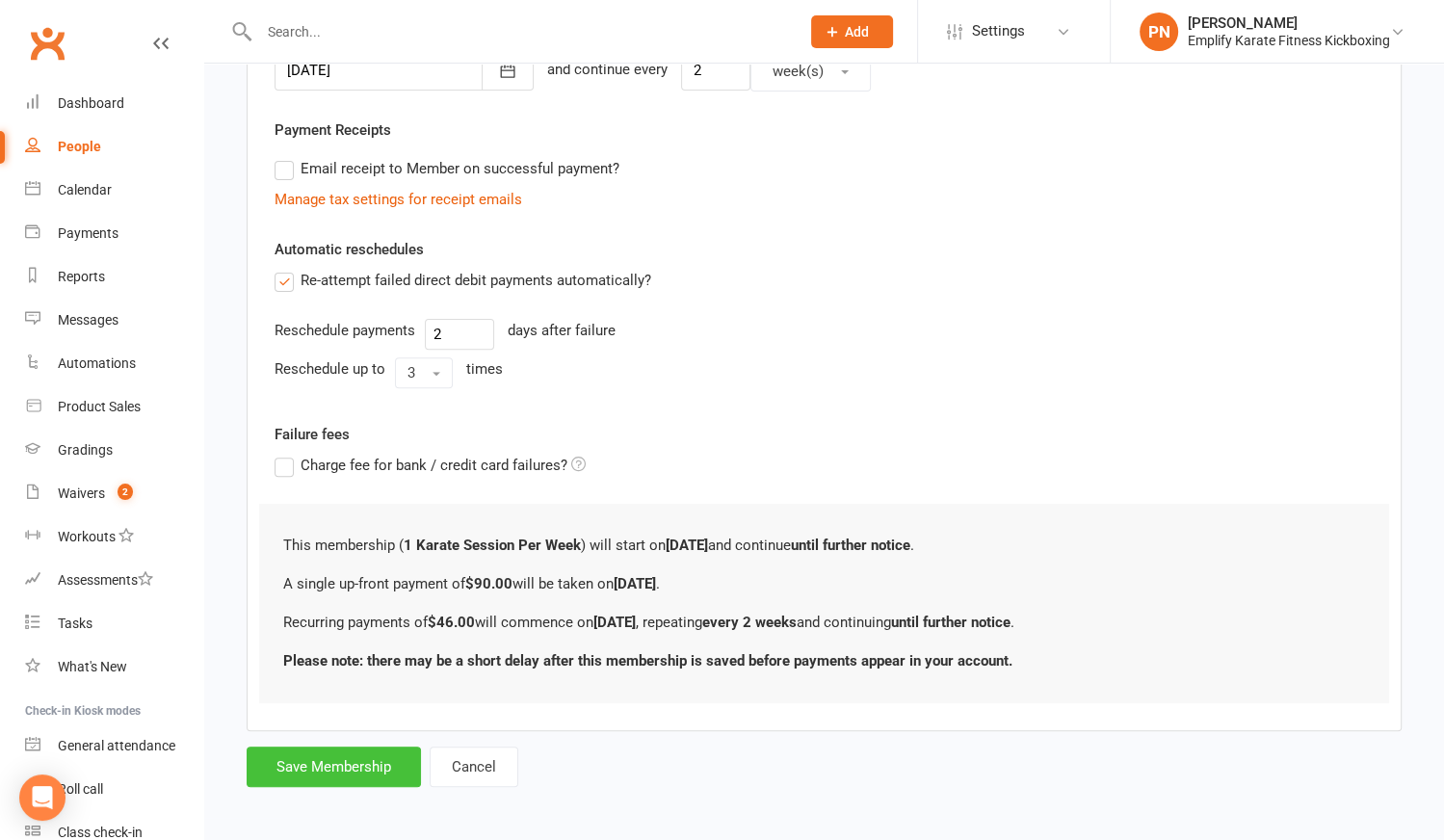
click at [356, 755] on button "Save Membership" at bounding box center [334, 765] width 175 height 40
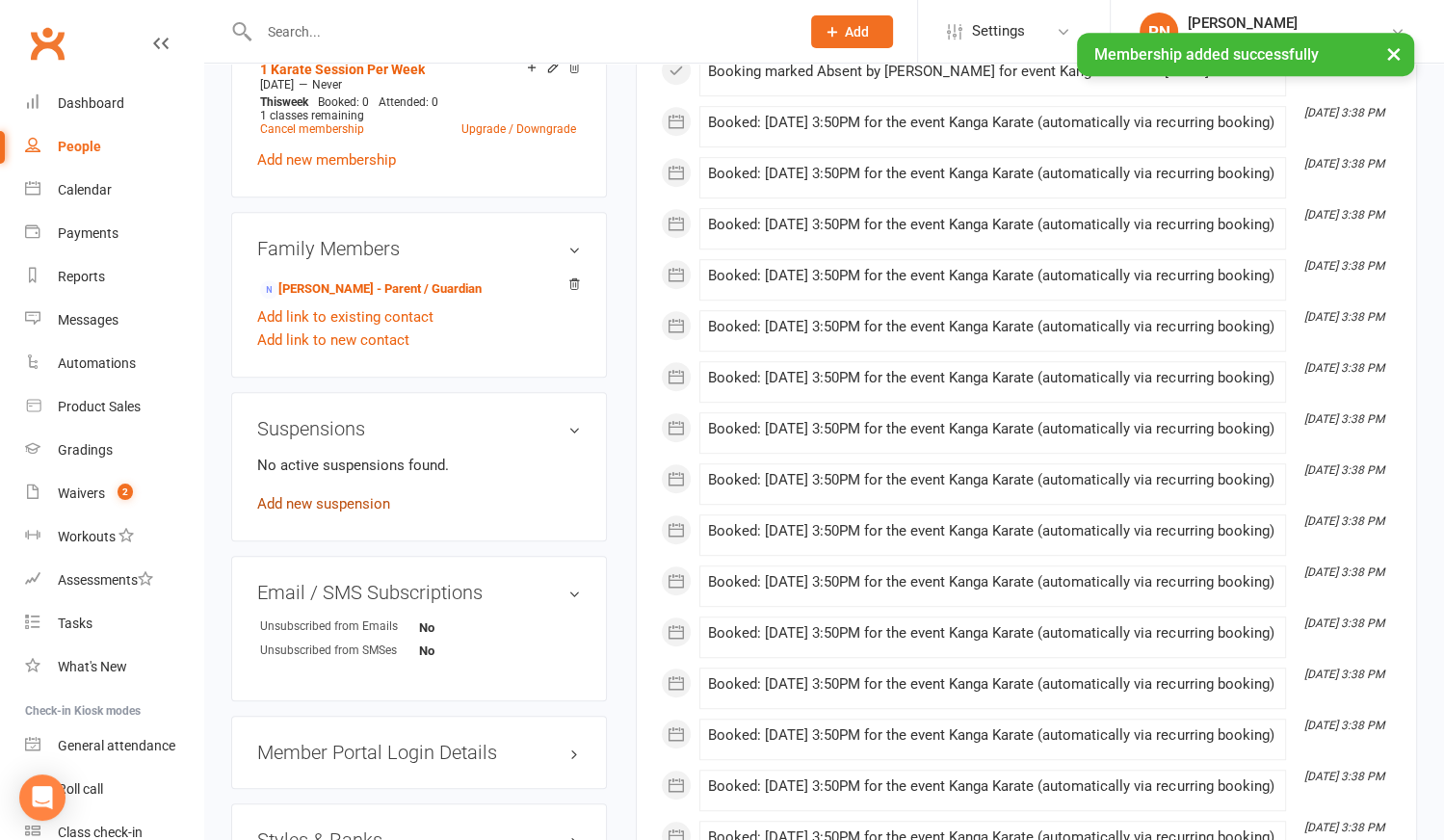
scroll to position [1050, 0]
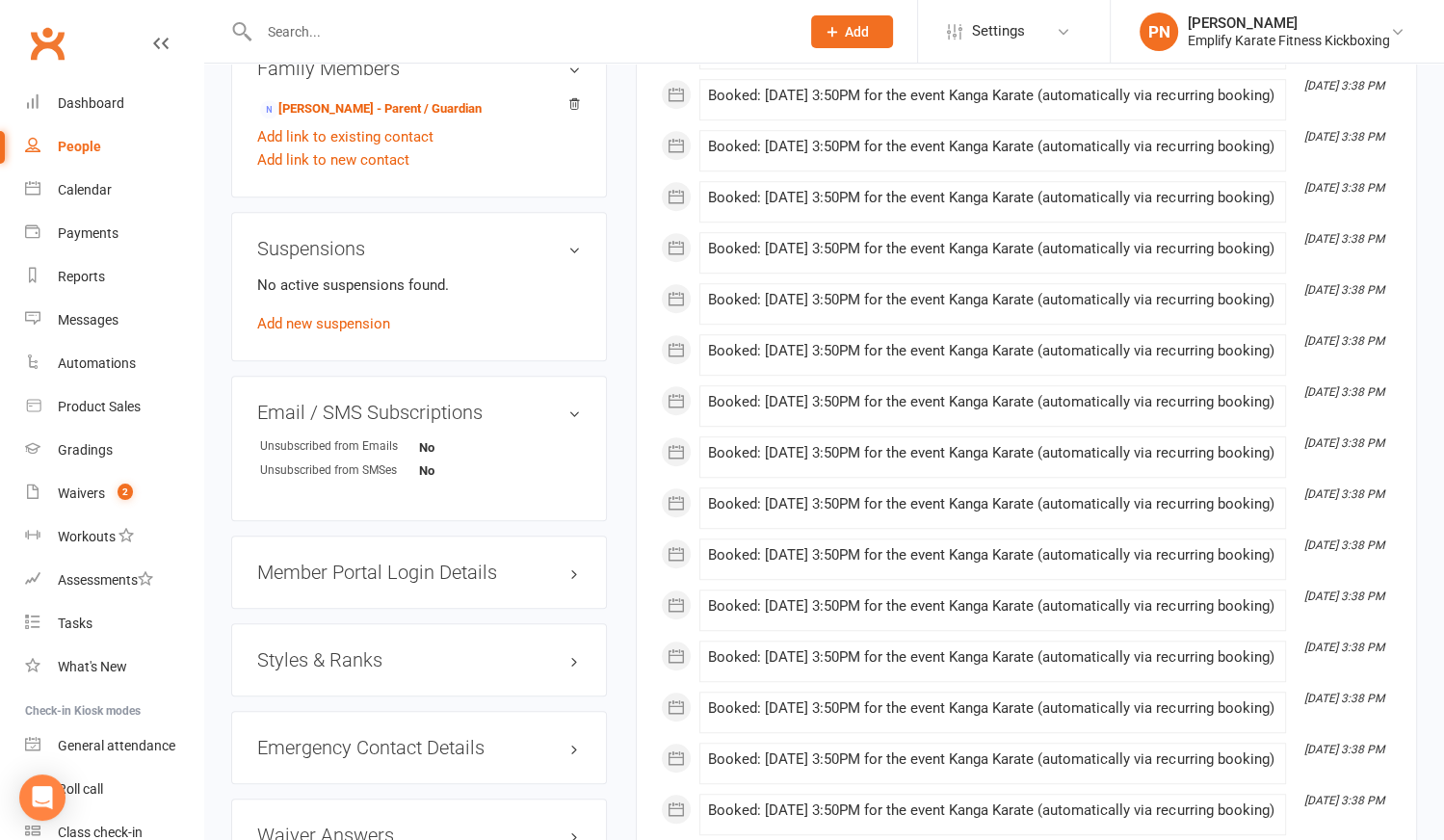
click at [337, 653] on h3 "Styles & Ranks" at bounding box center [419, 659] width 324 height 22
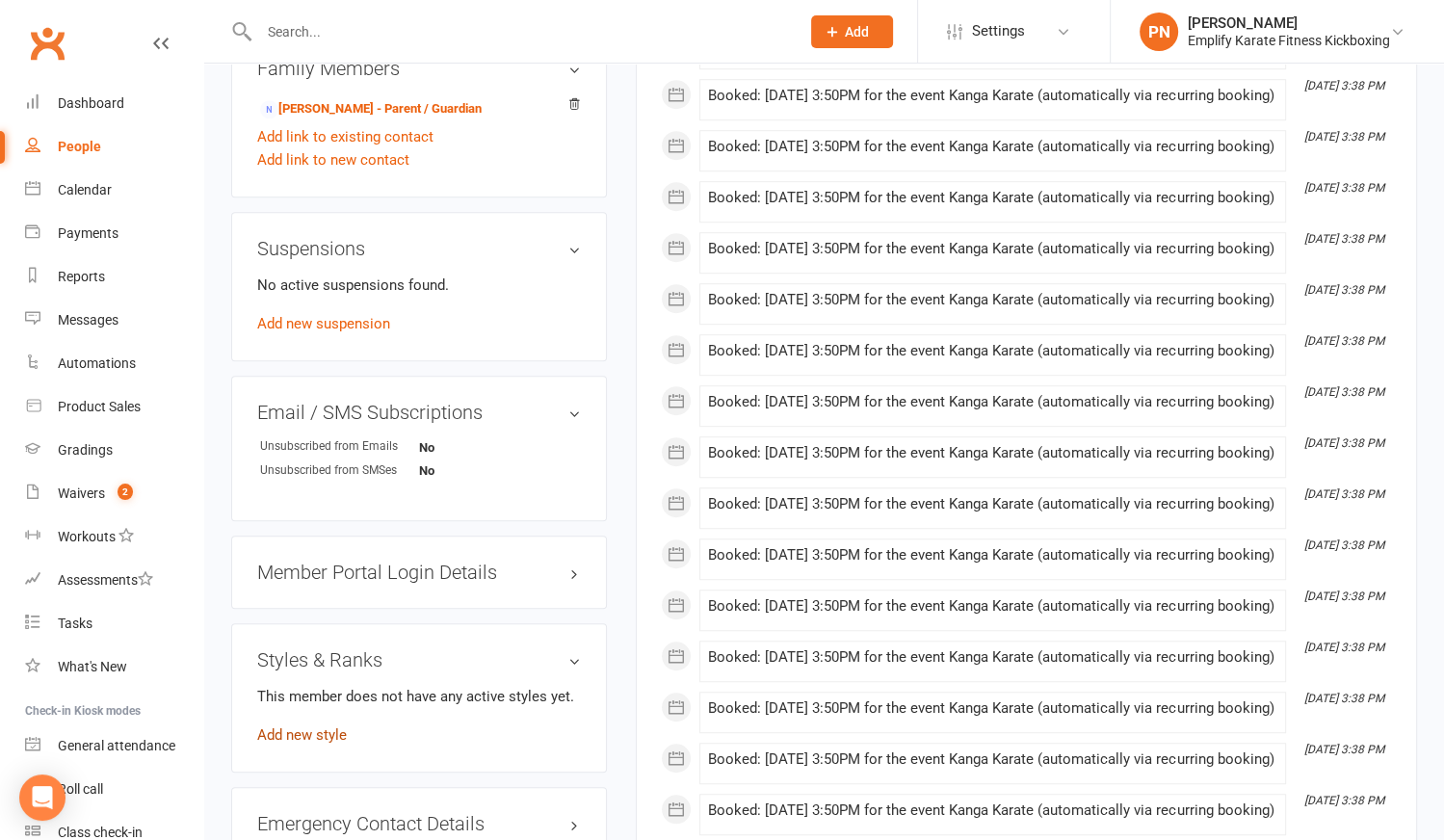
click at [321, 732] on link "Add new style" at bounding box center [301, 735] width 89 height 18
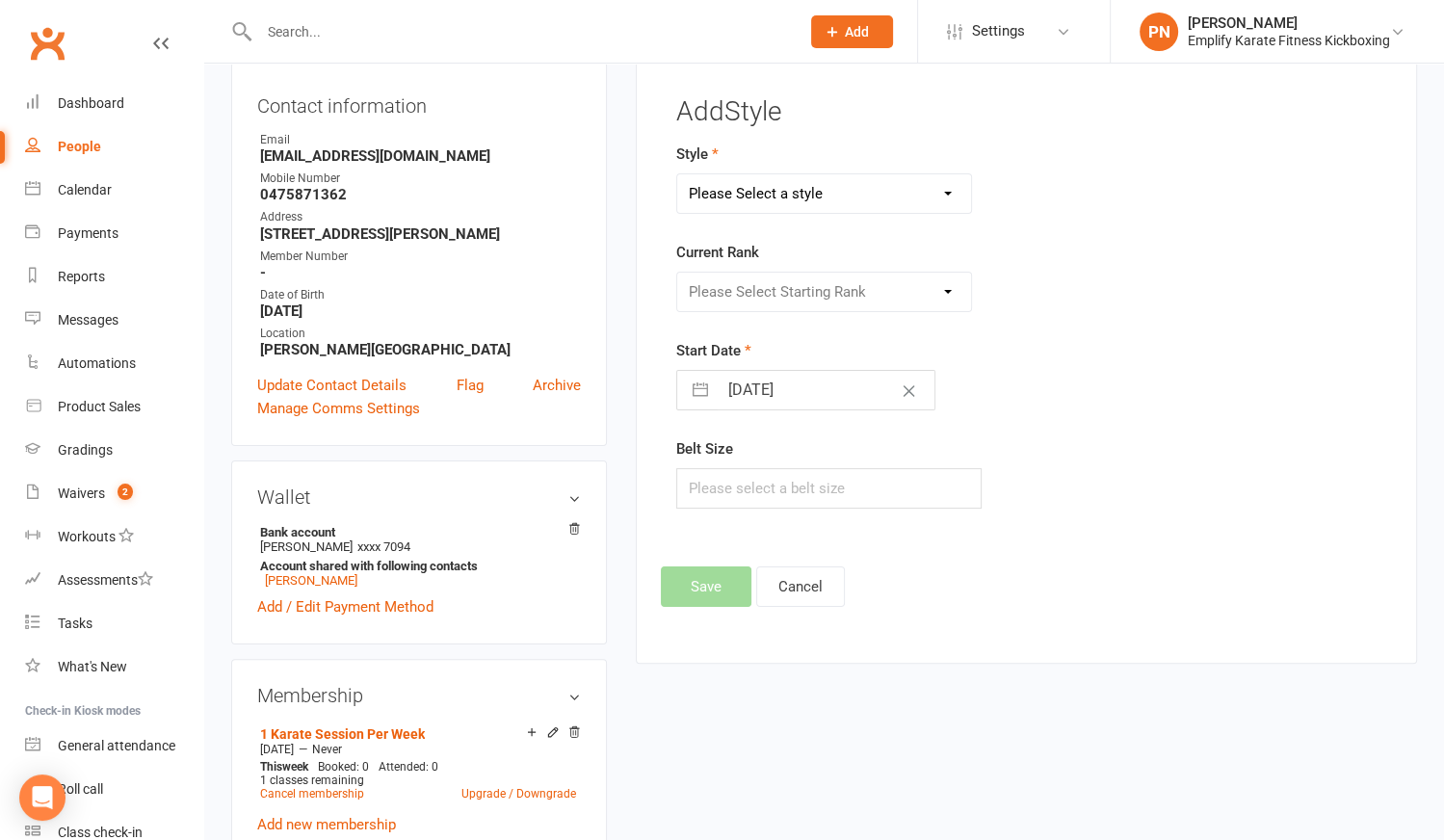
scroll to position [164, 0]
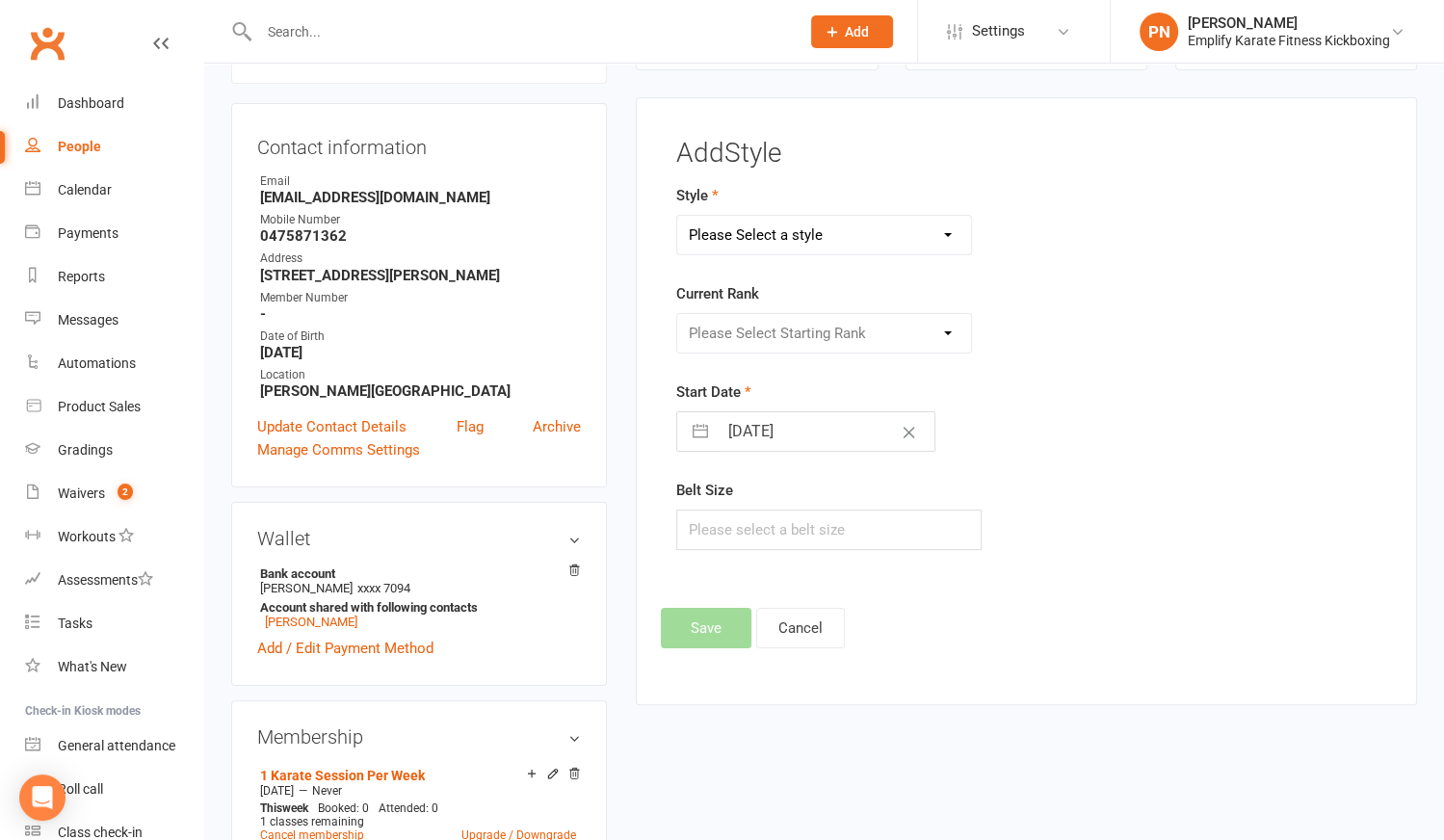
click at [708, 238] on select "Please Select a style Adult Goju Karate Junior Goju Karate Junior Leadership Pr…" at bounding box center [824, 235] width 293 height 38
select select "2209"
click at [677, 216] on select "Please Select a style Adult Goju Karate Junior Goju Karate Junior Leadership Pr…" at bounding box center [824, 235] width 293 height 38
click at [727, 325] on select "Please Select Starting Rank 10th Kyu: White Belt 9th [PERSON_NAME]: White Belt …" at bounding box center [824, 333] width 293 height 38
select select "21926"
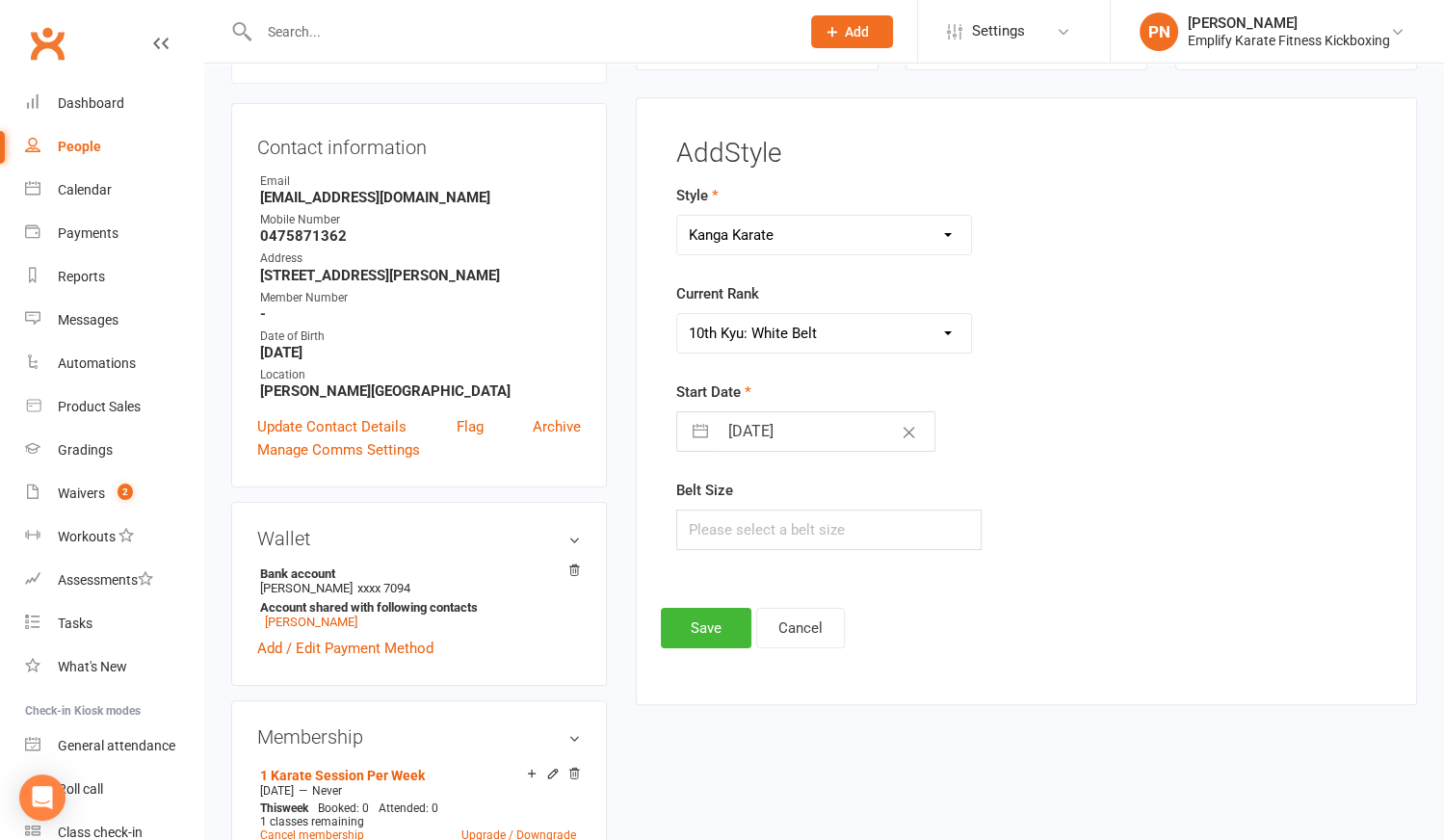
click at [677, 314] on select "Please Select Starting Rank 10th Kyu: White Belt 9th [PERSON_NAME]: White Belt …" at bounding box center [824, 333] width 293 height 38
click at [727, 516] on input "text" at bounding box center [829, 529] width 304 height 40
type input "0"
click at [727, 630] on button "Save" at bounding box center [706, 627] width 90 height 40
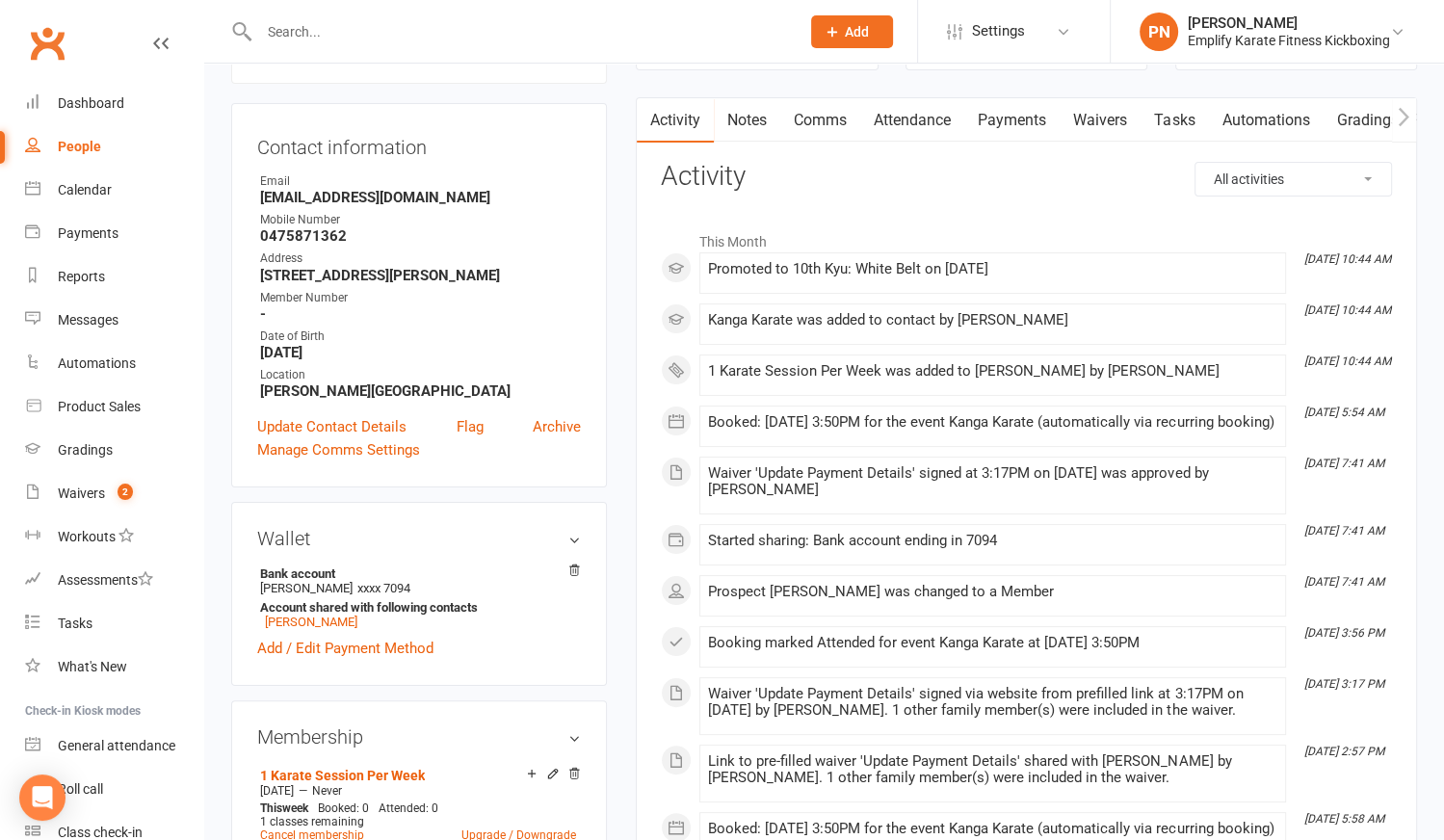
click at [940, 122] on link "Attendance" at bounding box center [912, 120] width 104 height 44
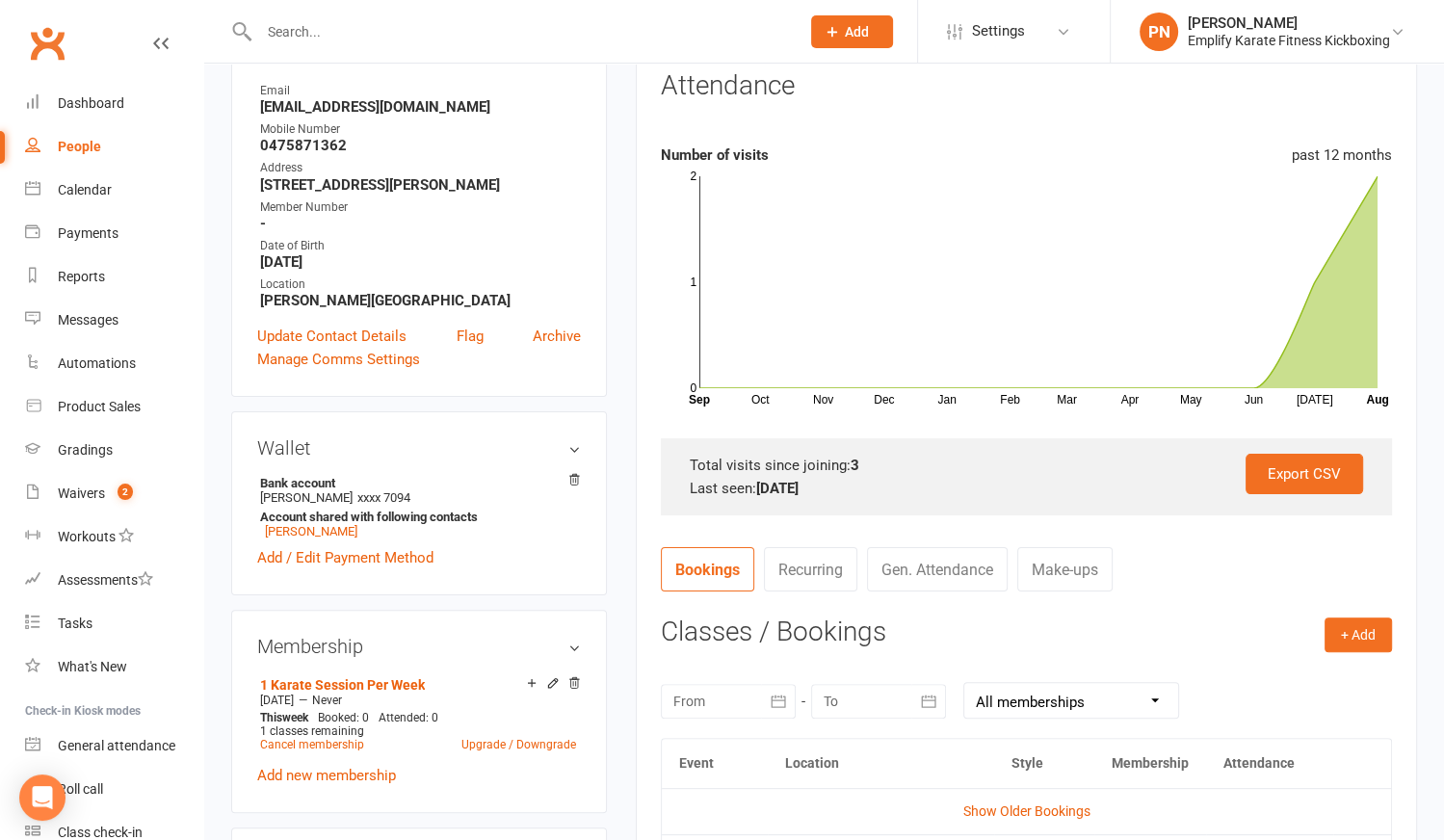
scroll to position [251, 0]
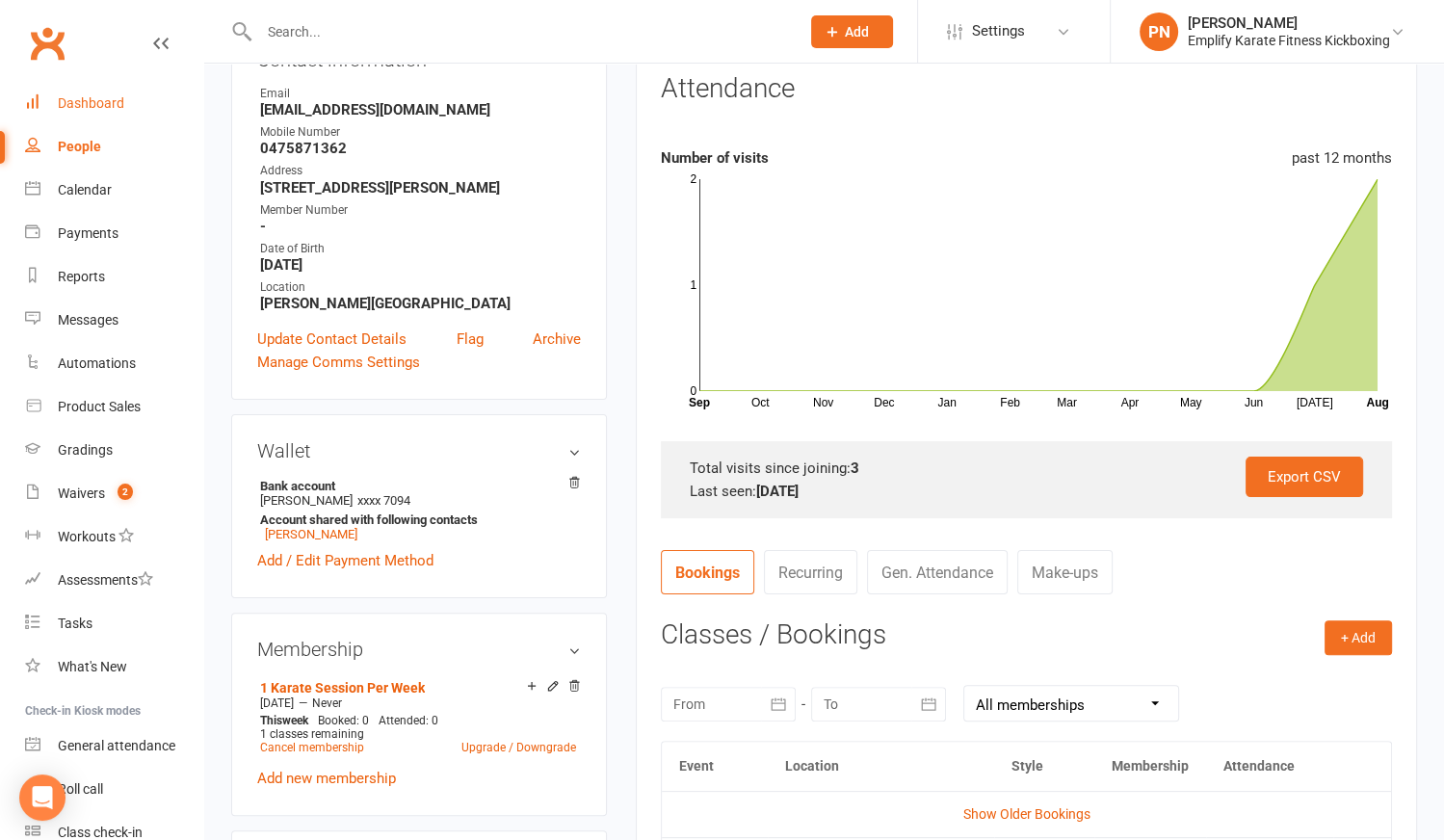
click at [94, 105] on div "Dashboard" at bounding box center [91, 103] width 67 height 16
